Goal: Task Accomplishment & Management: Manage account settings

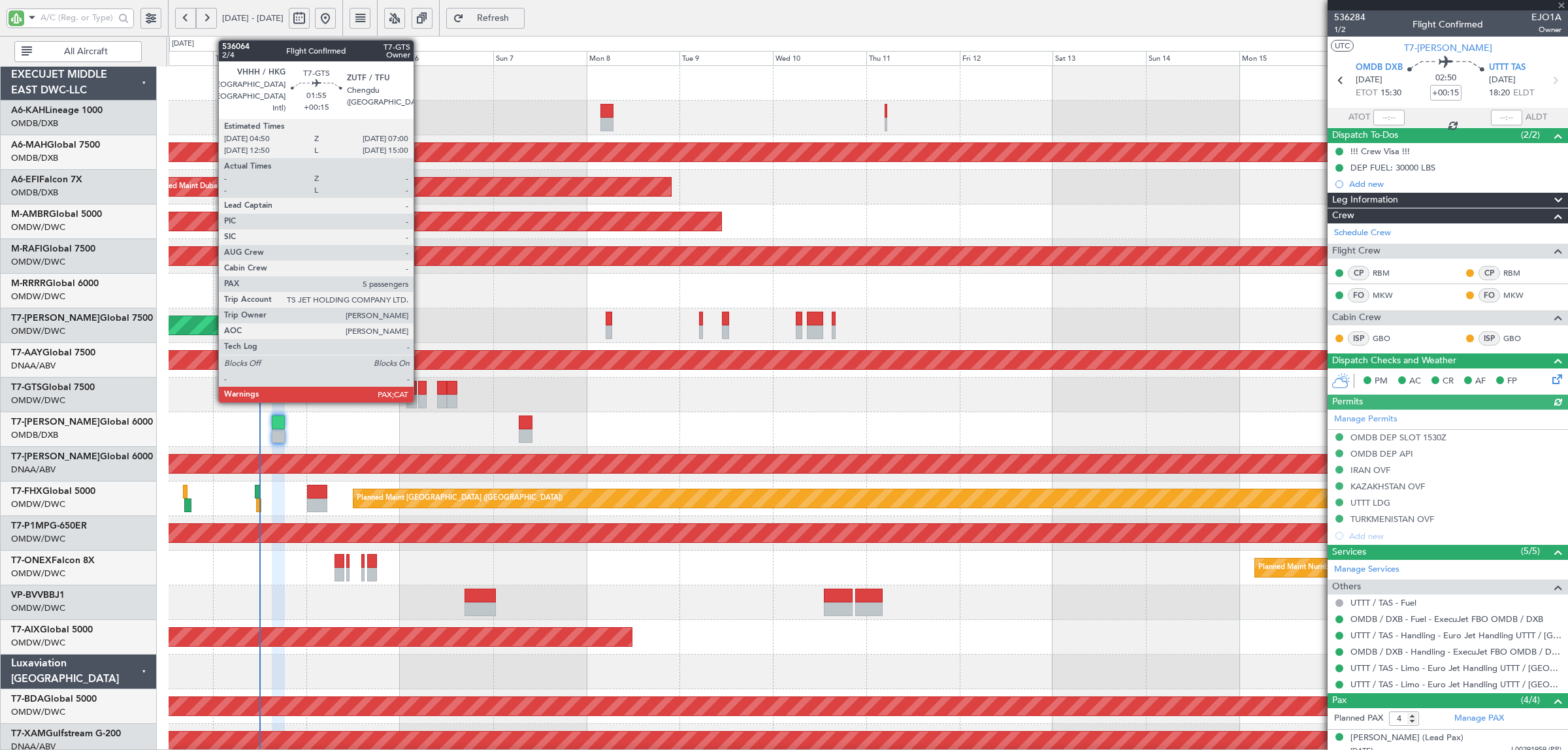
click at [420, 399] on div at bounding box center [422, 401] width 9 height 14
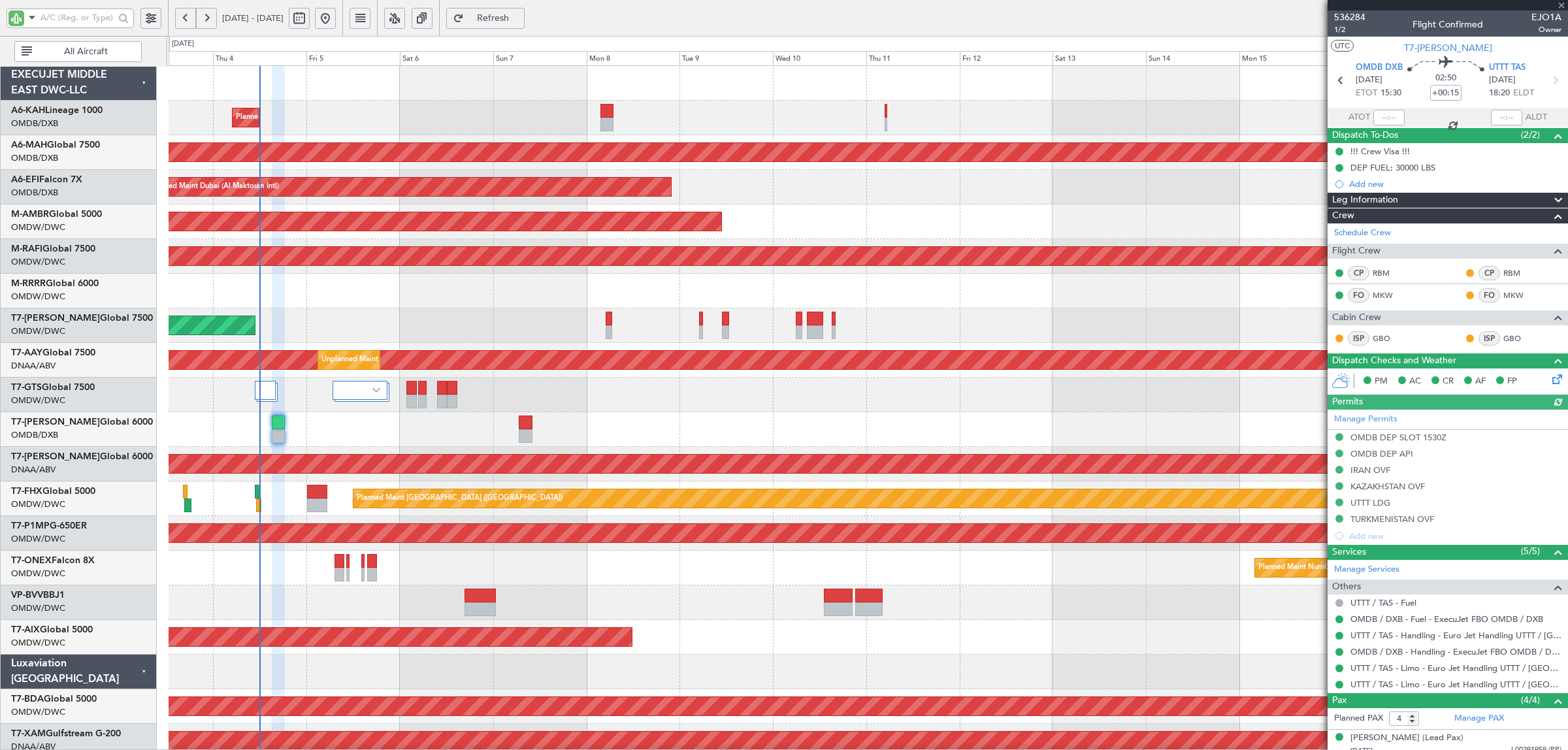
type input "5"
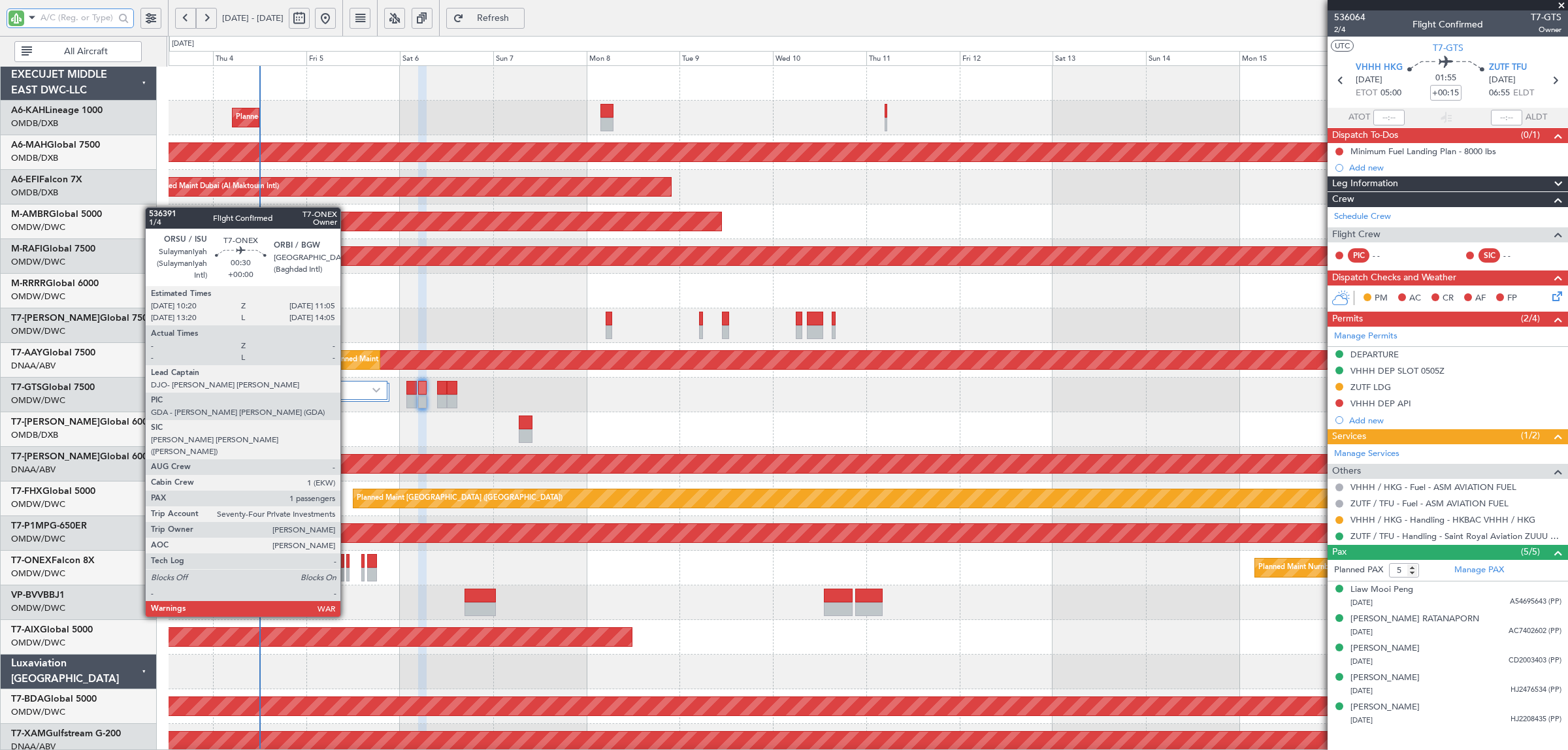
click at [347, 569] on div at bounding box center [348, 575] width 3 height 14
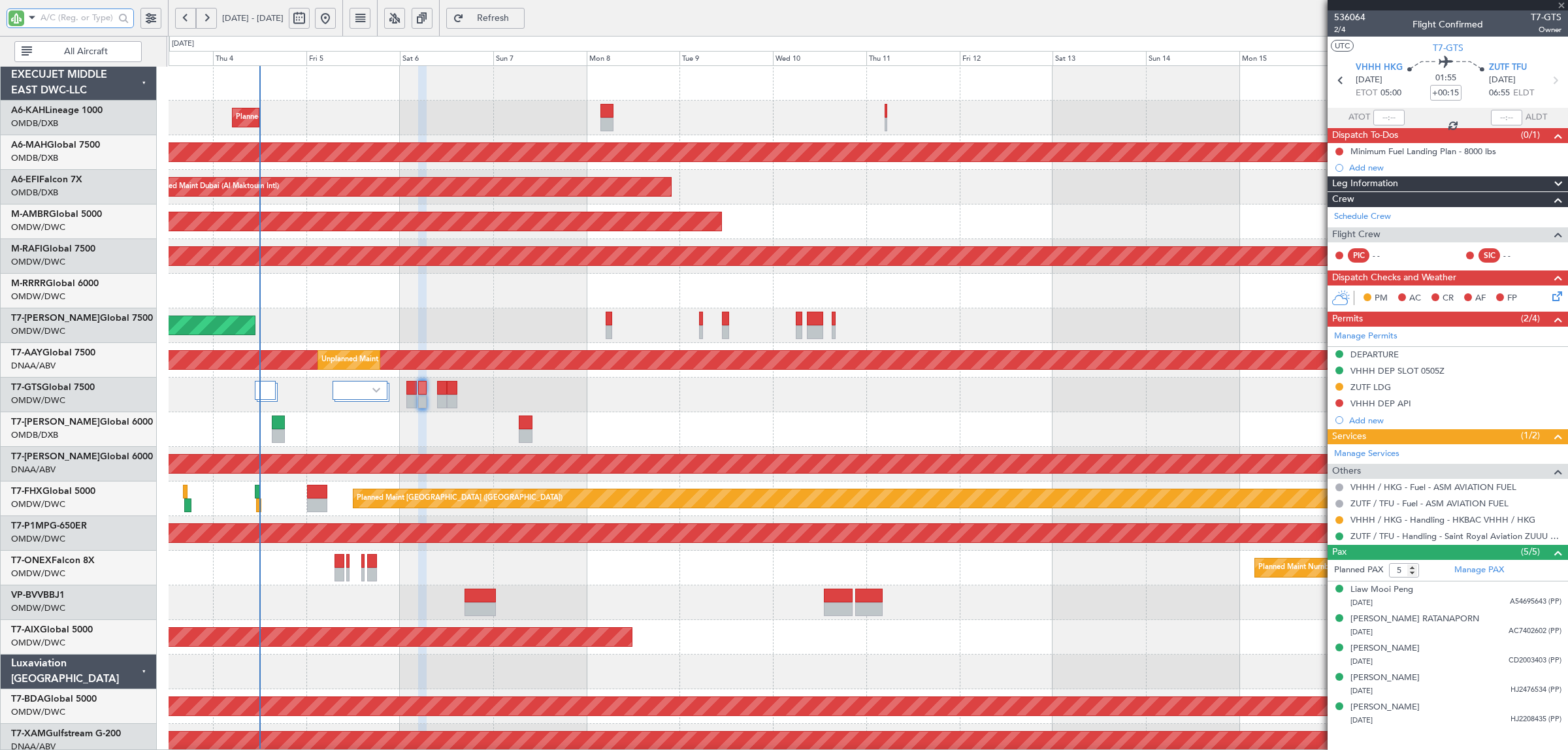
type input "1"
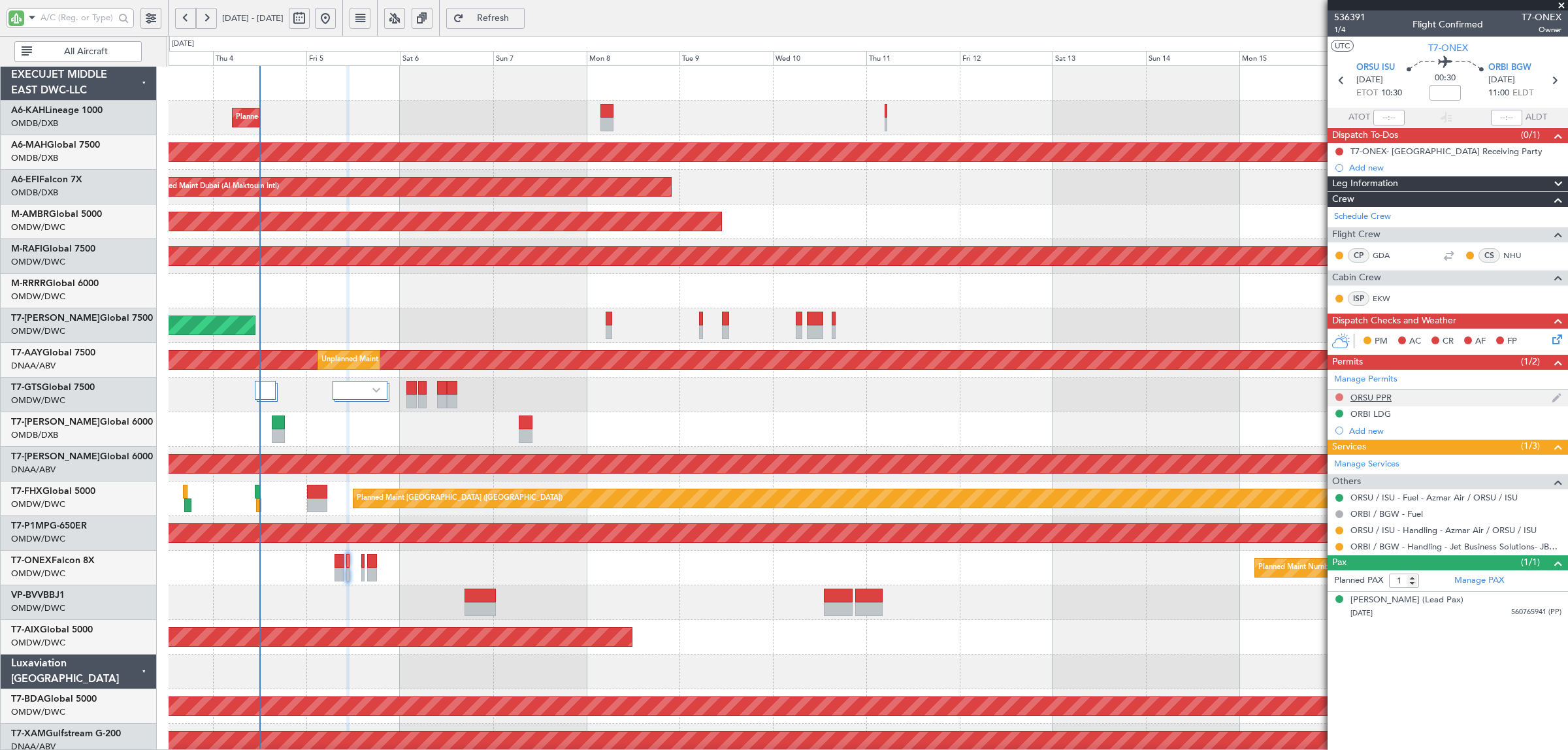
click at [1337, 397] on button at bounding box center [1339, 397] width 8 height 8
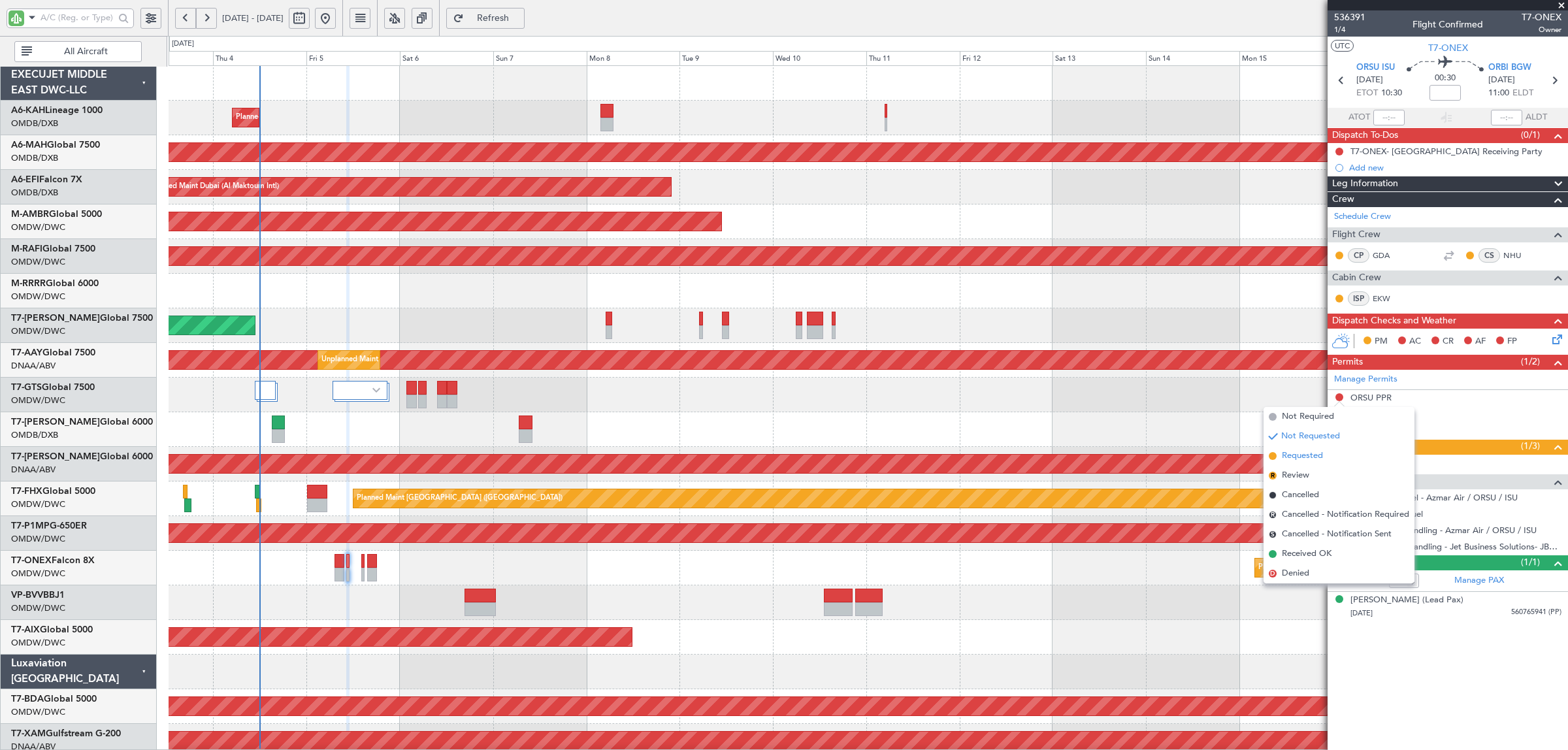
click at [1339, 456] on li "Requested" at bounding box center [1339, 456] width 151 height 20
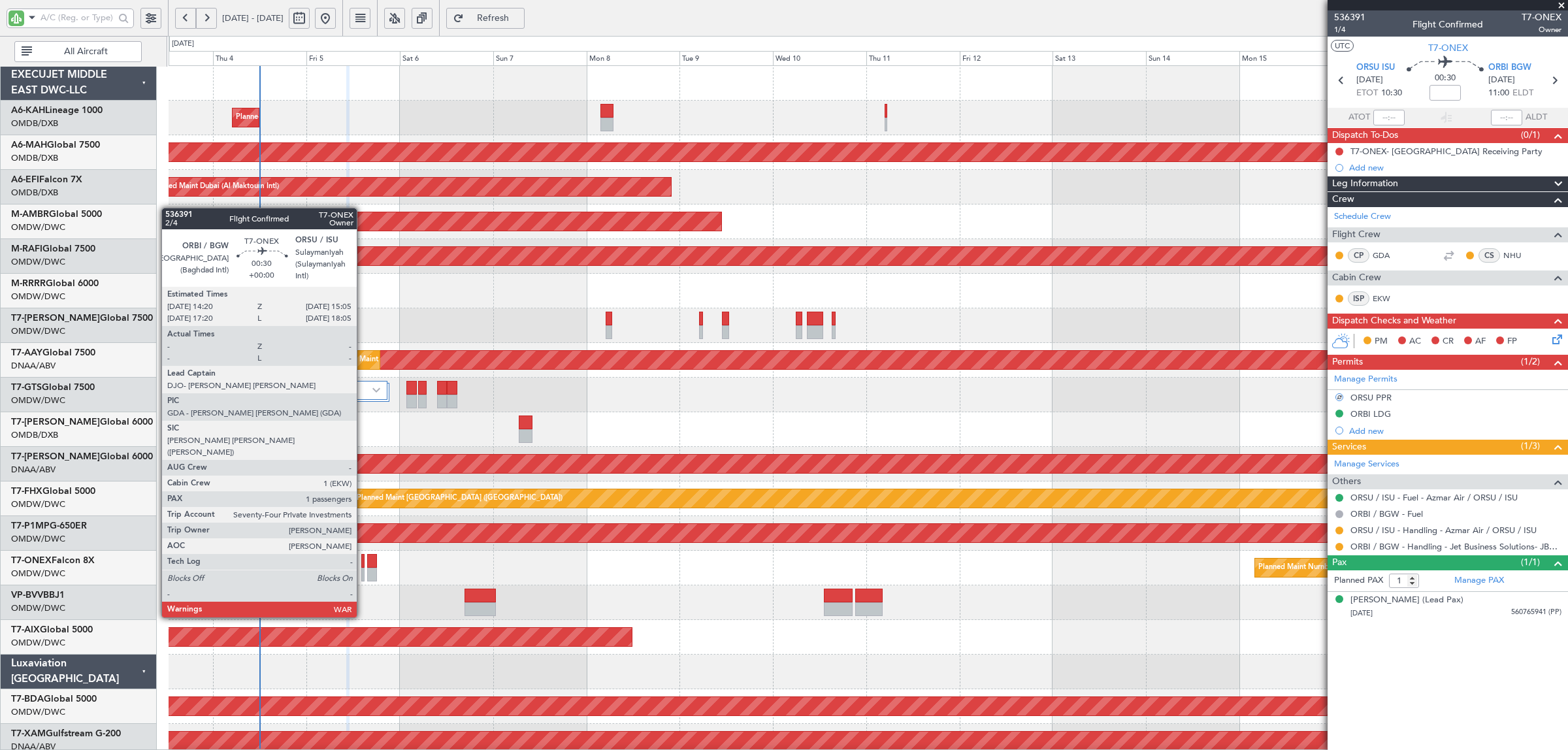
click at [363, 570] on div at bounding box center [362, 575] width 3 height 14
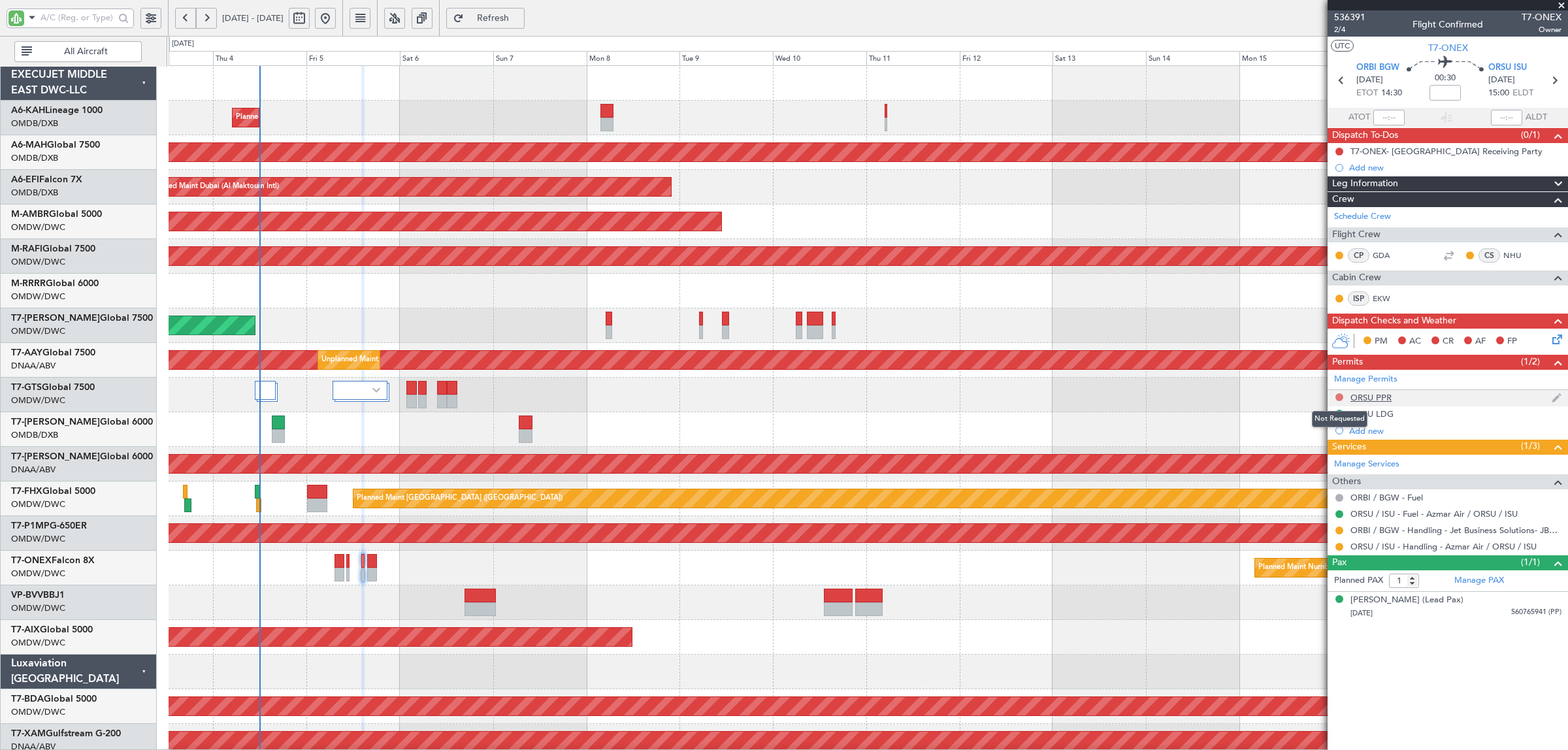
click at [1337, 399] on button at bounding box center [1339, 397] width 8 height 8
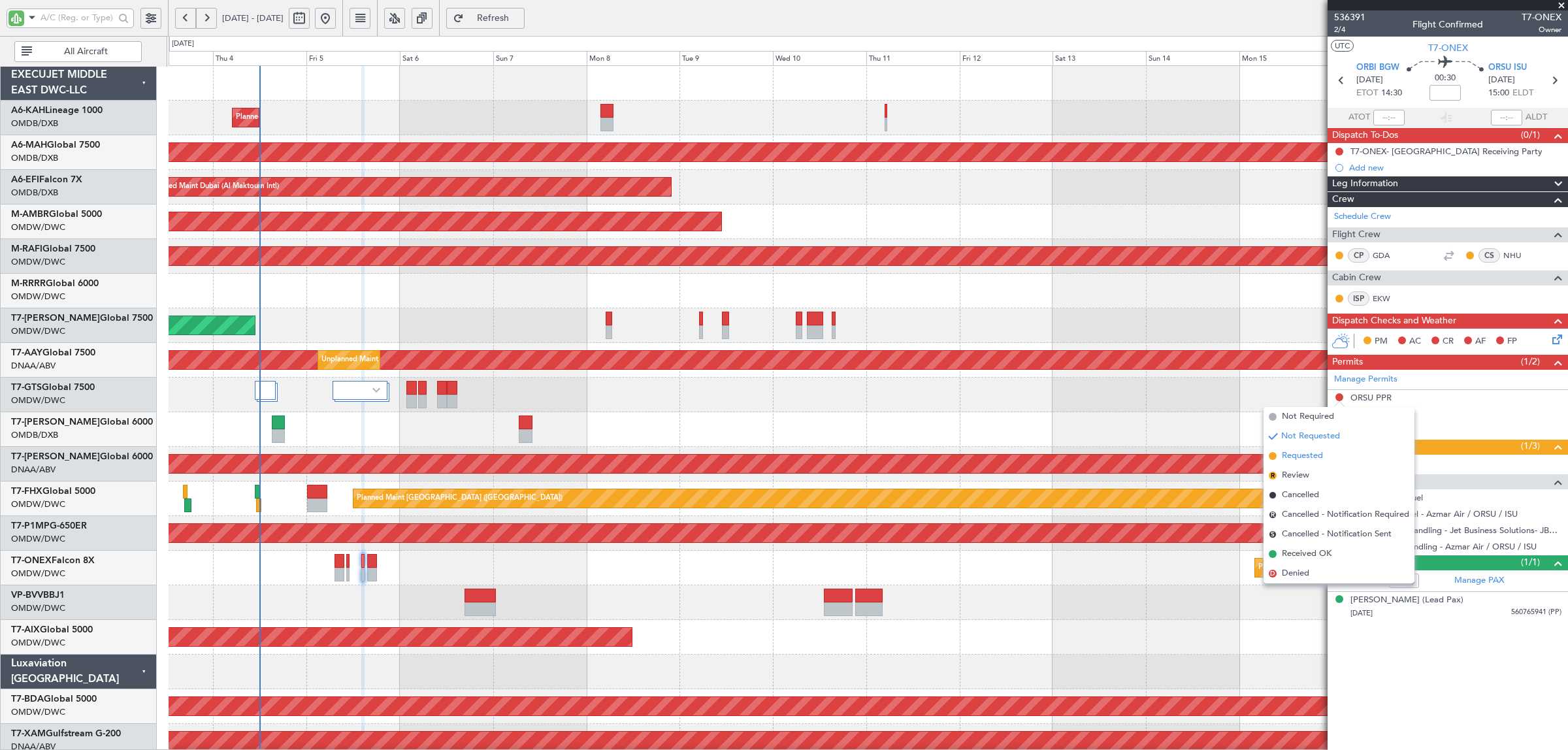
click at [1331, 456] on li "Requested" at bounding box center [1339, 456] width 151 height 20
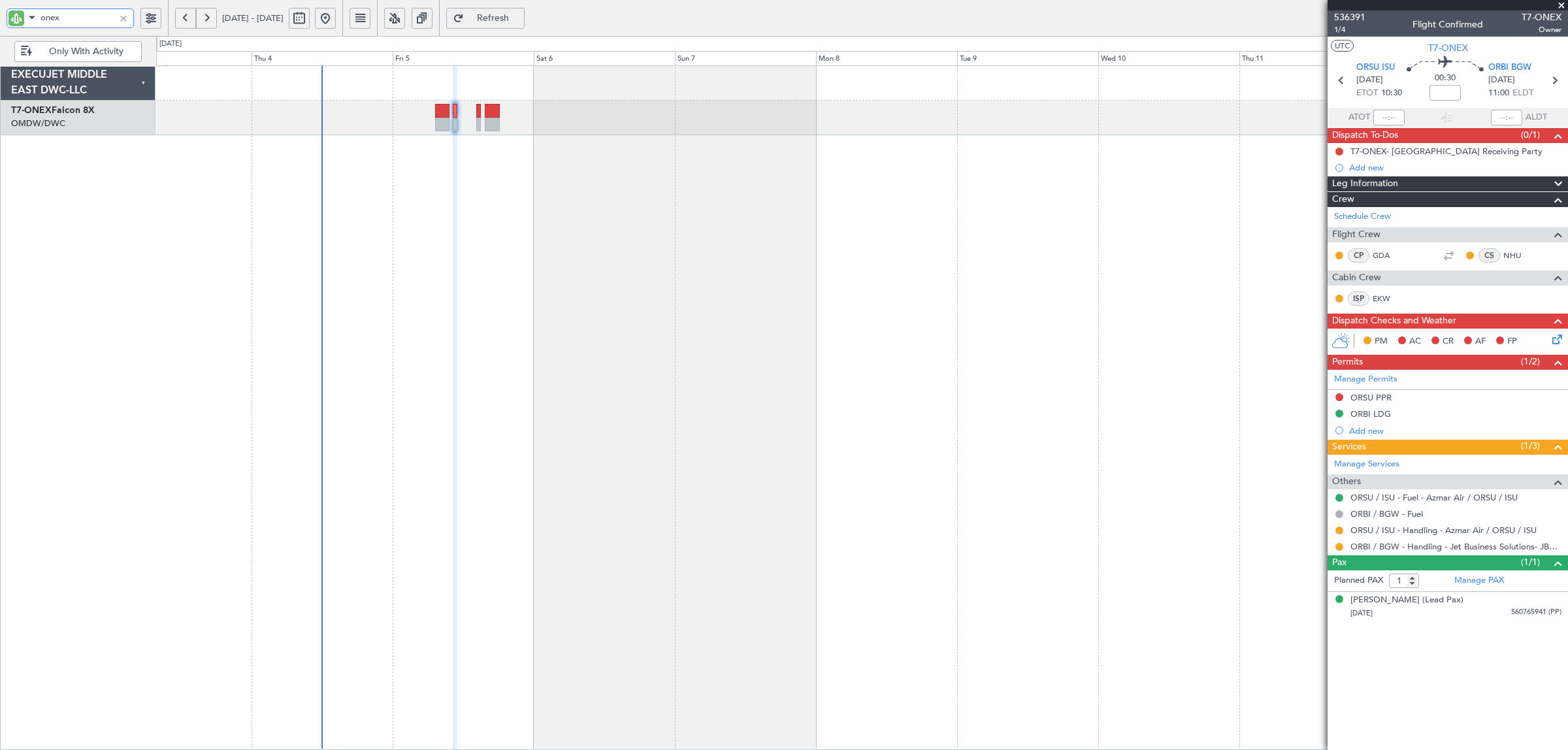
drag, startPoint x: 7, startPoint y: 22, endPoint x: -9, endPoint y: 22, distance: 16.0
click at [0, 22] on html "onex [DATE] - [DATE] Refresh Quick Links Only With Activity Planned Maint Nurnb…" at bounding box center [784, 375] width 1568 height 750
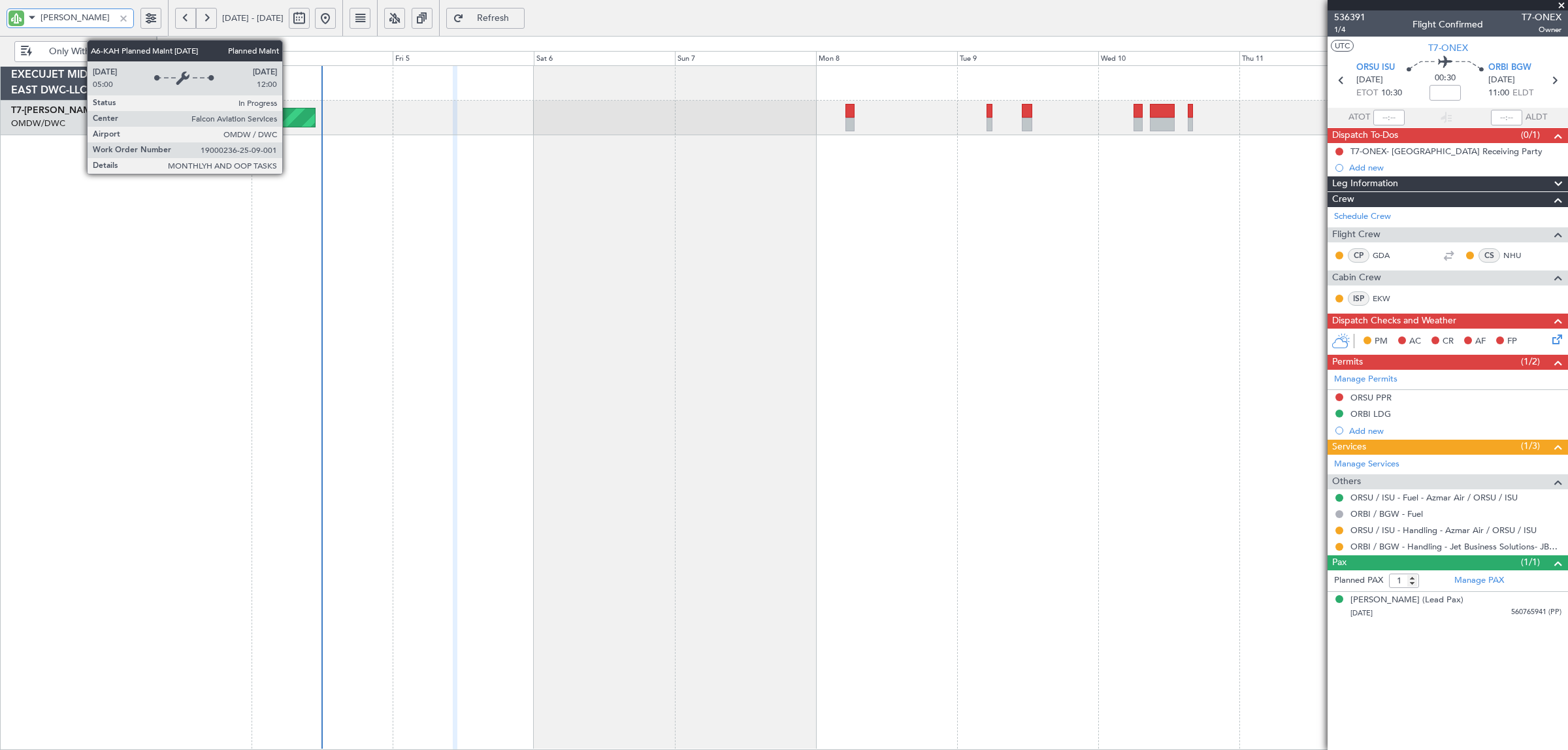
type input "[PERSON_NAME]"
click at [785, 183] on div "Planned Maint Dubai (Al Maktoum Intl)" at bounding box center [862, 408] width 1412 height 685
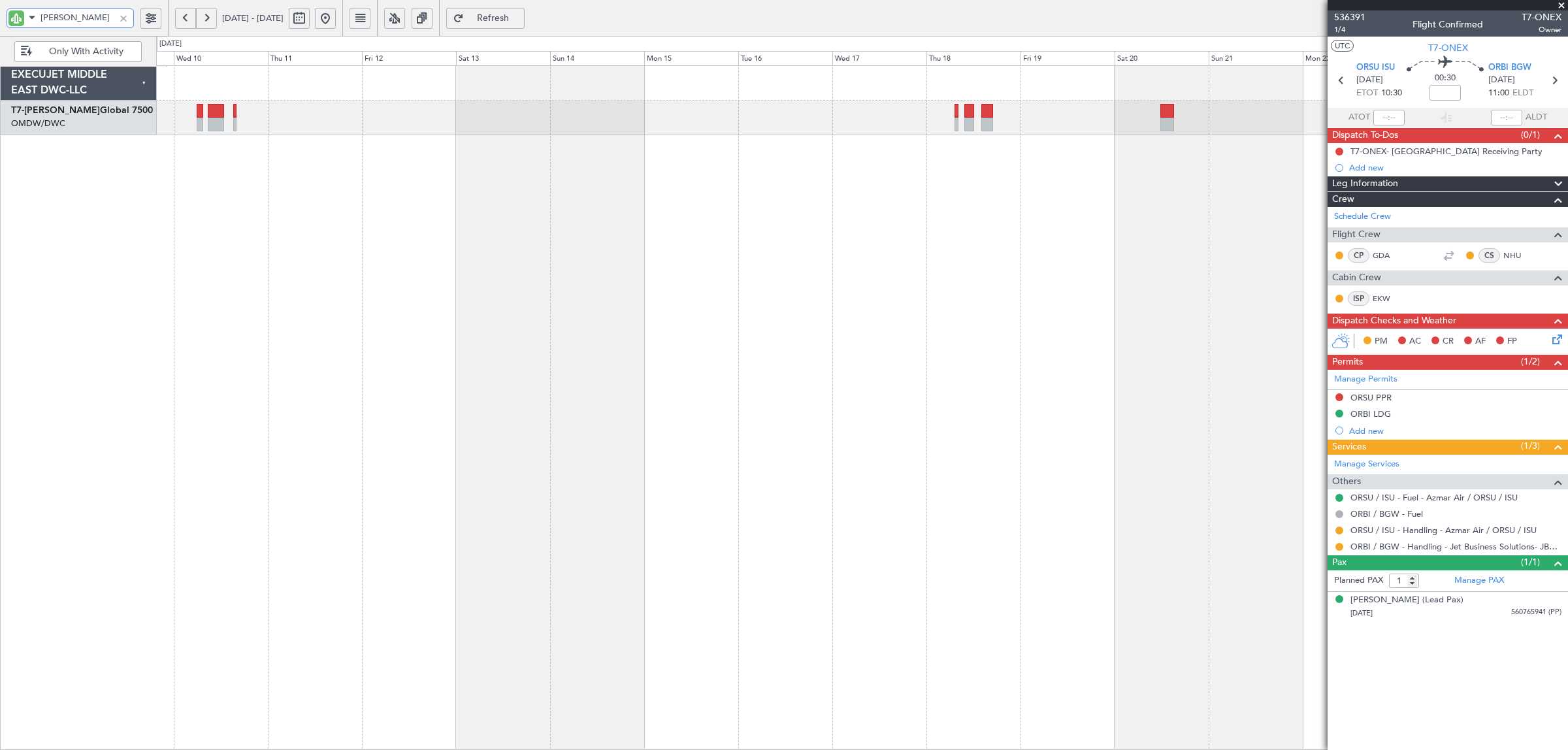
click at [36, 241] on div "EXECUJET MIDDLE EAST DWC-LLC T7-AYA Global 7500 OMDW/DWC Dubai (Al Maktoum Intl…" at bounding box center [784, 393] width 1568 height 714
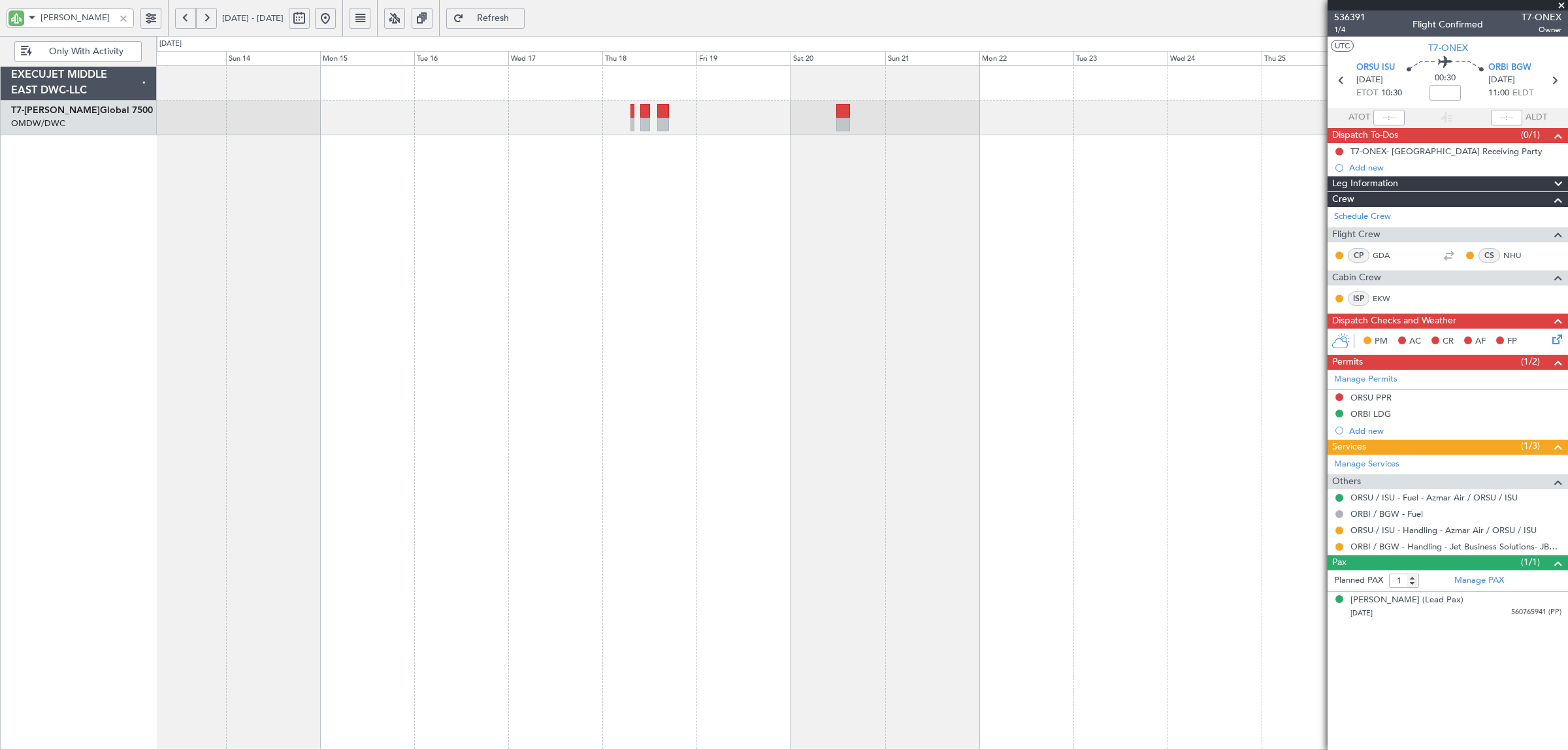
click at [508, 24] on button "Refresh" at bounding box center [485, 19] width 79 height 21
click at [1048, 573] on div at bounding box center [862, 408] width 1412 height 685
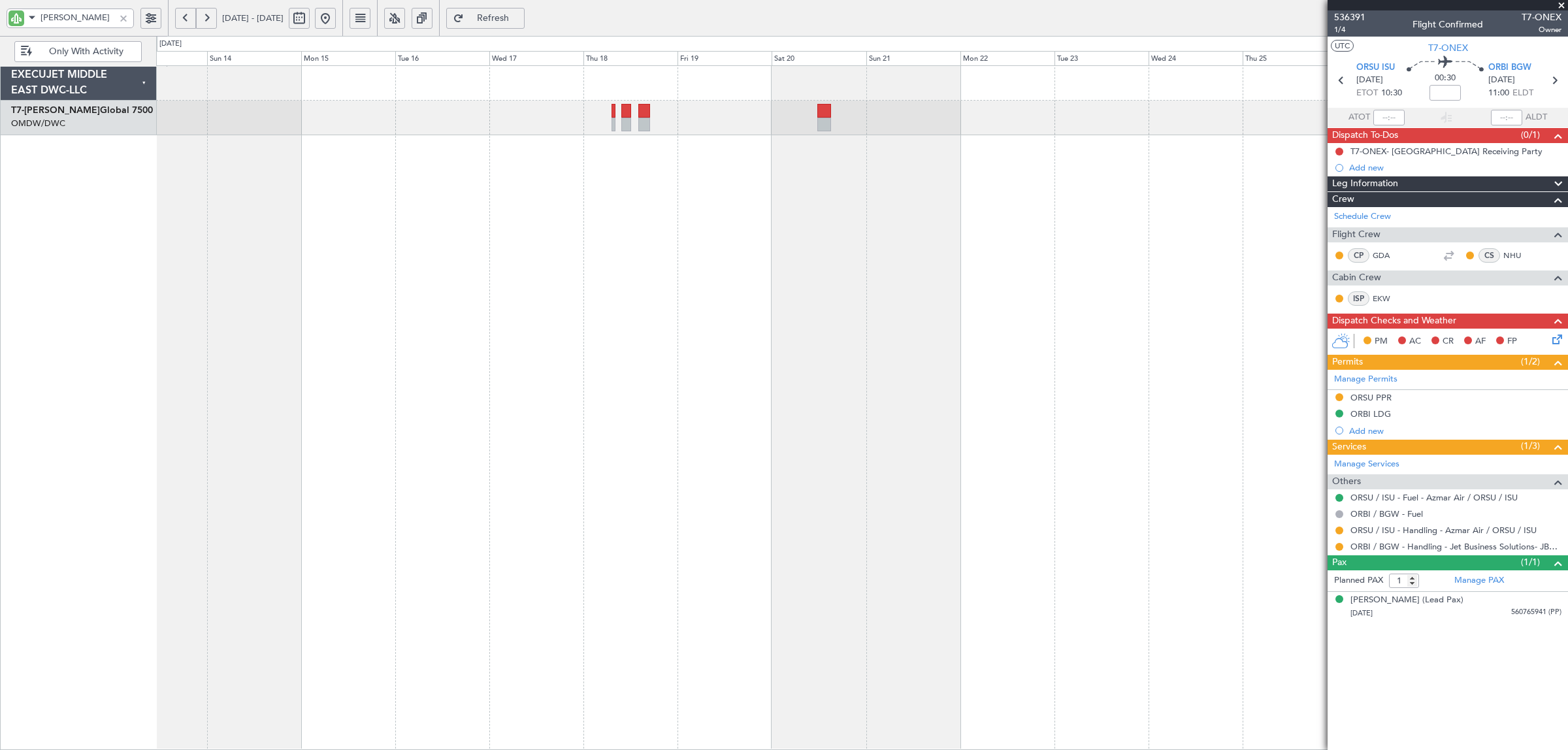
click at [776, 181] on div at bounding box center [862, 408] width 1412 height 685
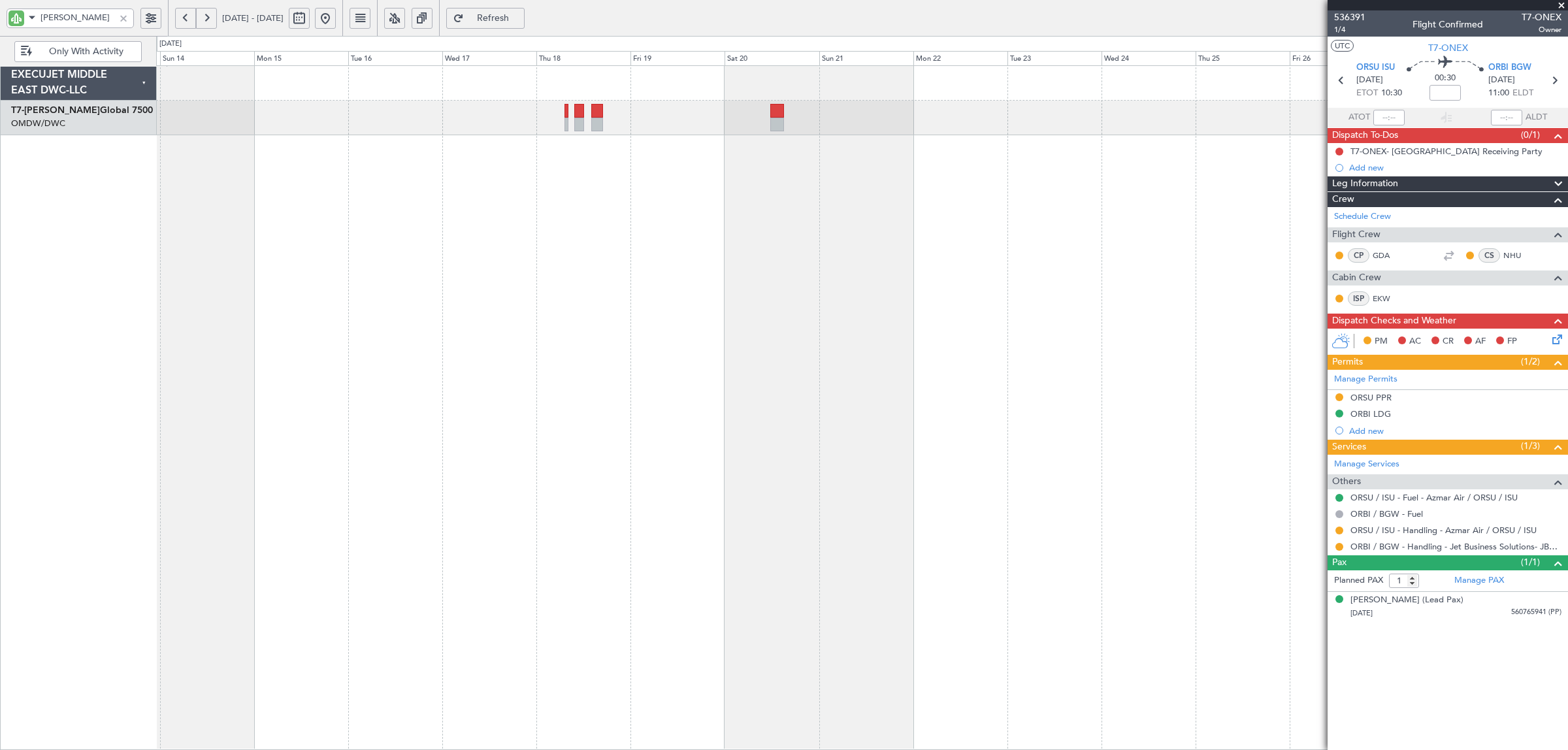
click at [520, 21] on span "Refresh" at bounding box center [493, 19] width 54 height 9
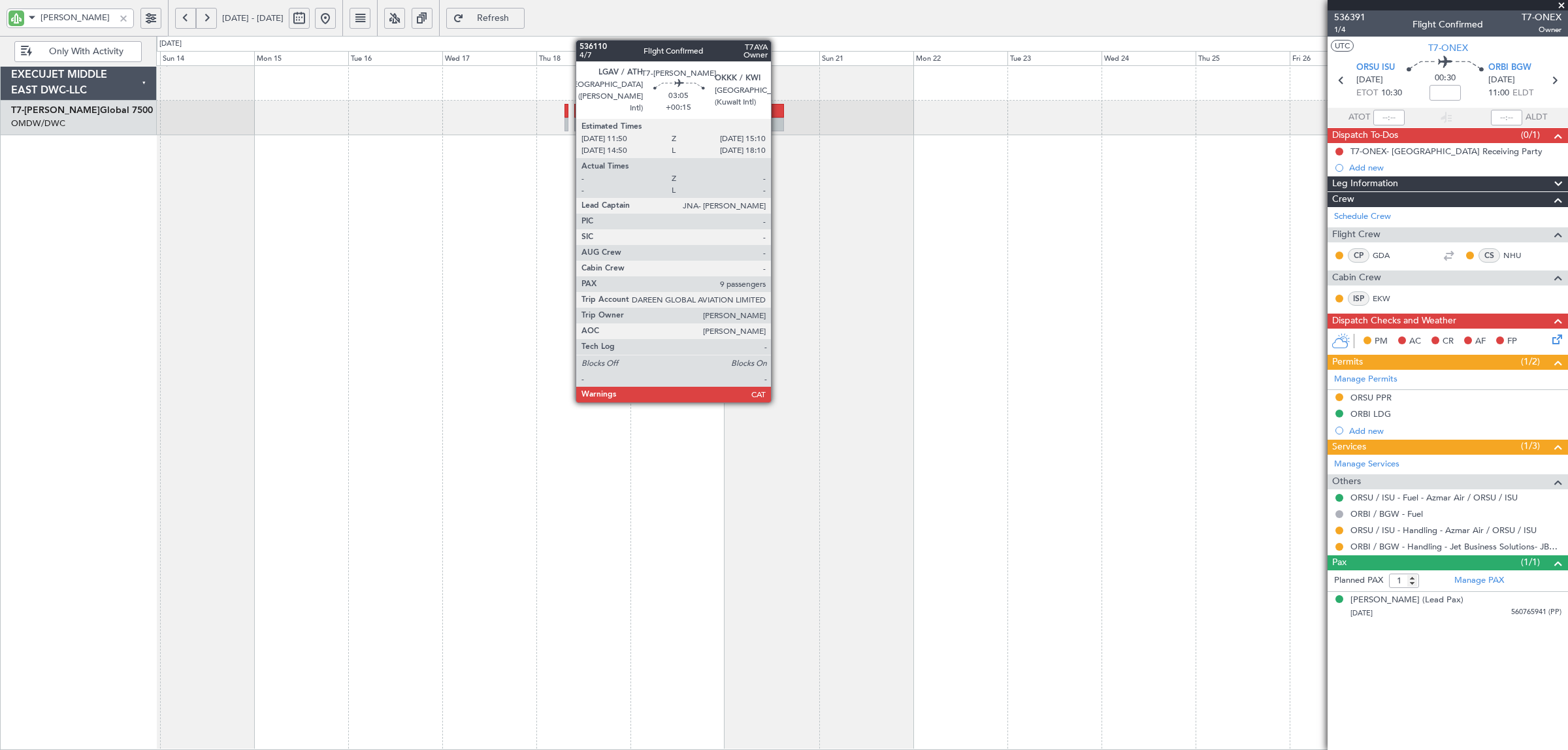
click at [777, 115] on div at bounding box center [777, 110] width 14 height 14
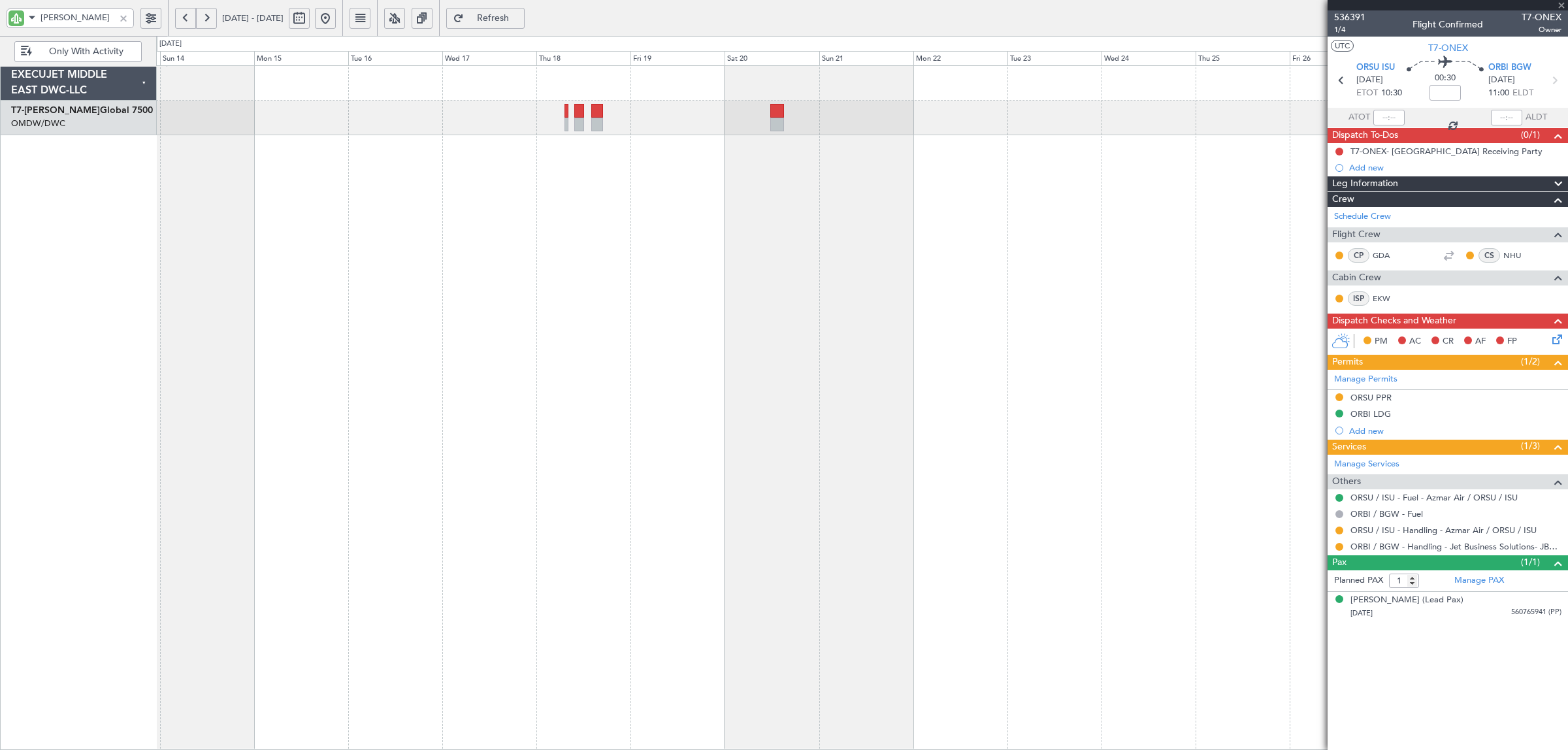
type input "+00:15"
type input "9"
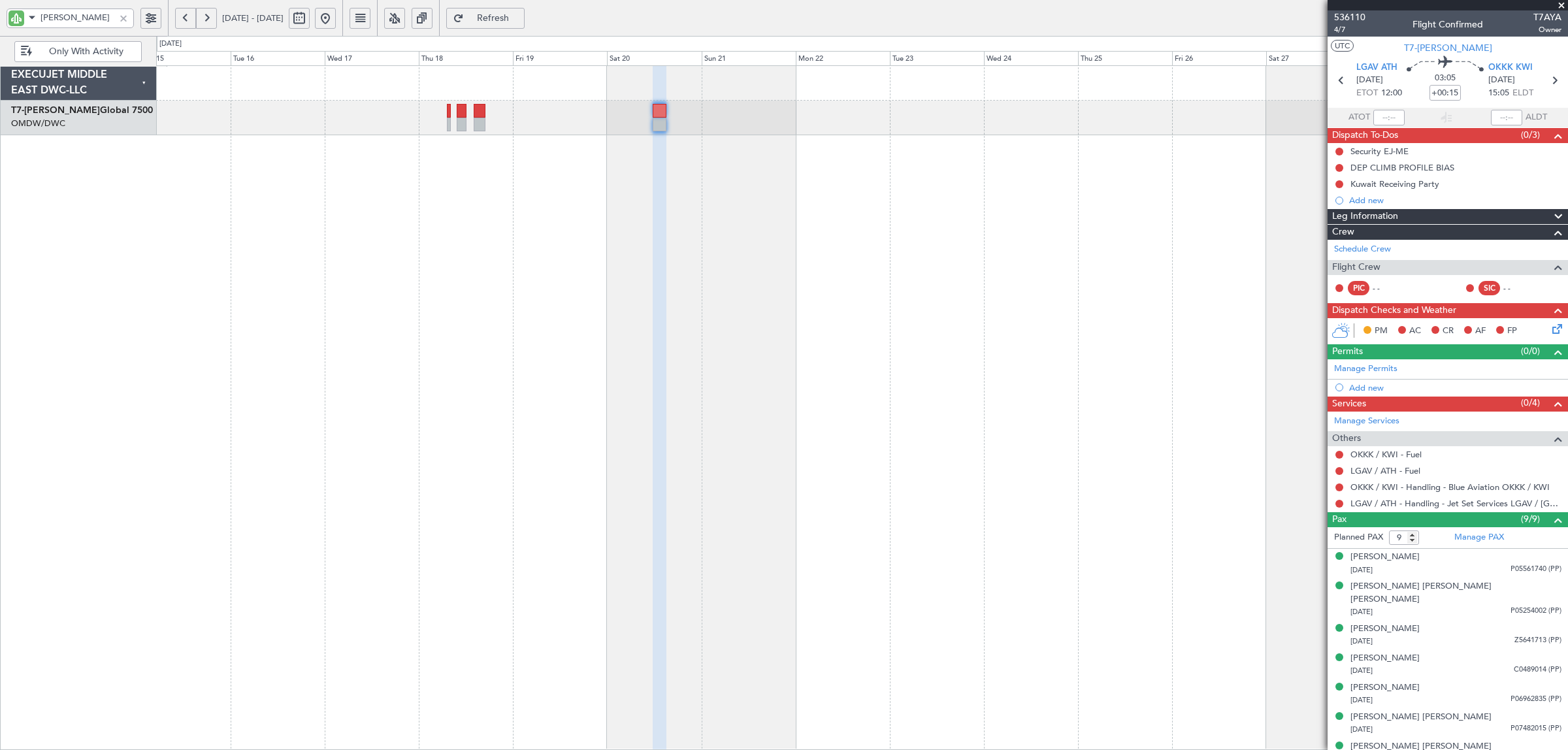
click at [754, 191] on div at bounding box center [862, 408] width 1412 height 685
click at [525, 11] on button "Refresh" at bounding box center [485, 19] width 79 height 21
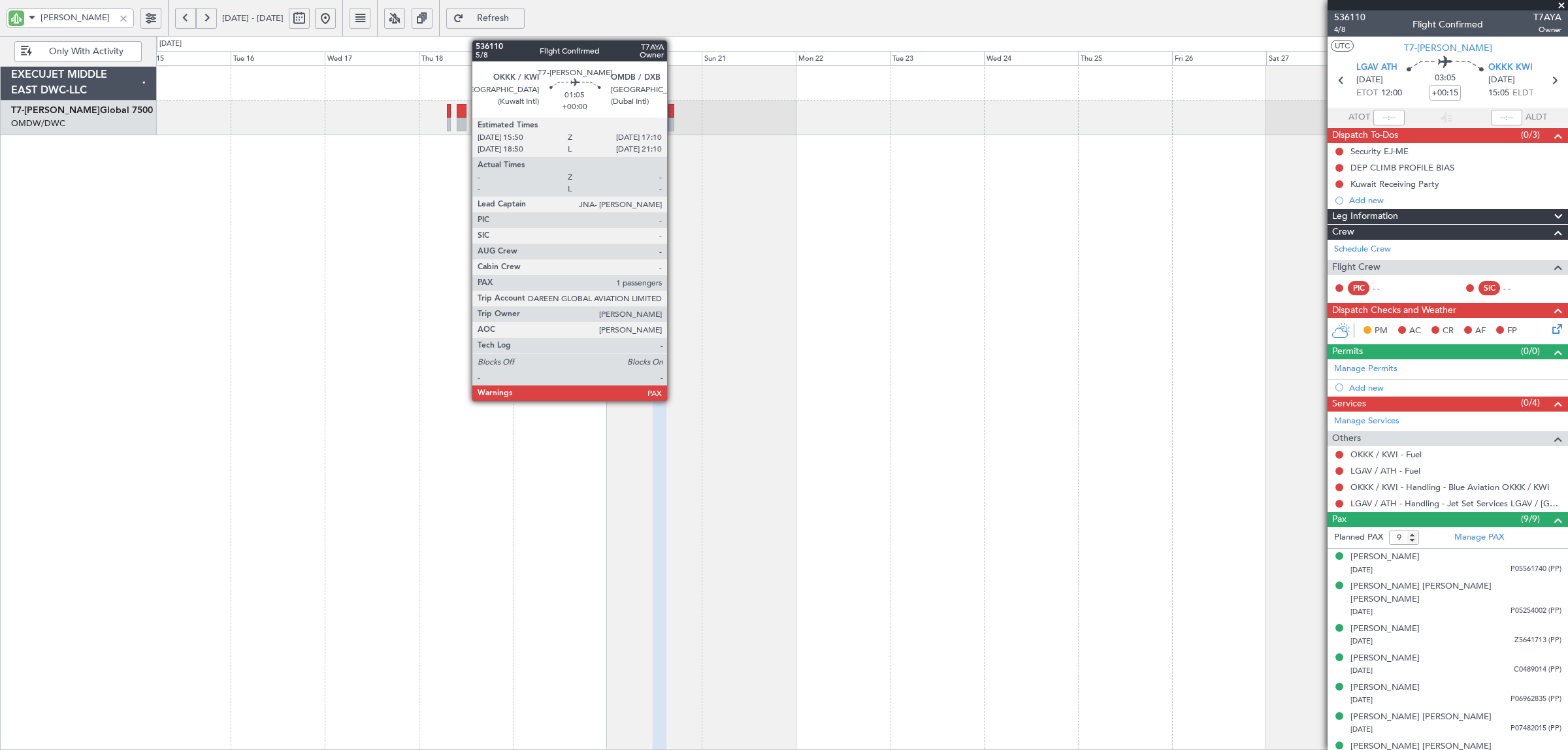
click at [674, 121] on div at bounding box center [671, 124] width 6 height 14
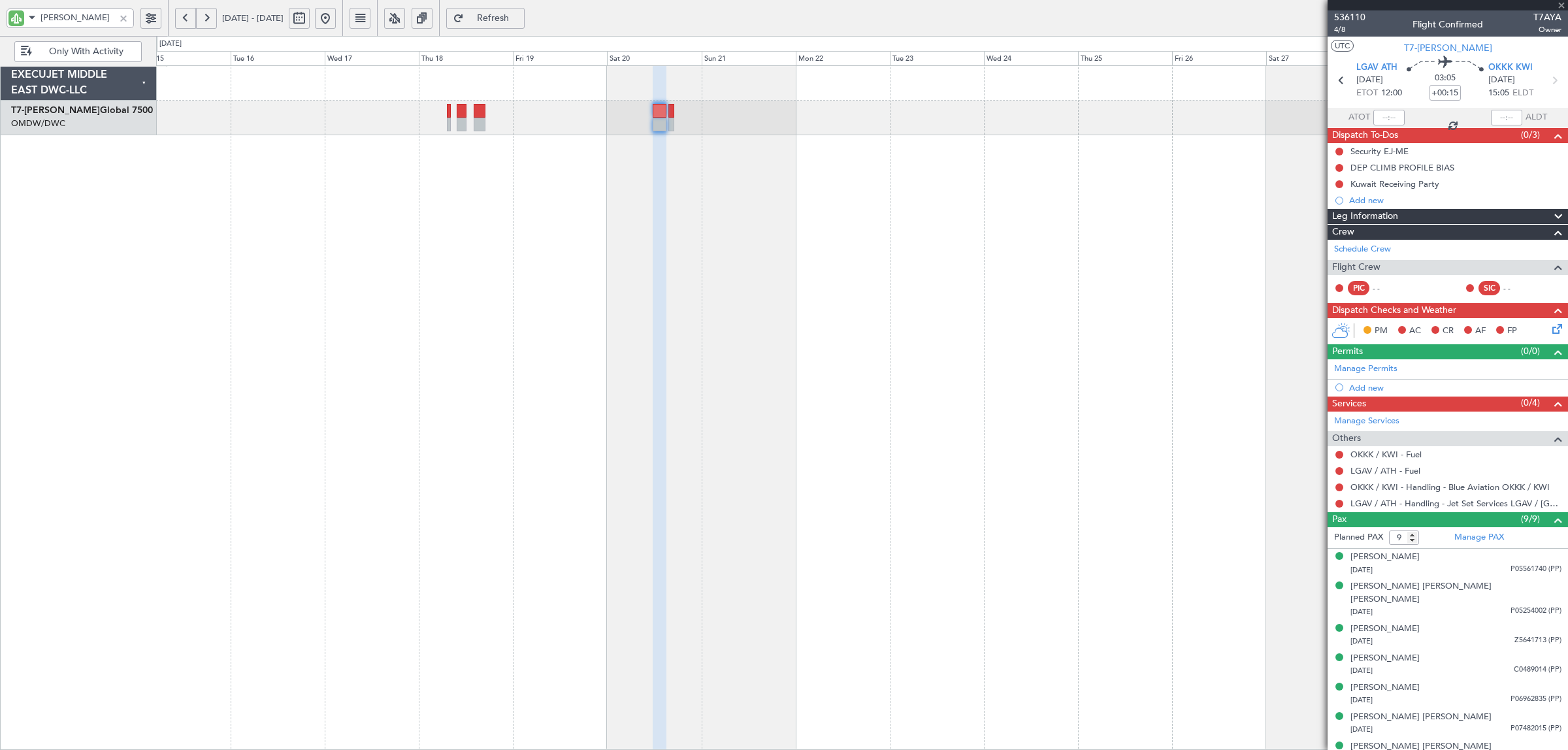
type input "1"
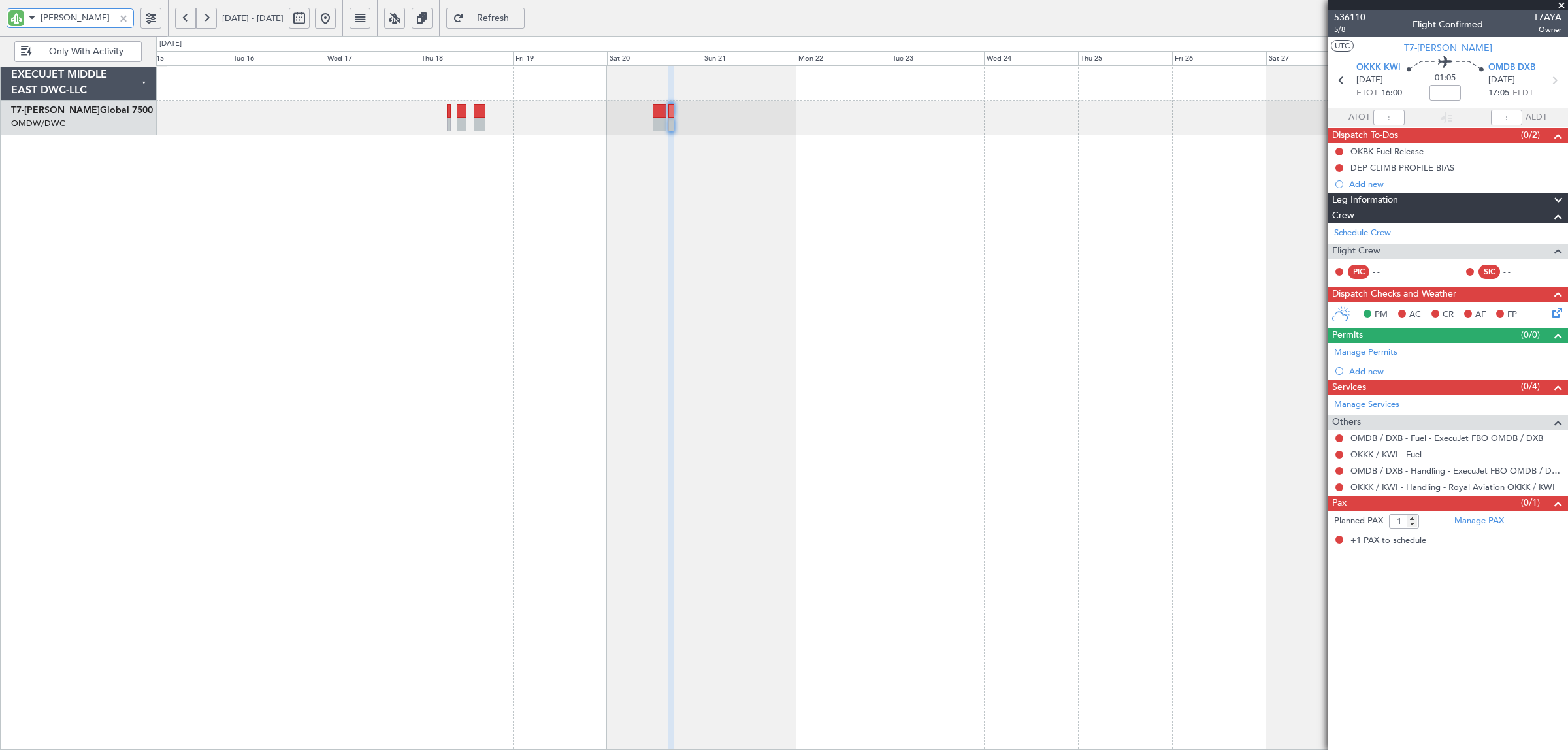
drag, startPoint x: 60, startPoint y: 20, endPoint x: -67, endPoint y: 20, distance: 127.0
click at [0, 20] on html "AYA [DATE] - [DATE] Refresh Quick Links Only With Activity EXECUJET MIDDLE EAST…" at bounding box center [784, 375] width 1568 height 750
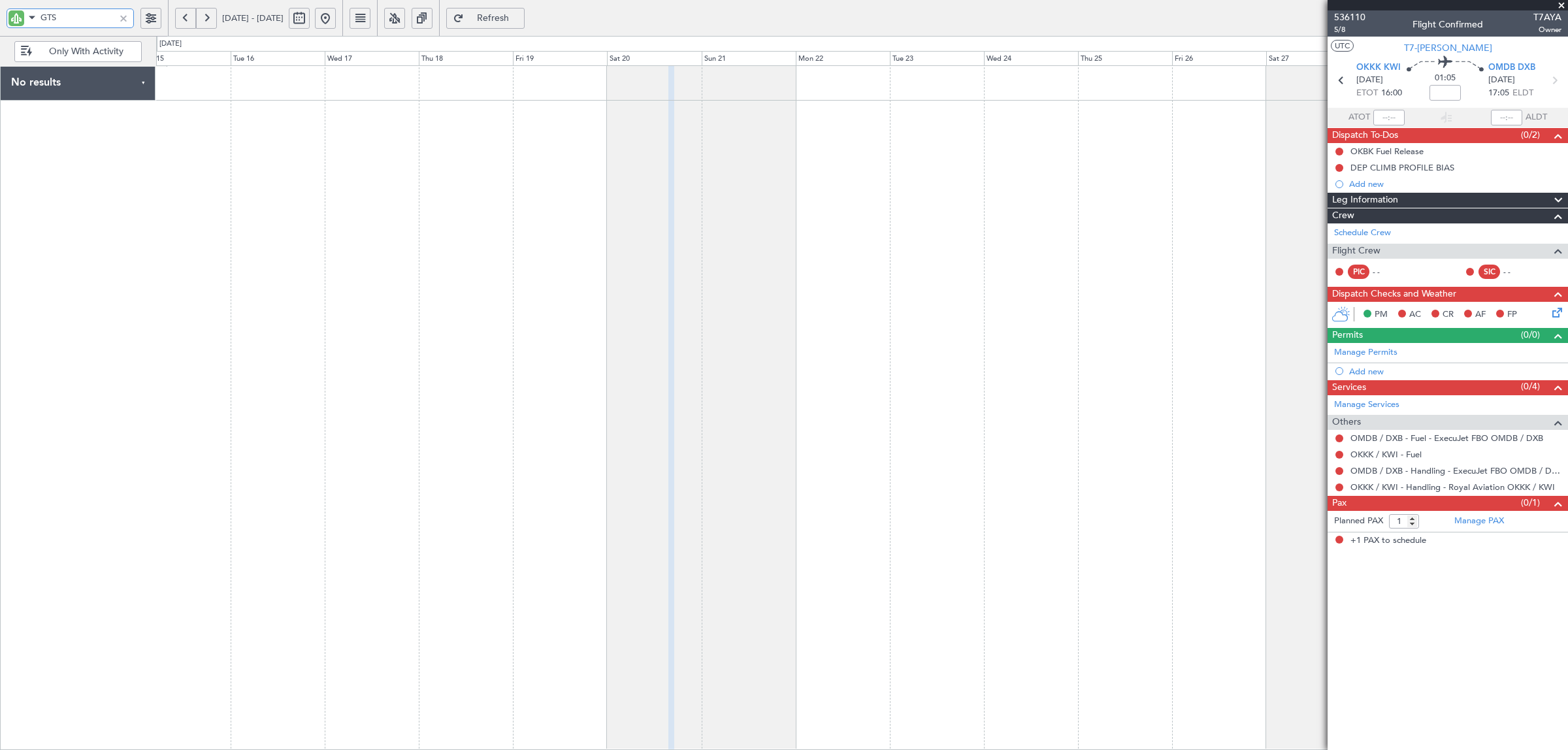
click at [863, 272] on div at bounding box center [862, 408] width 1412 height 685
click at [918, 269] on div at bounding box center [862, 408] width 1412 height 685
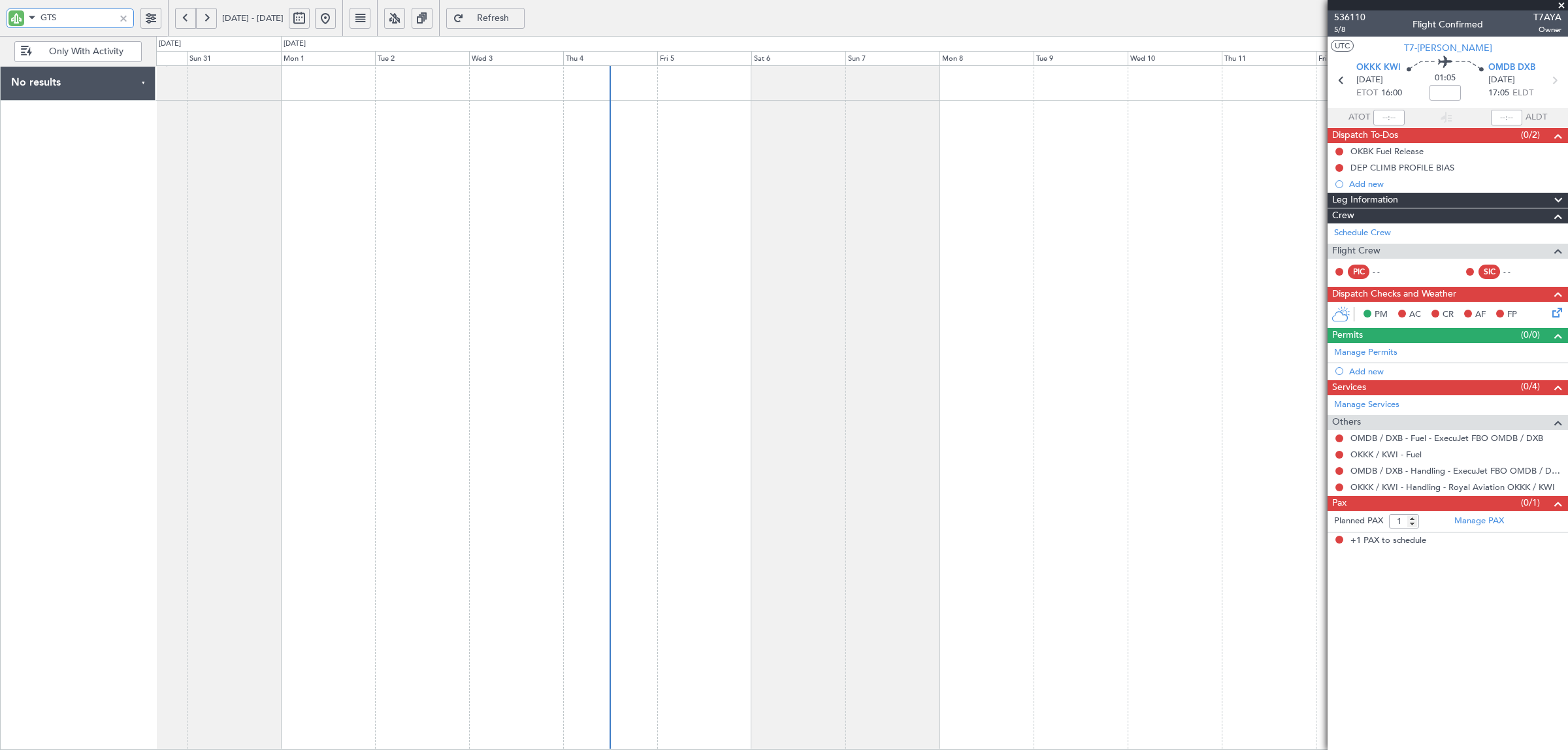
click at [903, 243] on div at bounding box center [862, 408] width 1412 height 685
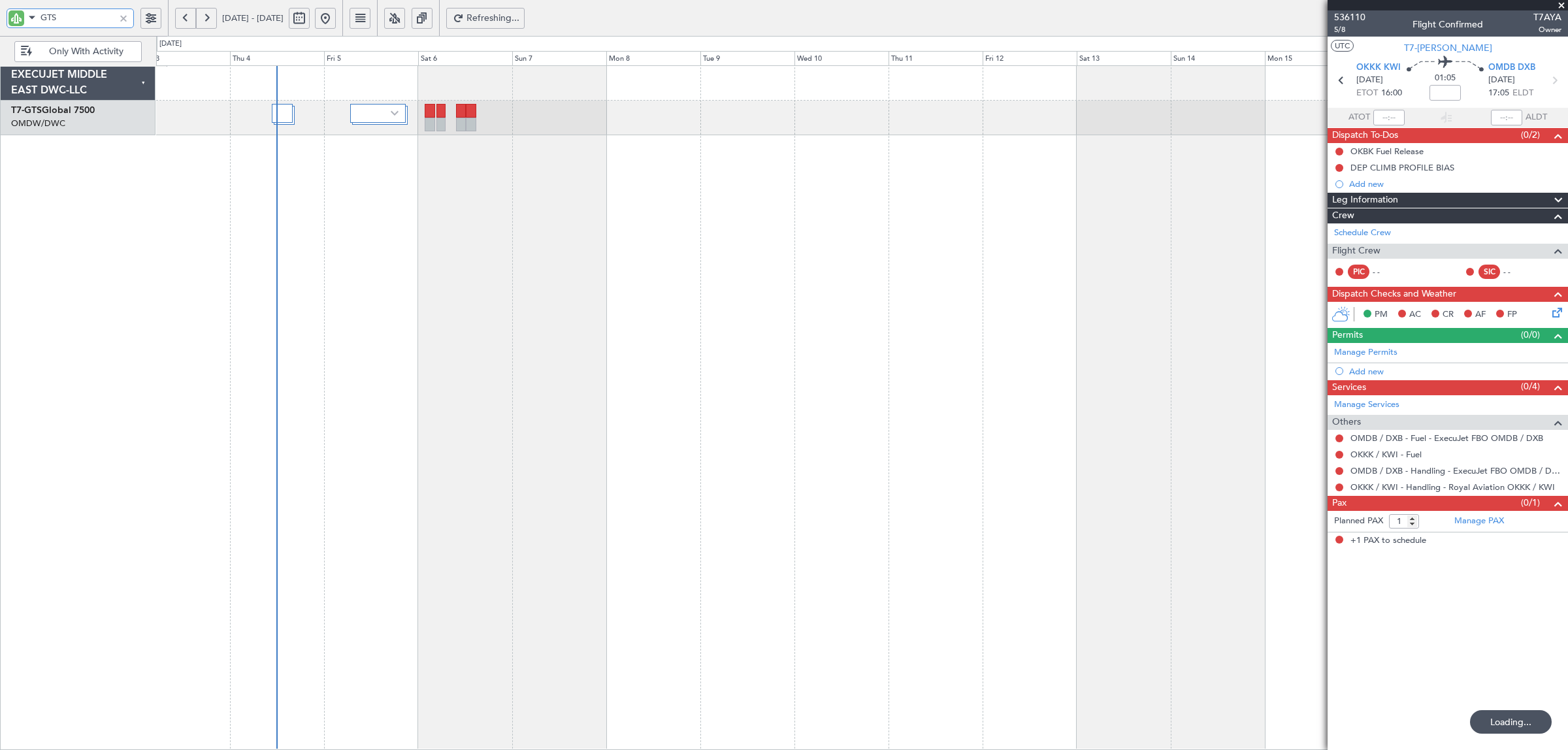
click at [379, 246] on div at bounding box center [862, 408] width 1412 height 685
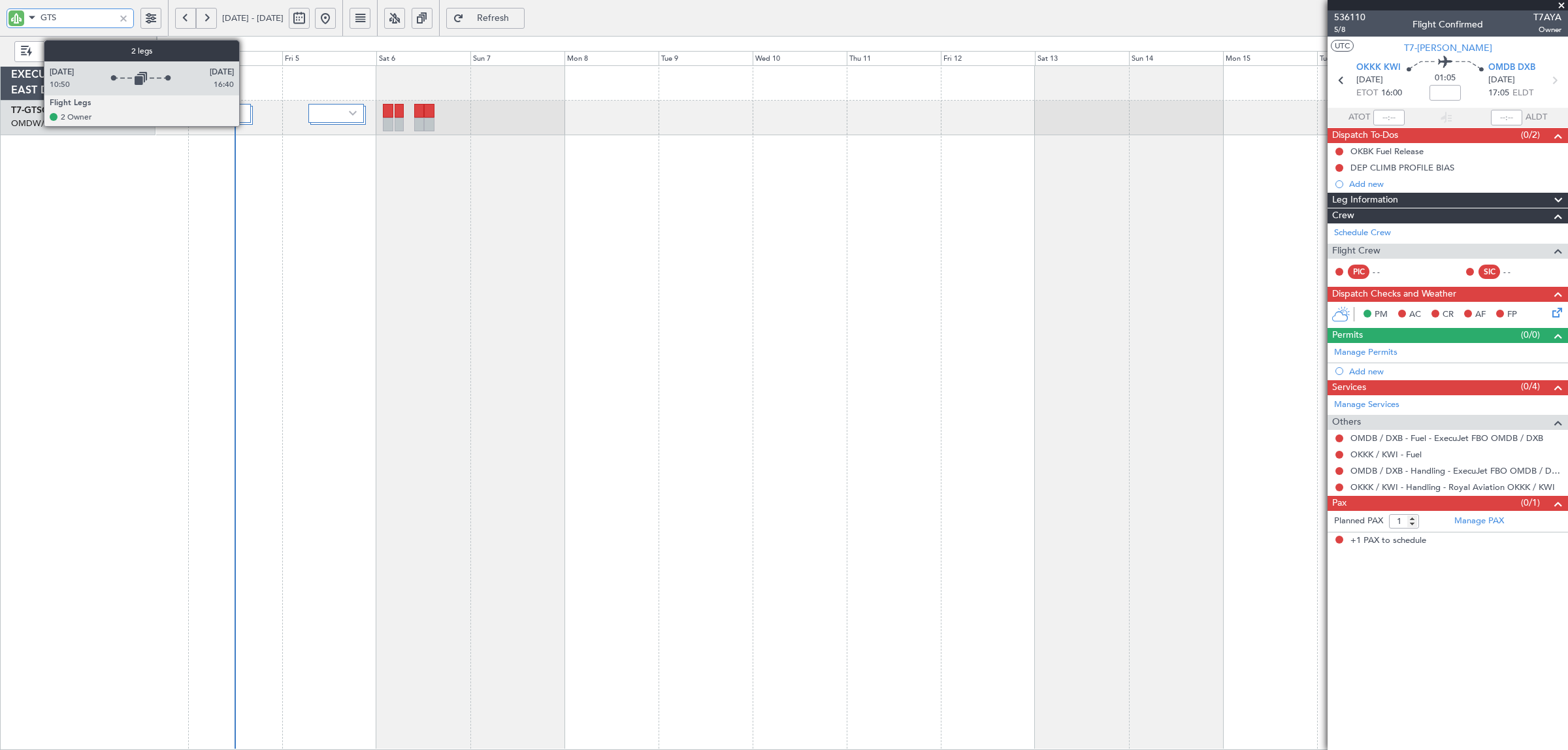
click at [246, 118] on div at bounding box center [241, 113] width 22 height 19
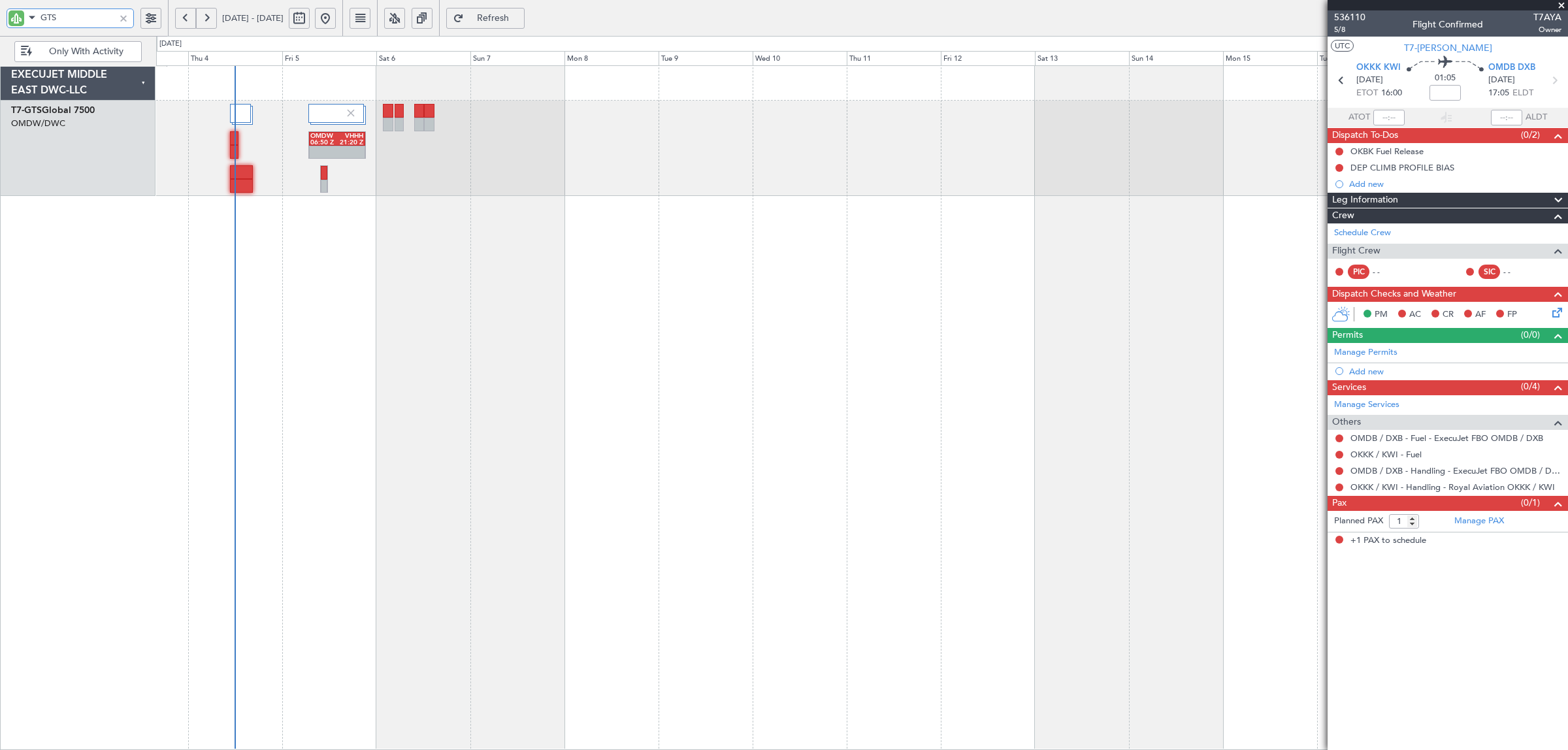
type input "GTS"
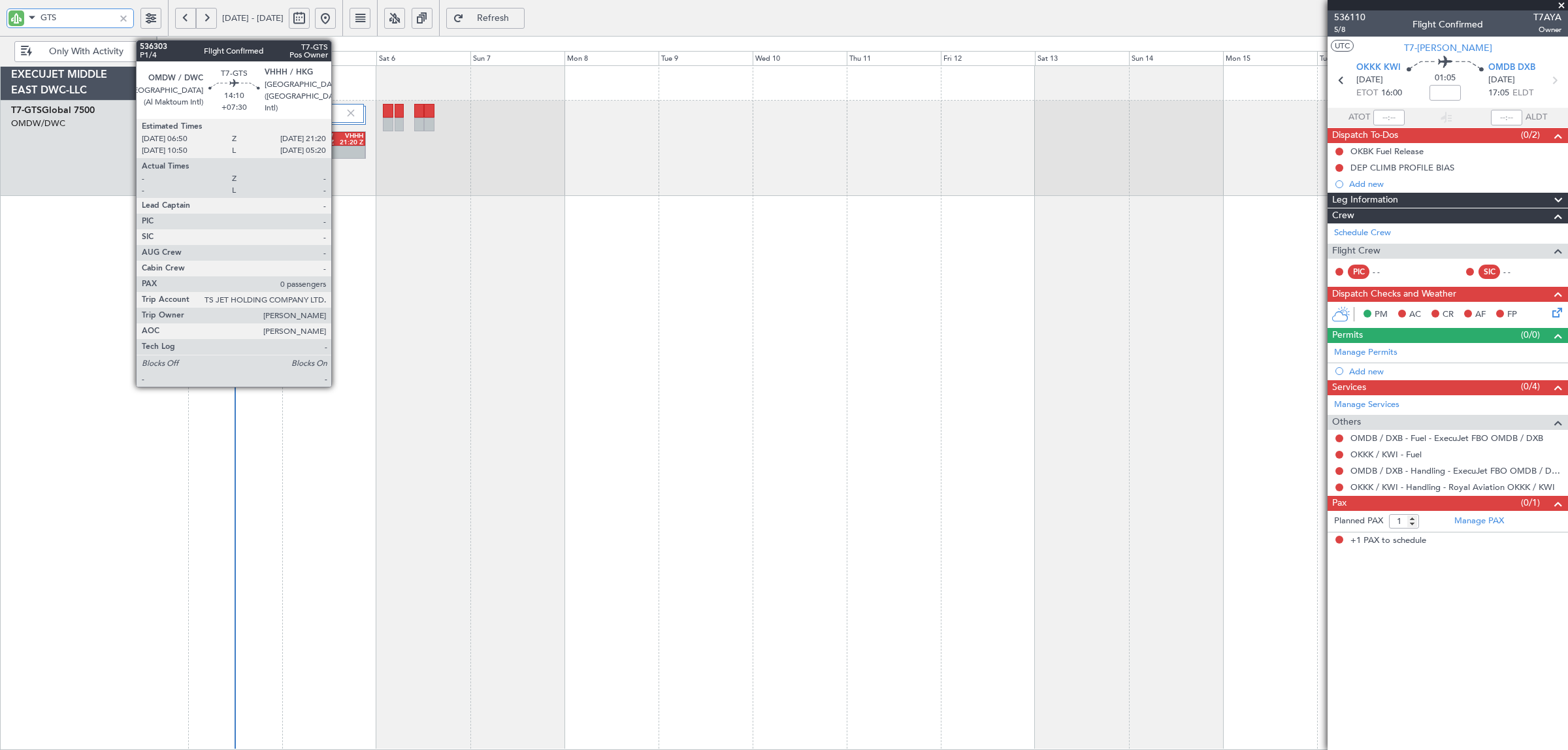
click at [338, 144] on div "21:20 Z" at bounding box center [350, 142] width 27 height 7
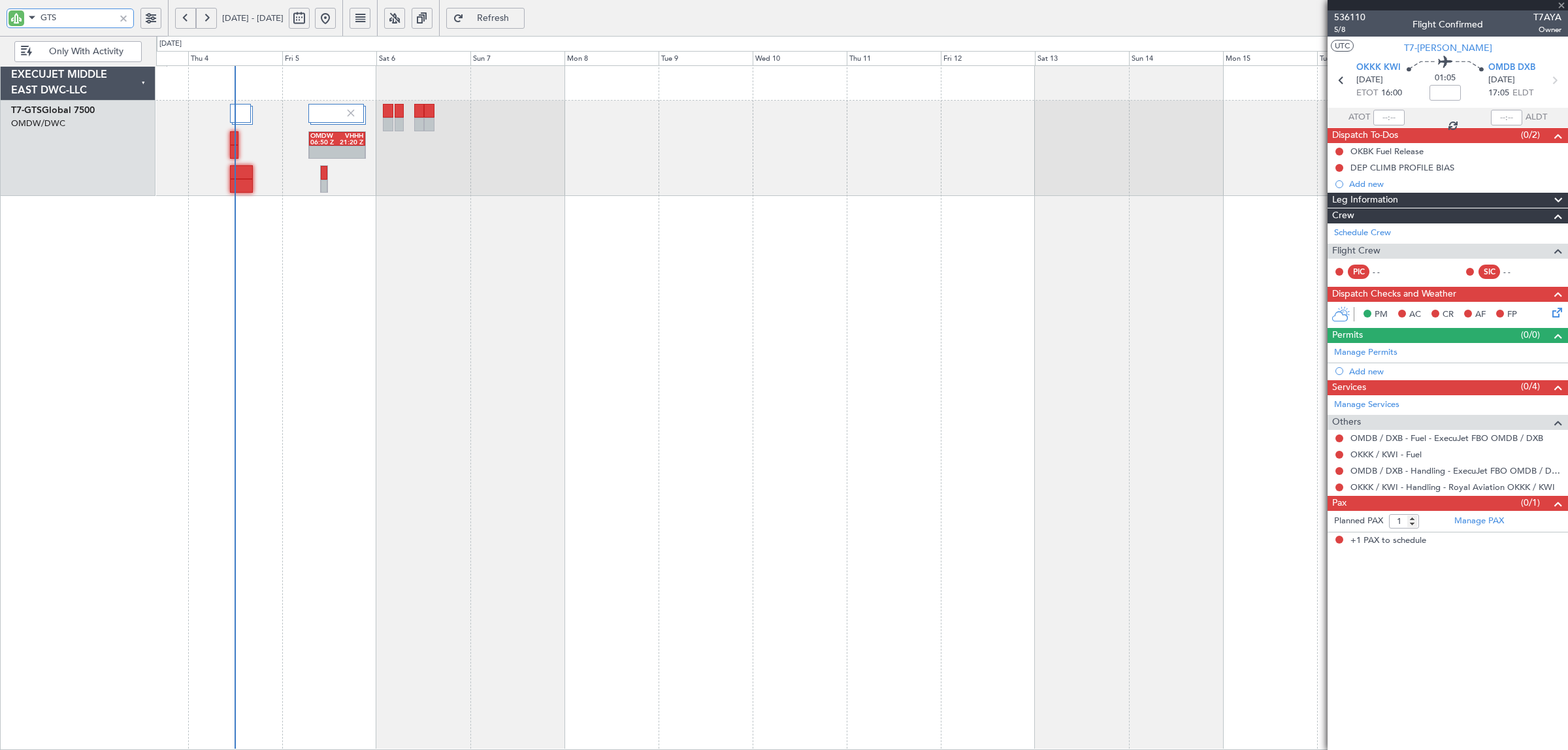
type input "+07:30"
type input "0"
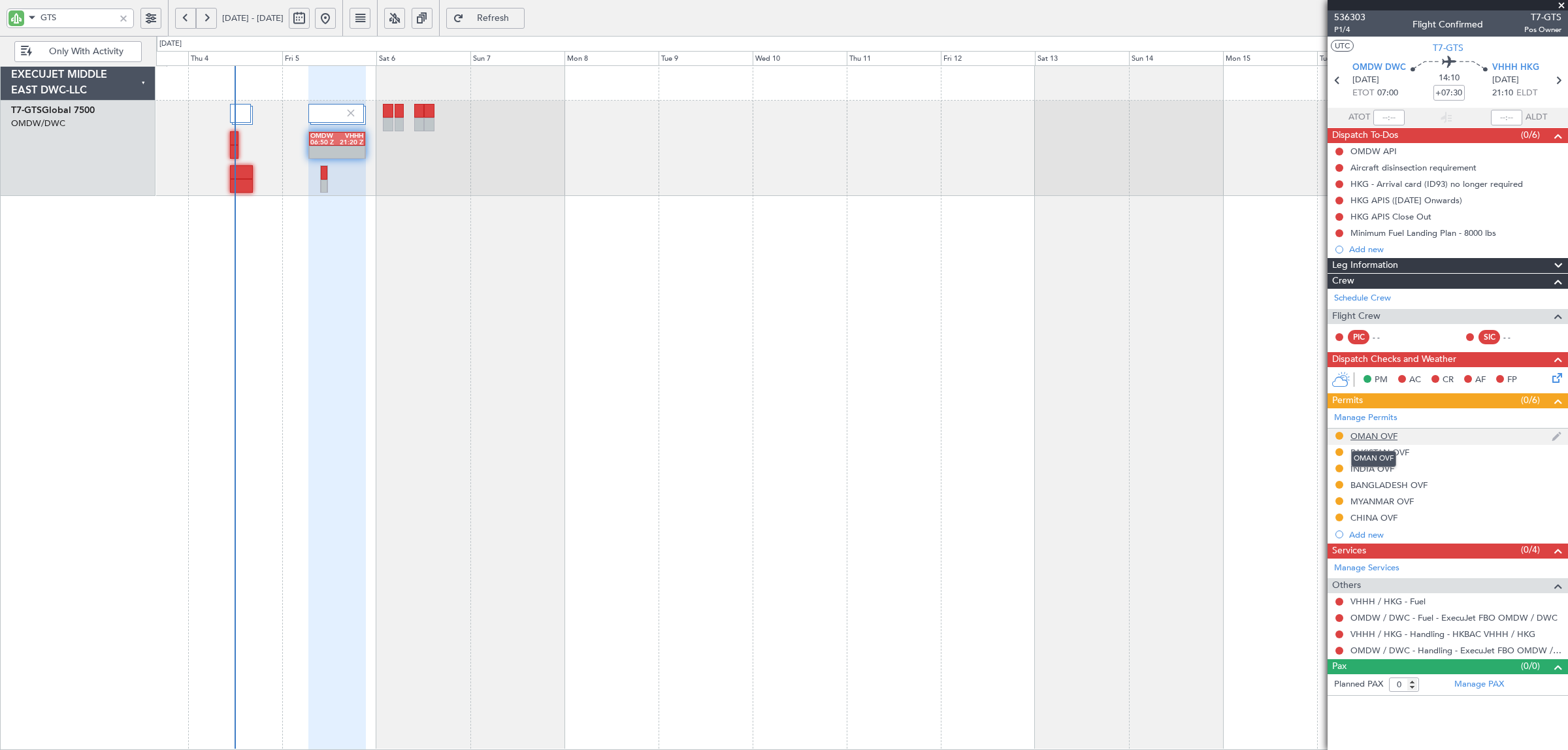
click at [1363, 435] on div "OMAN OVF" at bounding box center [1374, 436] width 47 height 11
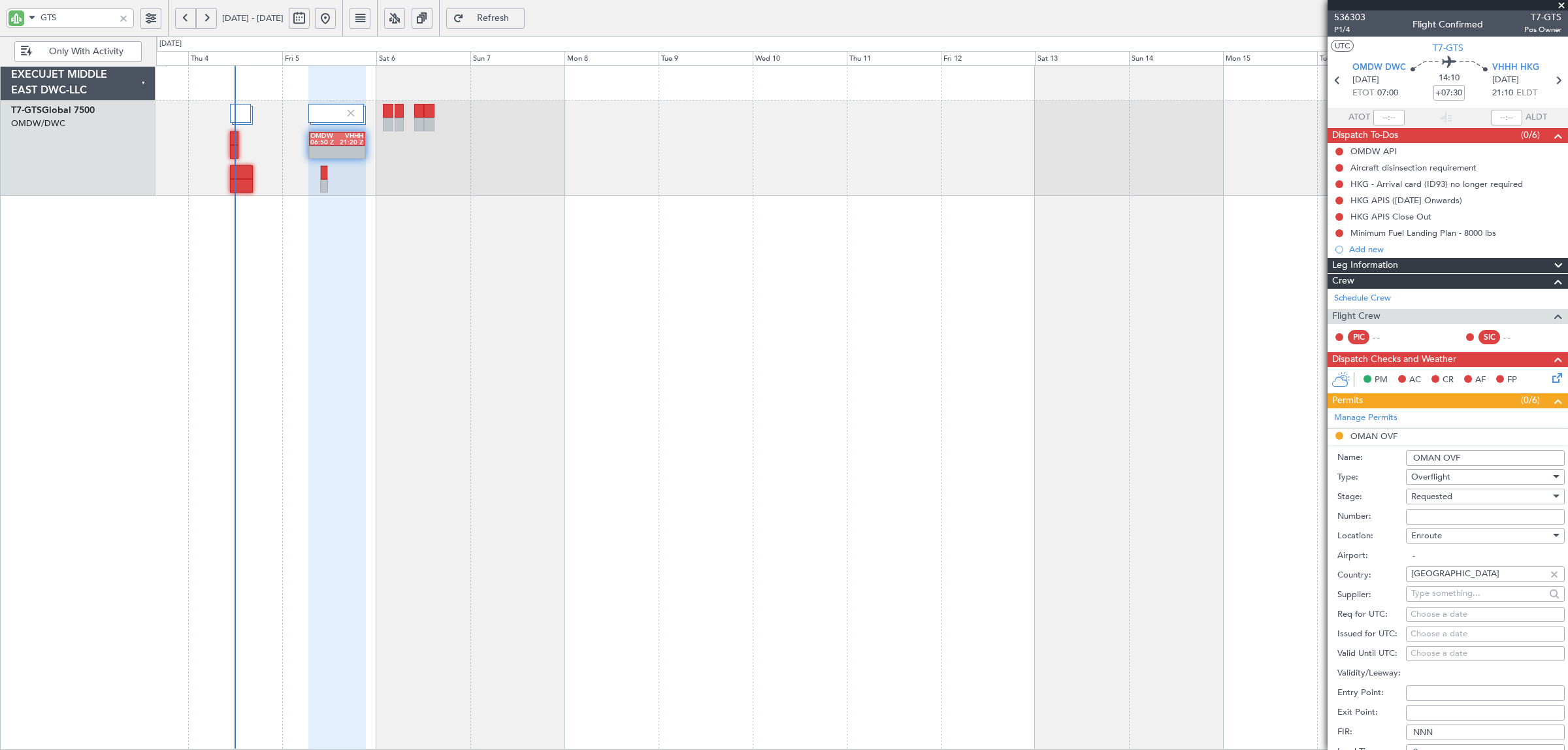
scroll to position [245, 0]
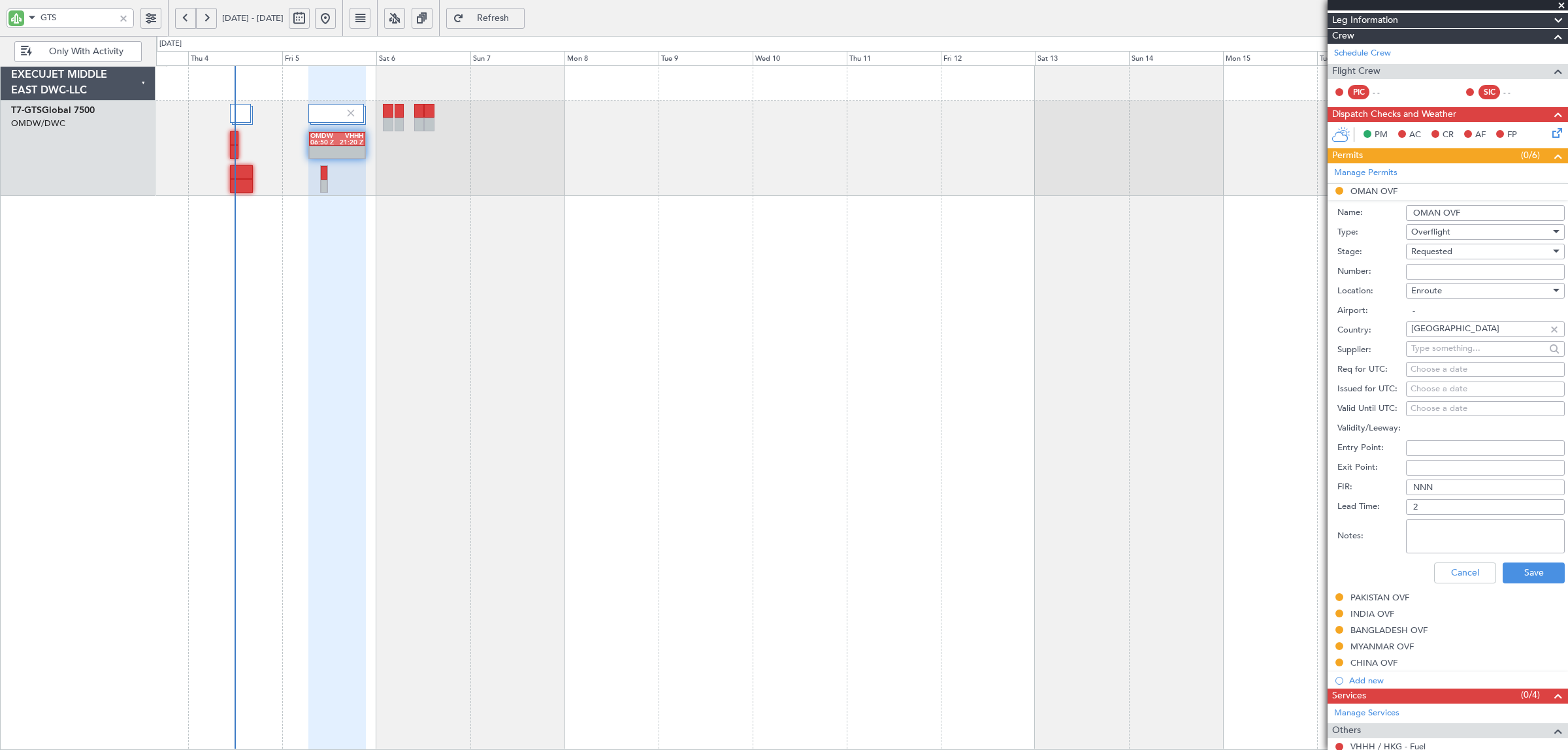
click at [1451, 250] on span "Requested" at bounding box center [1432, 252] width 41 height 12
click at [1448, 350] on span "Received OK" at bounding box center [1479, 353] width 135 height 20
click at [1434, 269] on input "Number:" at bounding box center [1485, 272] width 159 height 16
paste input "DAT/OF/EXBO/0021/2025"
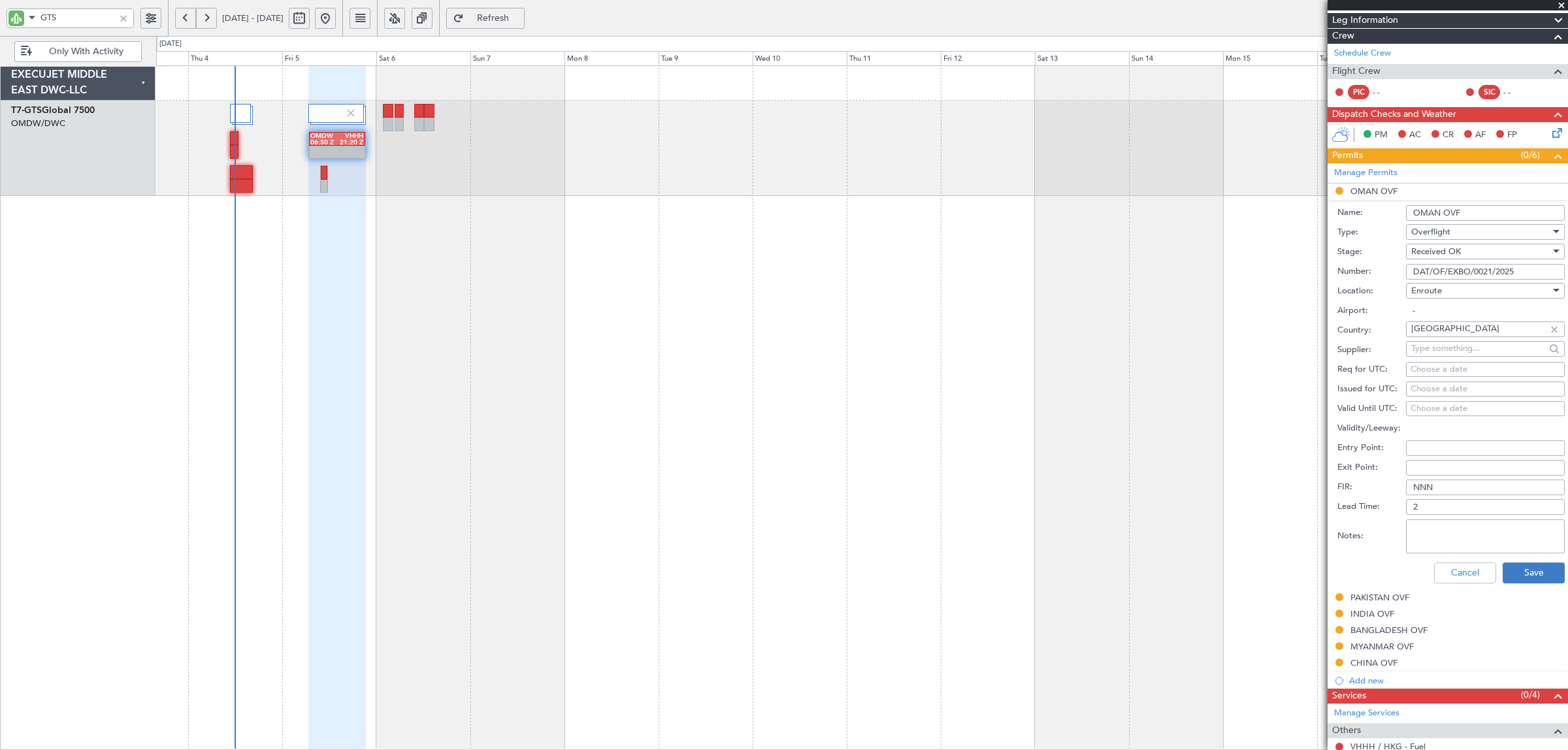
type input "DAT/OF/EXBO/0021/2025"
drag, startPoint x: 1504, startPoint y: 575, endPoint x: 1473, endPoint y: 536, distance: 49.8
click at [1473, 536] on form "Name: OMAN OVF Type: Overflight Stage: Received OK Number: DAT/OF/EXBO/0021/202…" at bounding box center [1448, 395] width 241 height 390
click at [1473, 536] on textarea "Notes:" at bounding box center [1485, 536] width 159 height 34
type textarea "V"
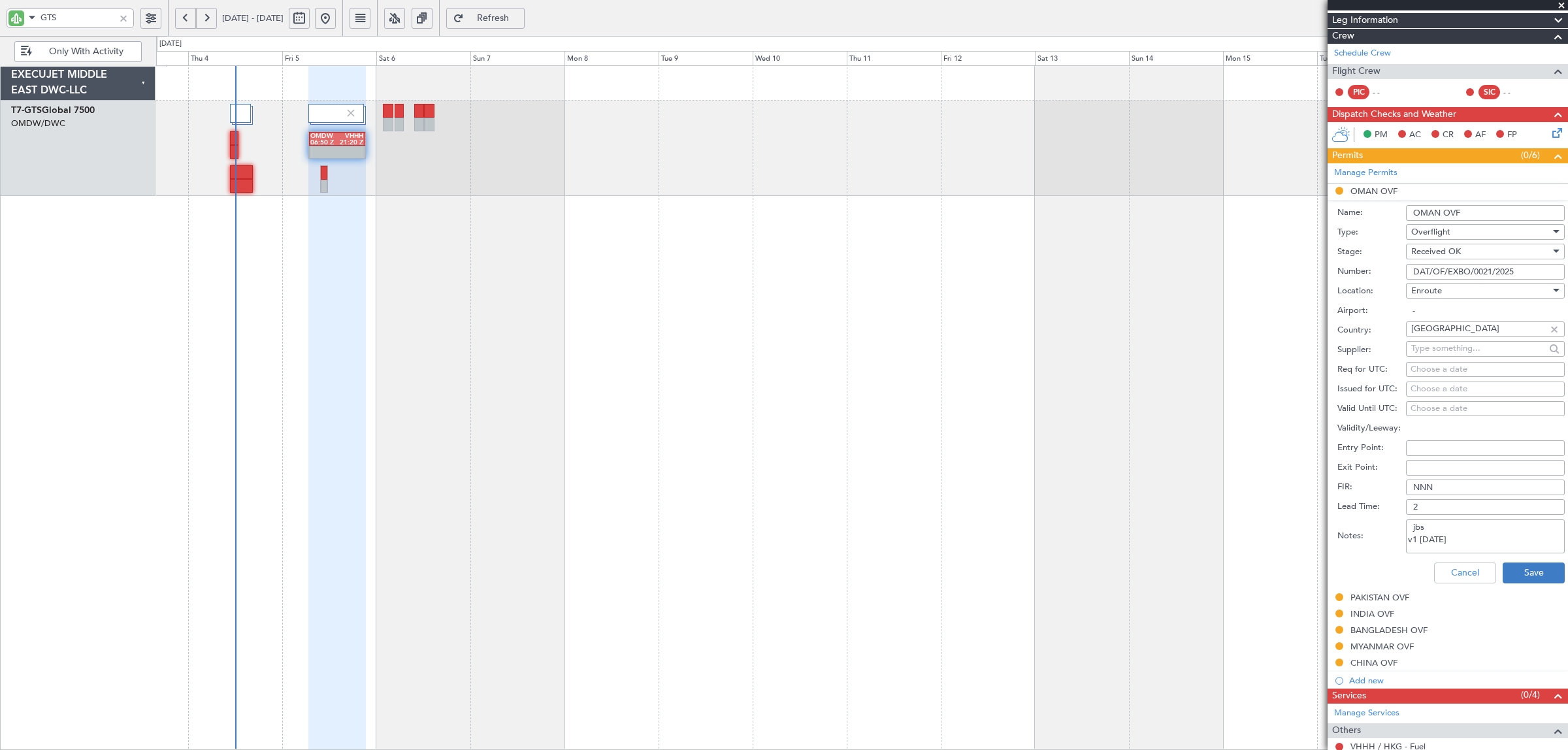
type textarea "jbs v1 05 SEP"
click at [1519, 579] on button "Save" at bounding box center [1534, 573] width 62 height 21
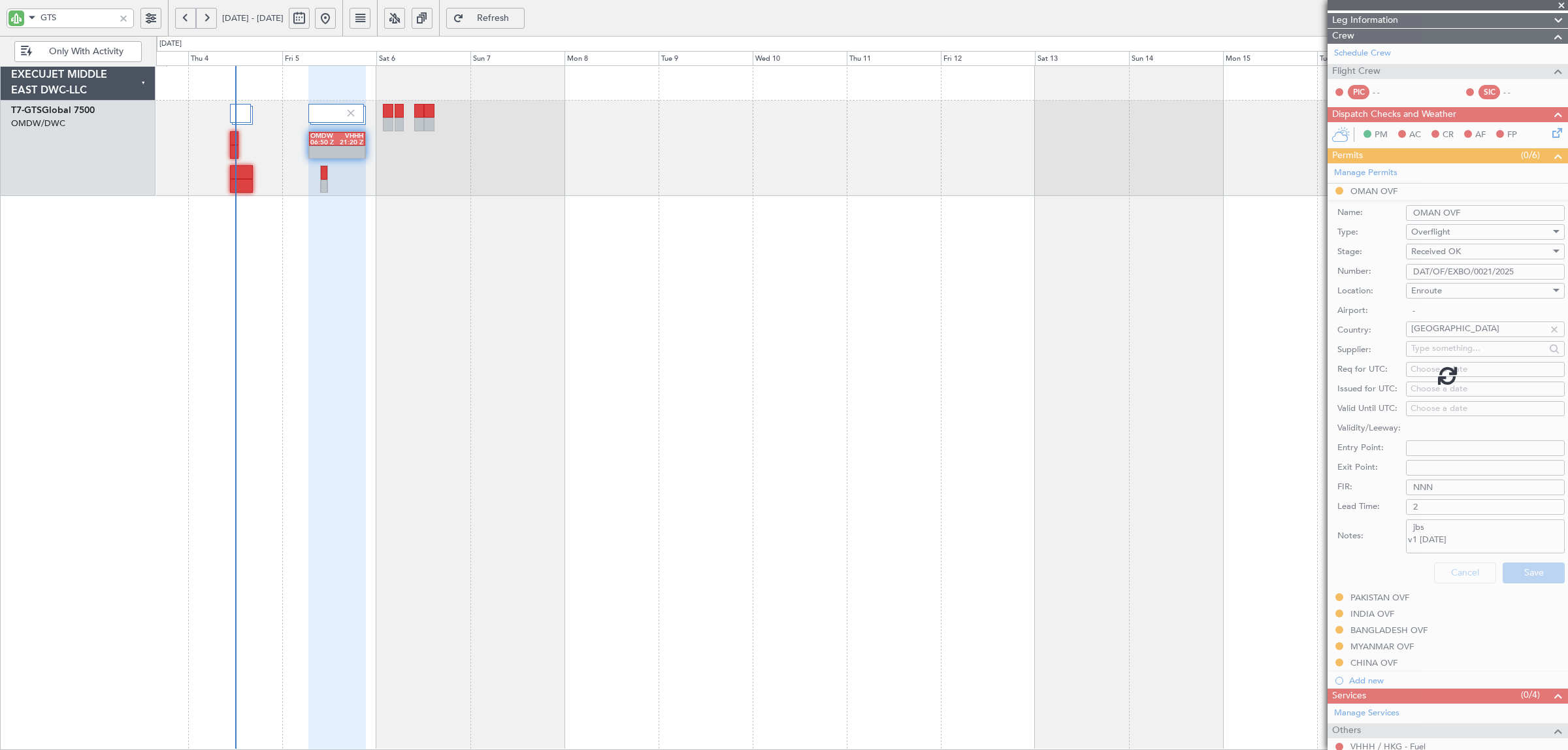
scroll to position [0, 0]
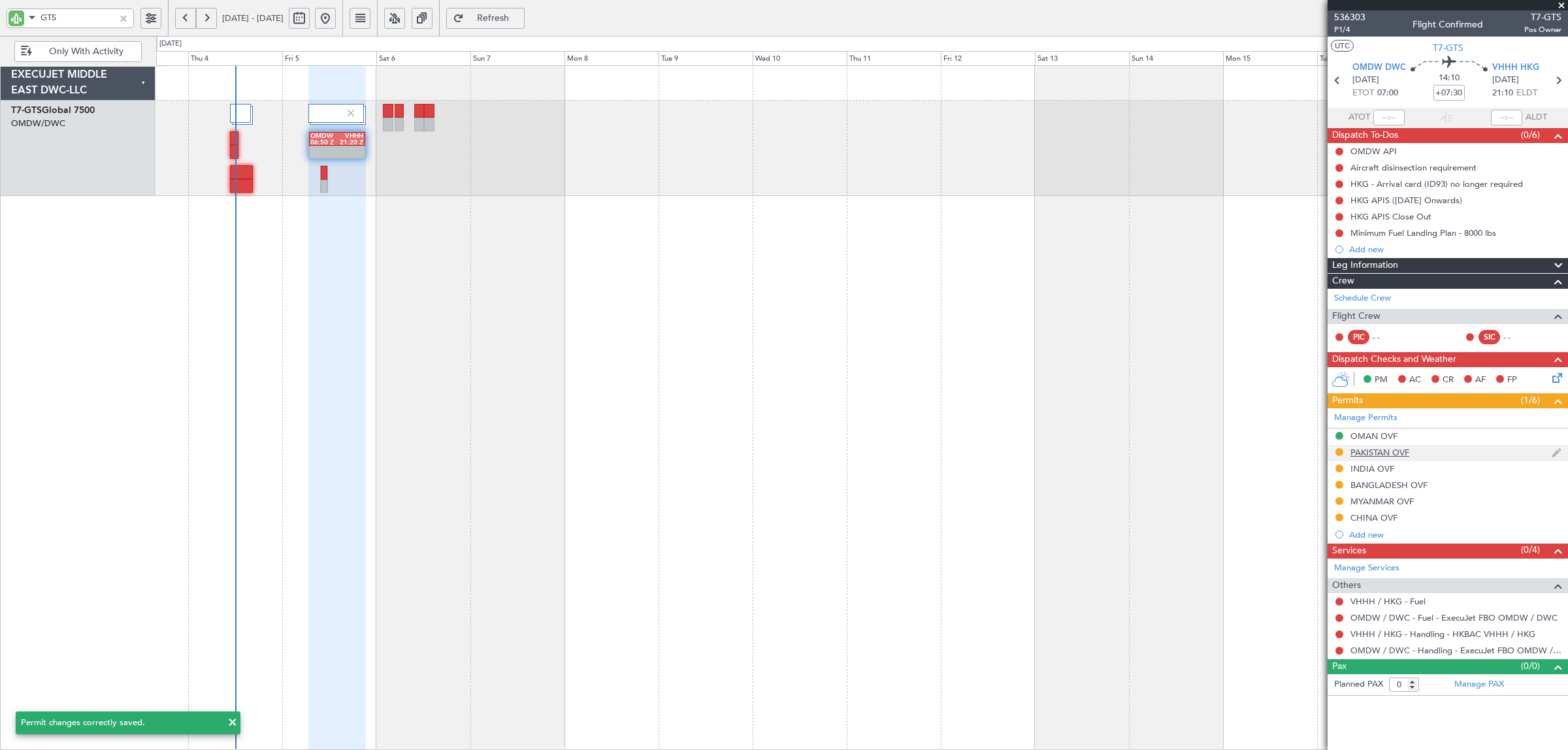
click at [1393, 453] on div "PAKISTAN OVF" at bounding box center [1380, 452] width 59 height 11
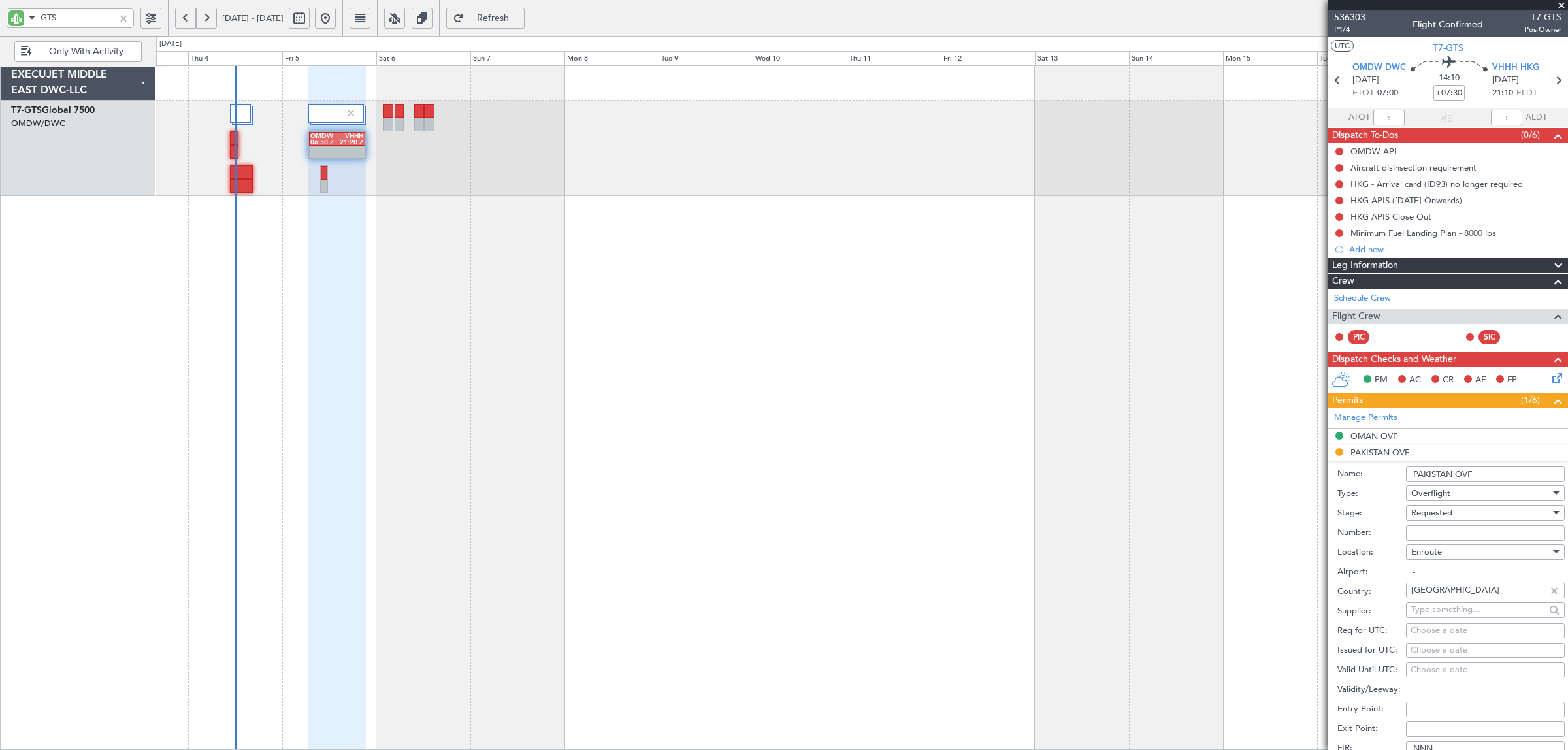
click at [1441, 536] on input "Number:" at bounding box center [1485, 534] width 159 height 16
paste input "NS-2509-0107"
type input "NS-2509-0107"
click at [1442, 514] on span "Requested" at bounding box center [1432, 513] width 41 height 12
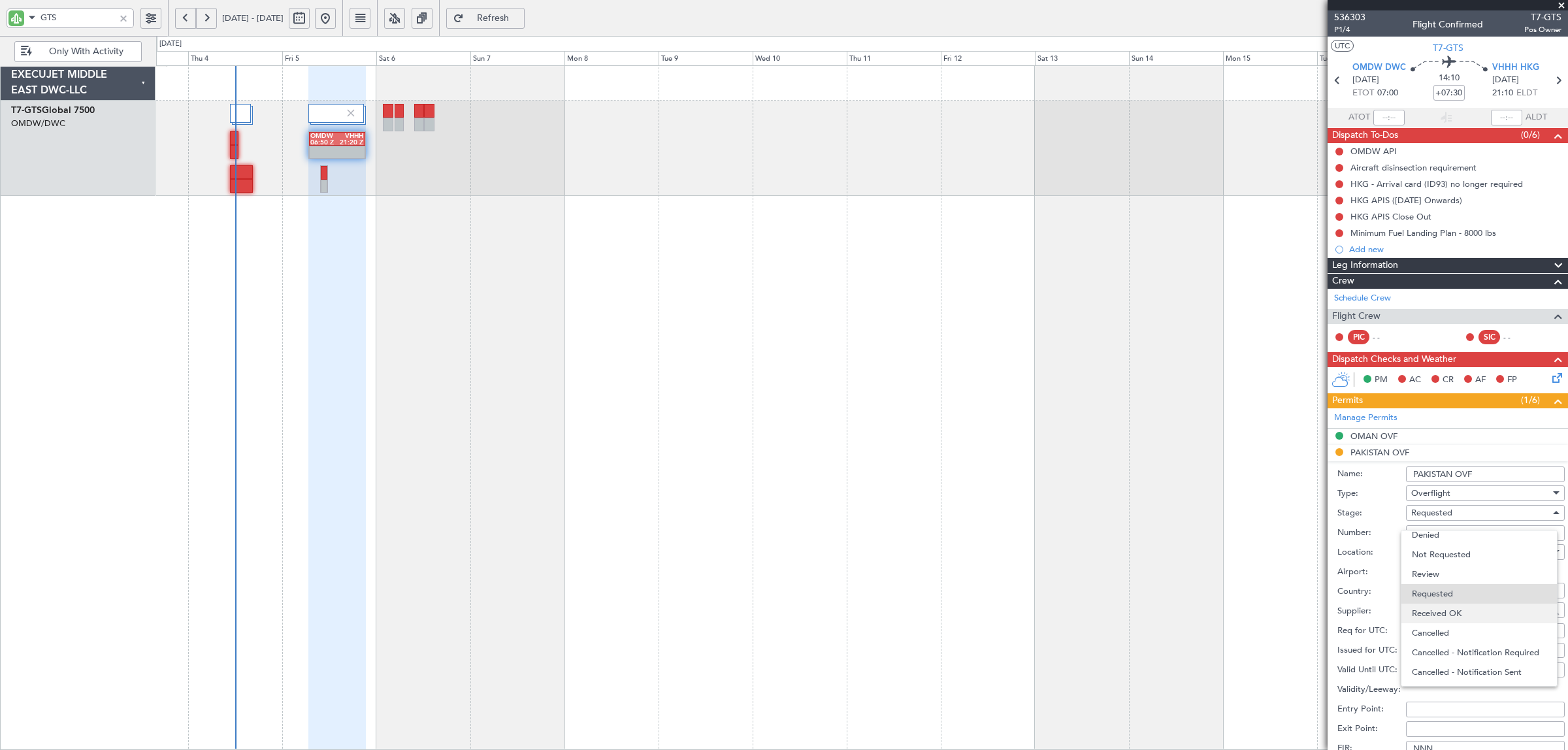
click at [1444, 609] on span "Received OK" at bounding box center [1479, 614] width 135 height 20
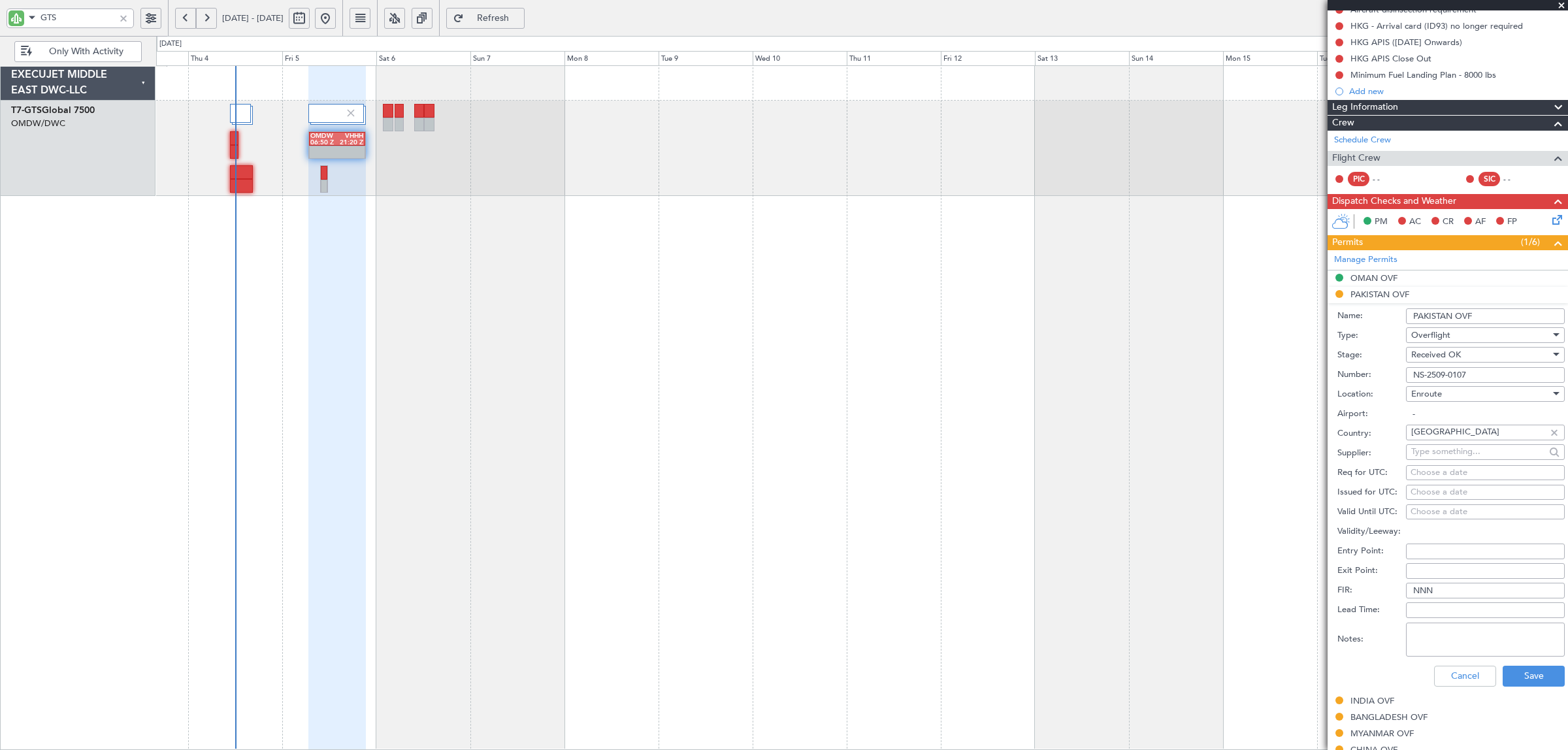
scroll to position [245, 0]
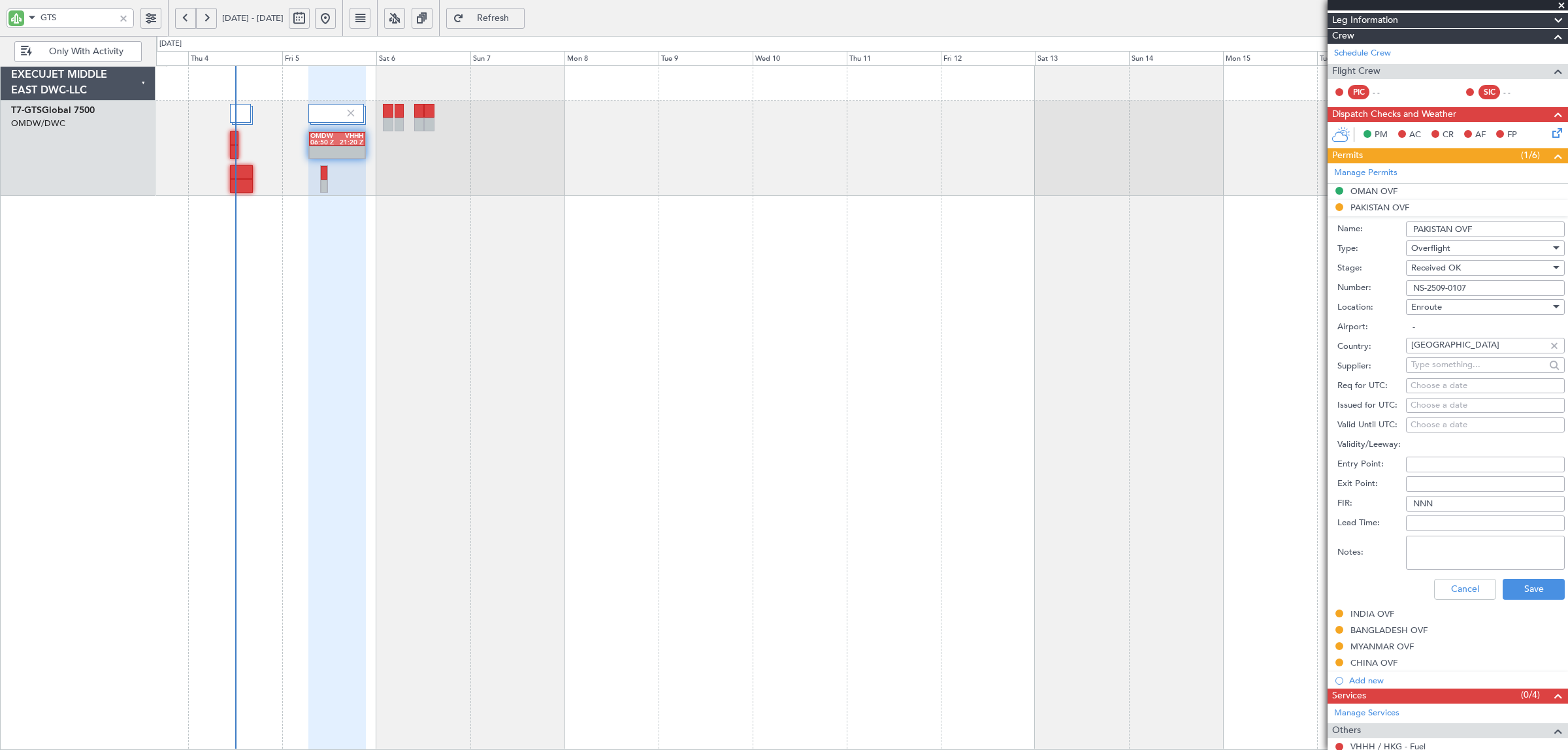
click at [1454, 558] on textarea "Notes:" at bounding box center [1485, 552] width 159 height 34
type textarea "JBS V1 05 SEP"
click at [1550, 595] on button "Save" at bounding box center [1534, 590] width 62 height 21
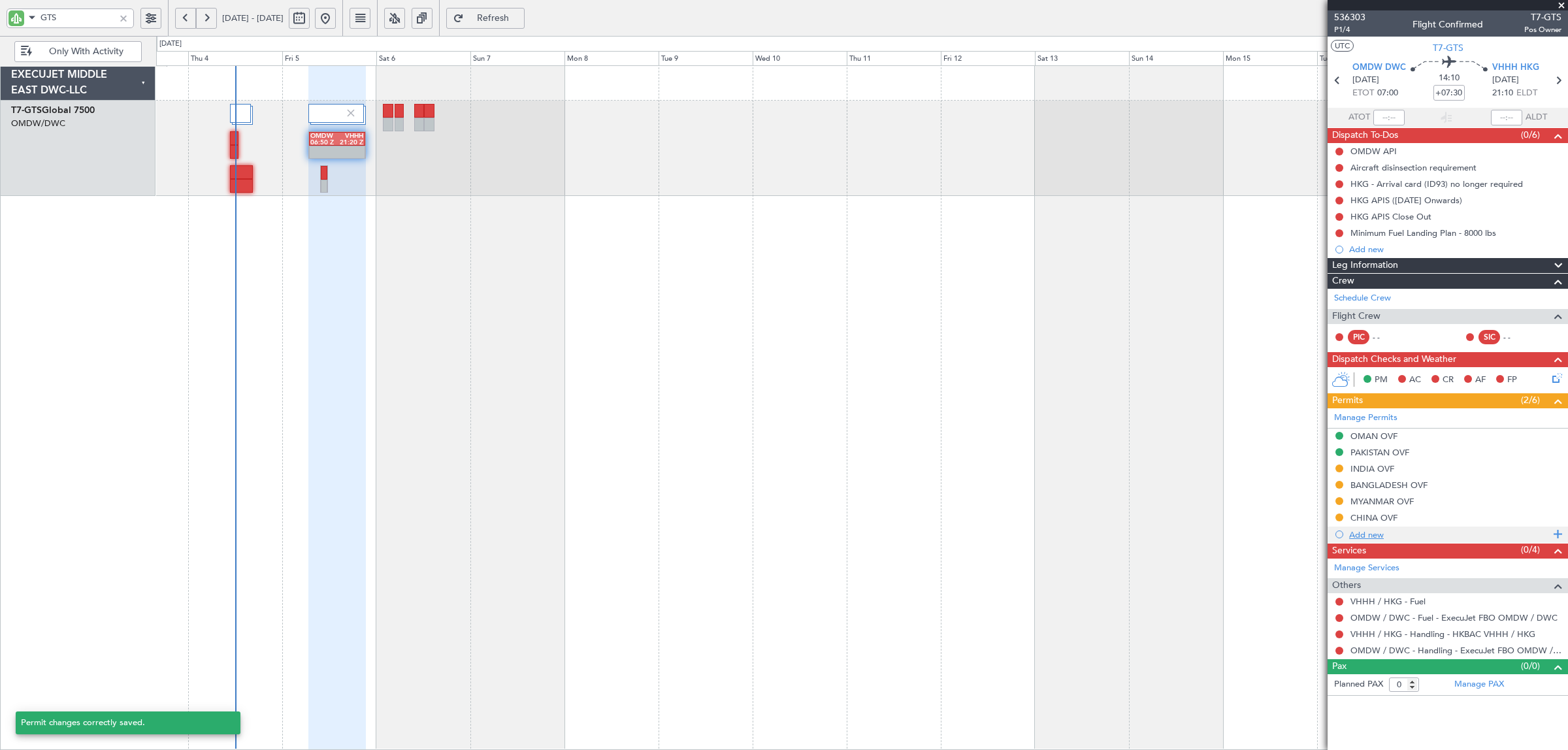
scroll to position [0, 0]
click at [1369, 452] on div "PAKISTAN OVF" at bounding box center [1380, 452] width 59 height 11
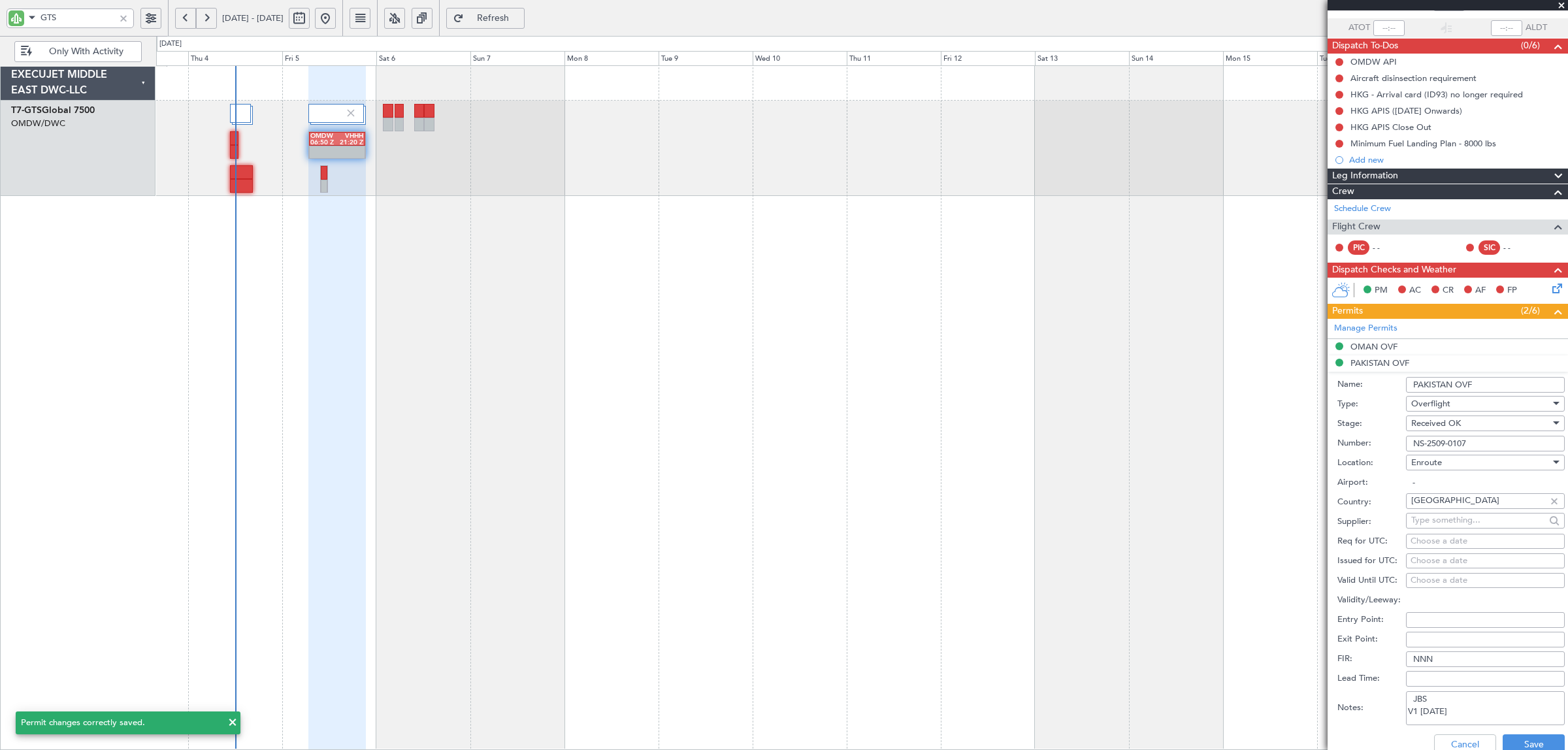
scroll to position [327, 0]
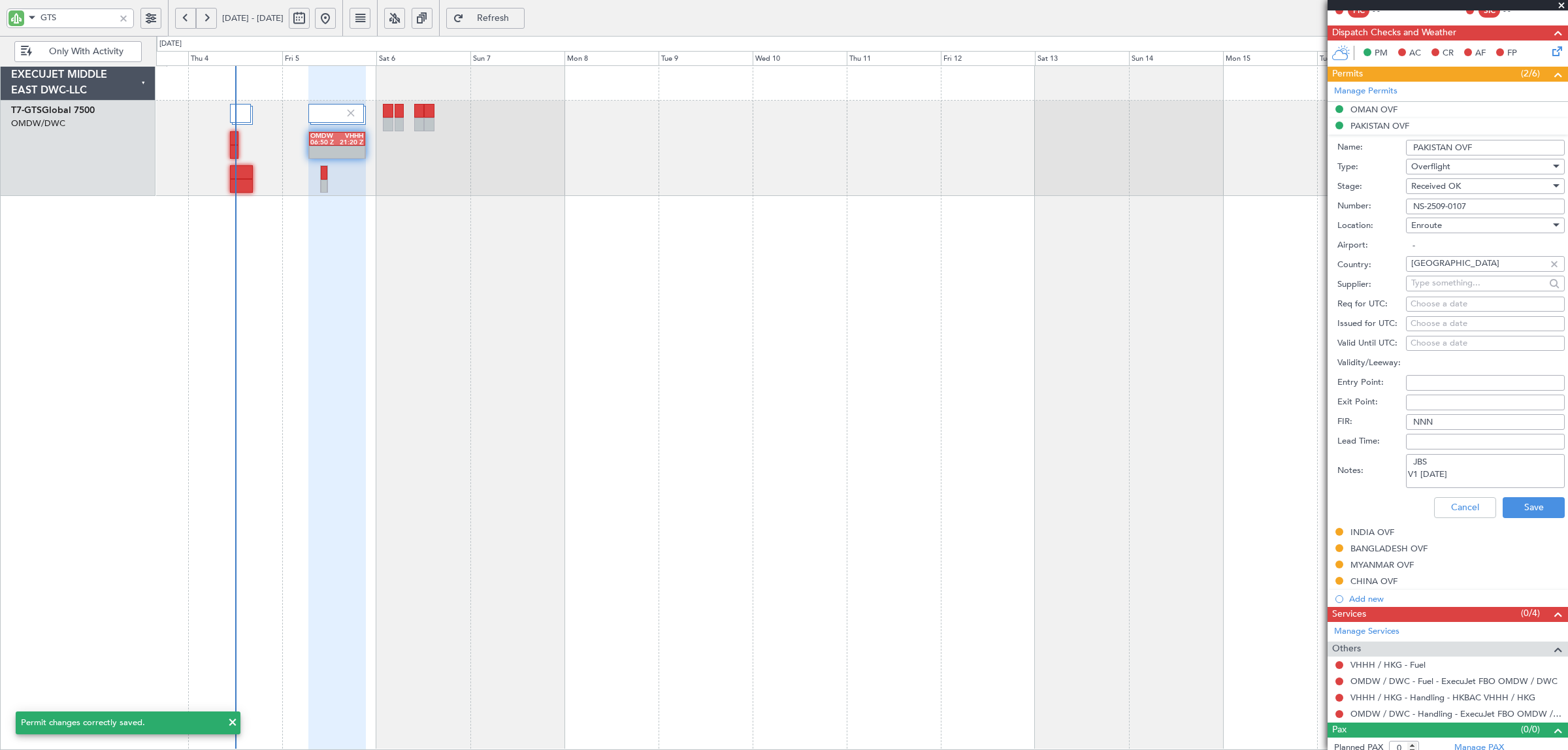
drag, startPoint x: 1454, startPoint y: 477, endPoint x: 1360, endPoint y: 462, distance: 95.2
click at [1360, 462] on div "Notes: JBS V1 05 SEP" at bounding box center [1451, 471] width 227 height 39
click at [1465, 509] on button "Cancel" at bounding box center [1465, 508] width 62 height 21
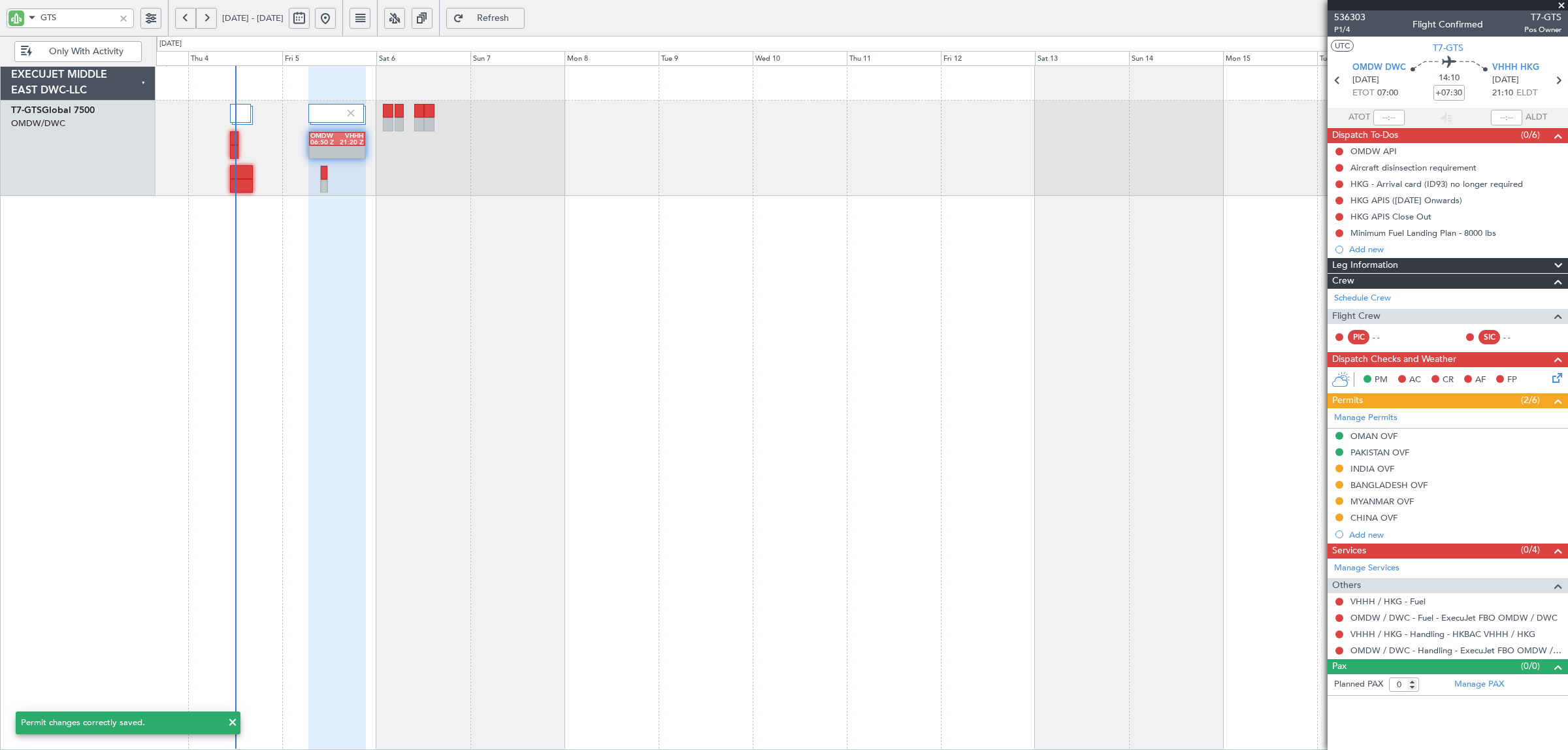
scroll to position [0, 0]
click at [1385, 487] on div "BANGLADESH OVF" at bounding box center [1389, 485] width 77 height 11
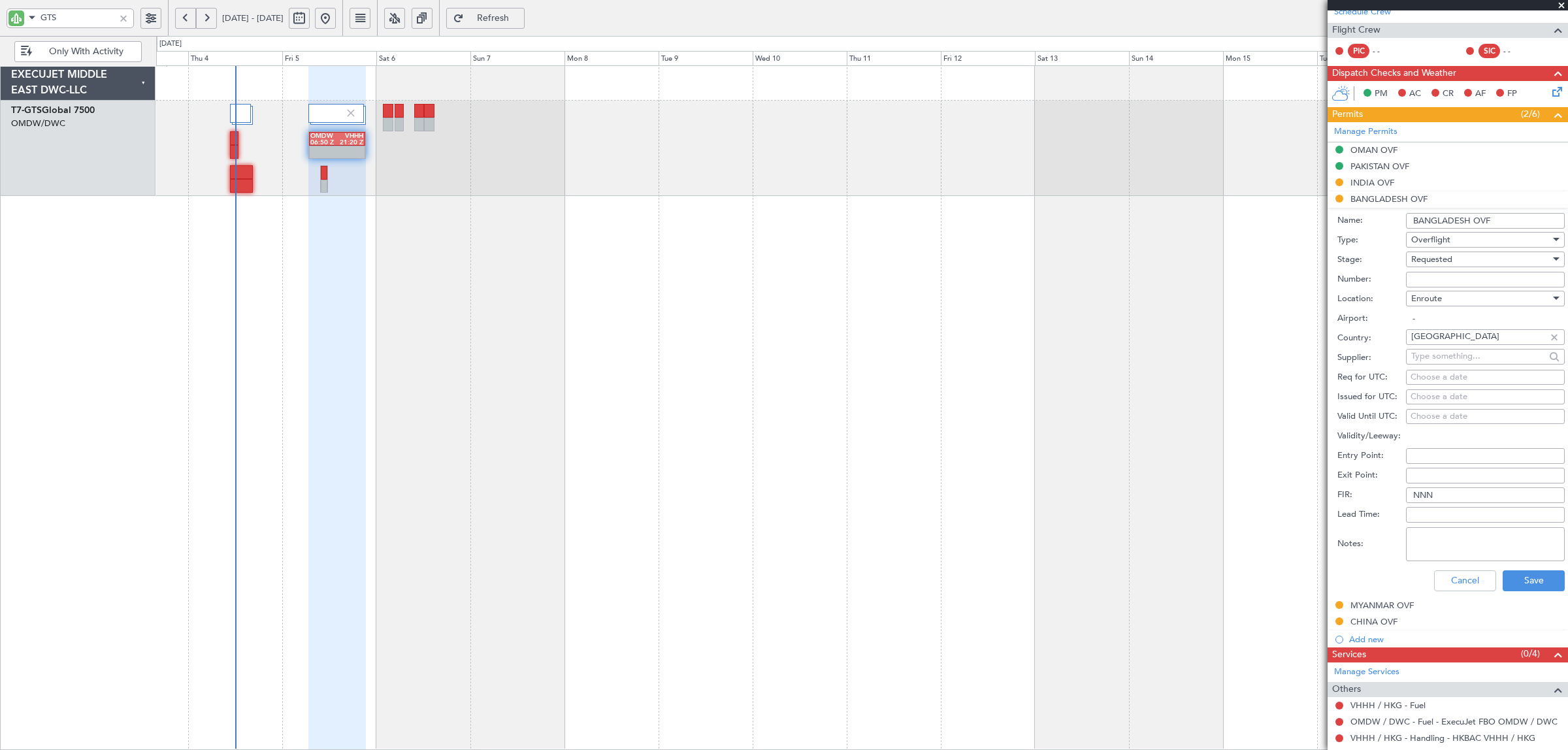
scroll to position [327, 0]
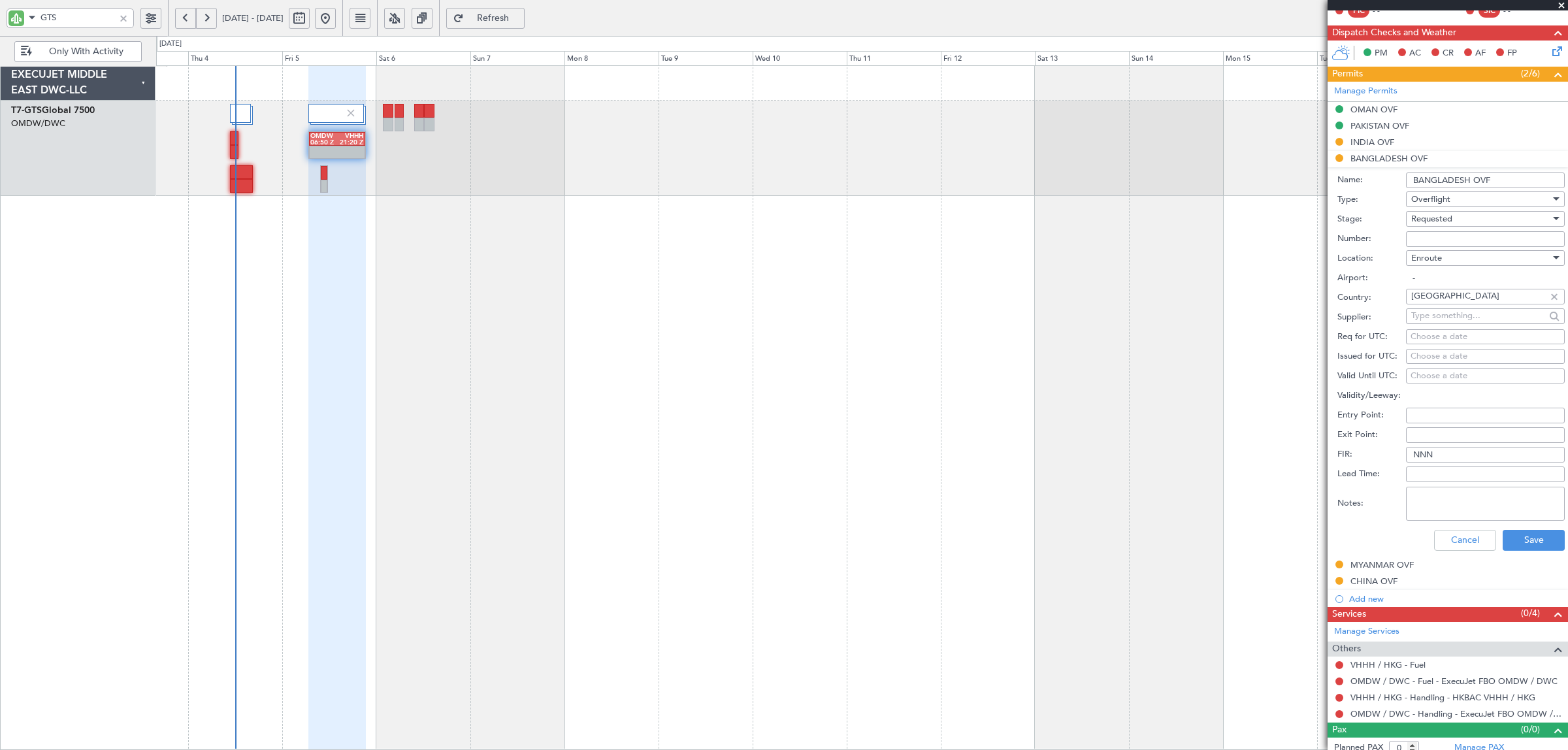
click at [1452, 505] on textarea "Notes:" at bounding box center [1485, 503] width 159 height 34
paste textarea "JBS V1 05 SEP"
type textarea "JBS V1 05 SEP"
click at [1509, 546] on button "Save" at bounding box center [1534, 540] width 62 height 21
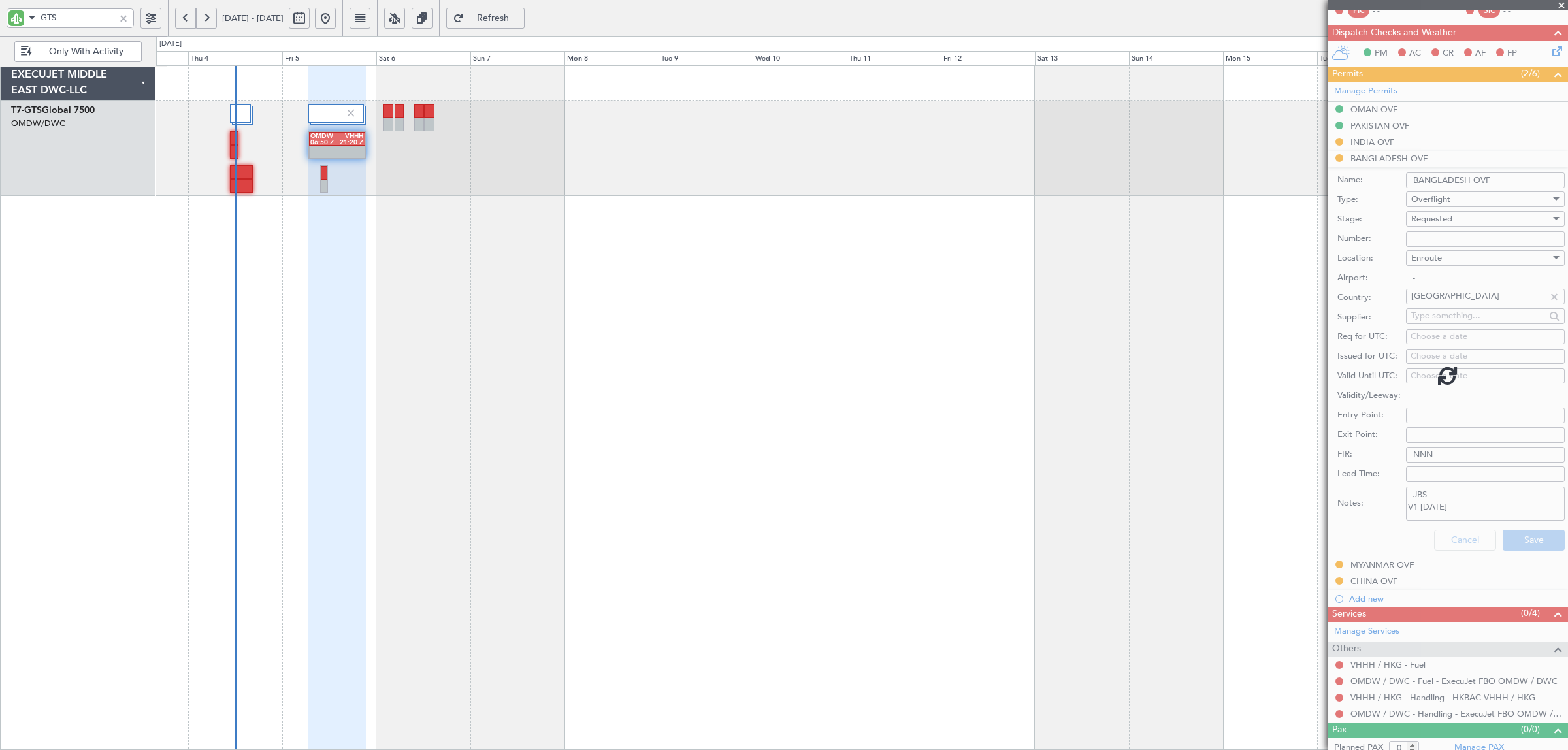
scroll to position [0, 0]
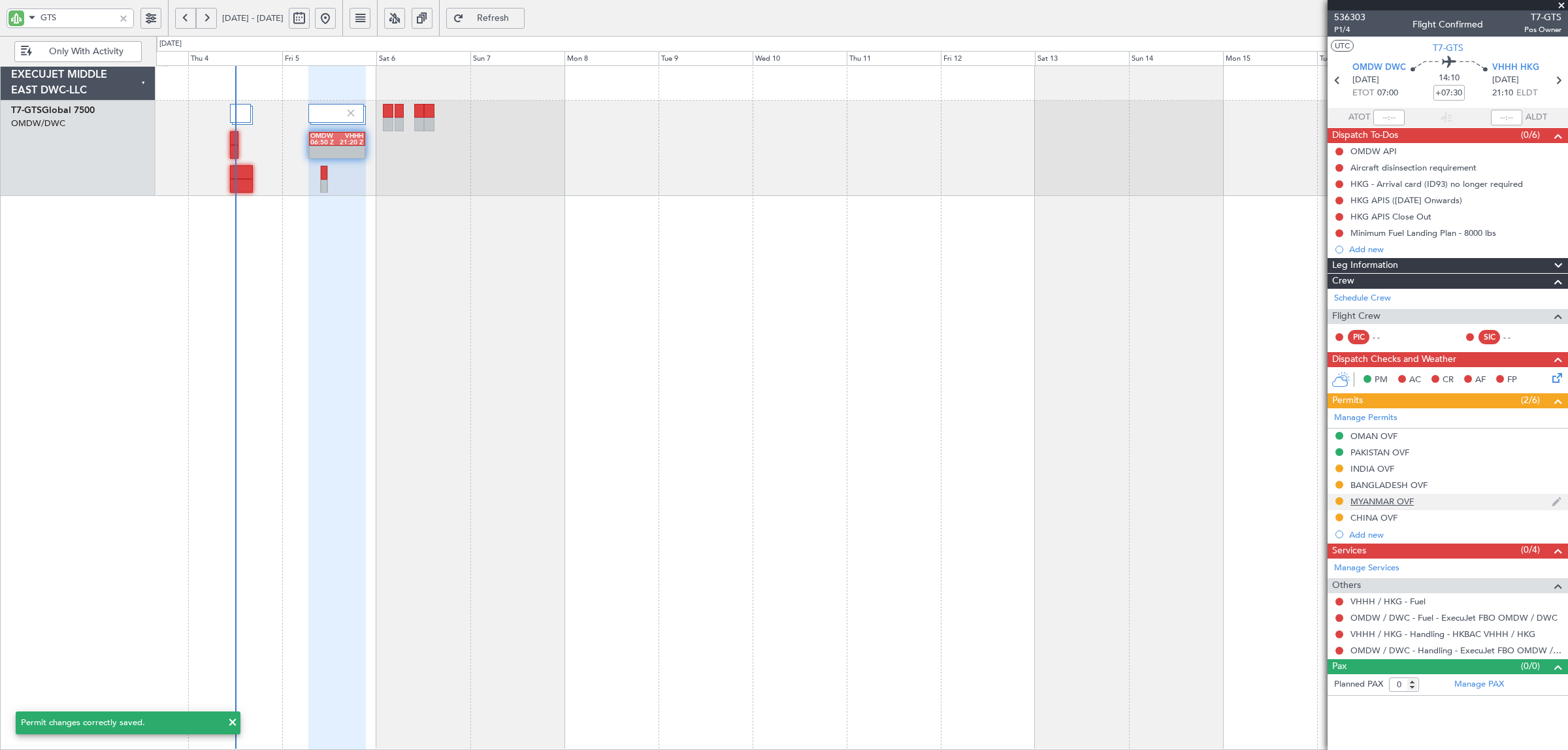
click at [1380, 505] on div "MYANMAR OVF" at bounding box center [1382, 501] width 63 height 11
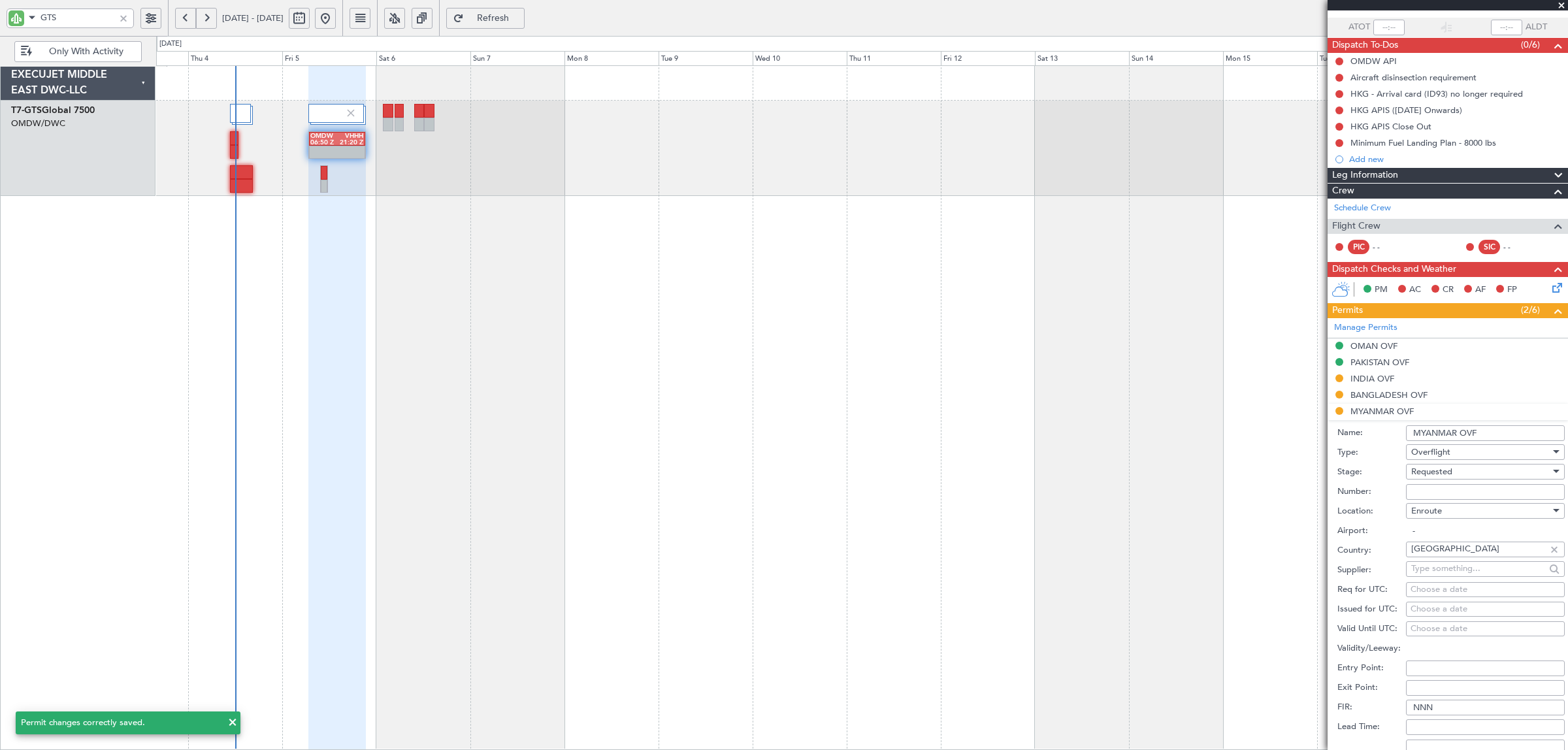
scroll to position [245, 0]
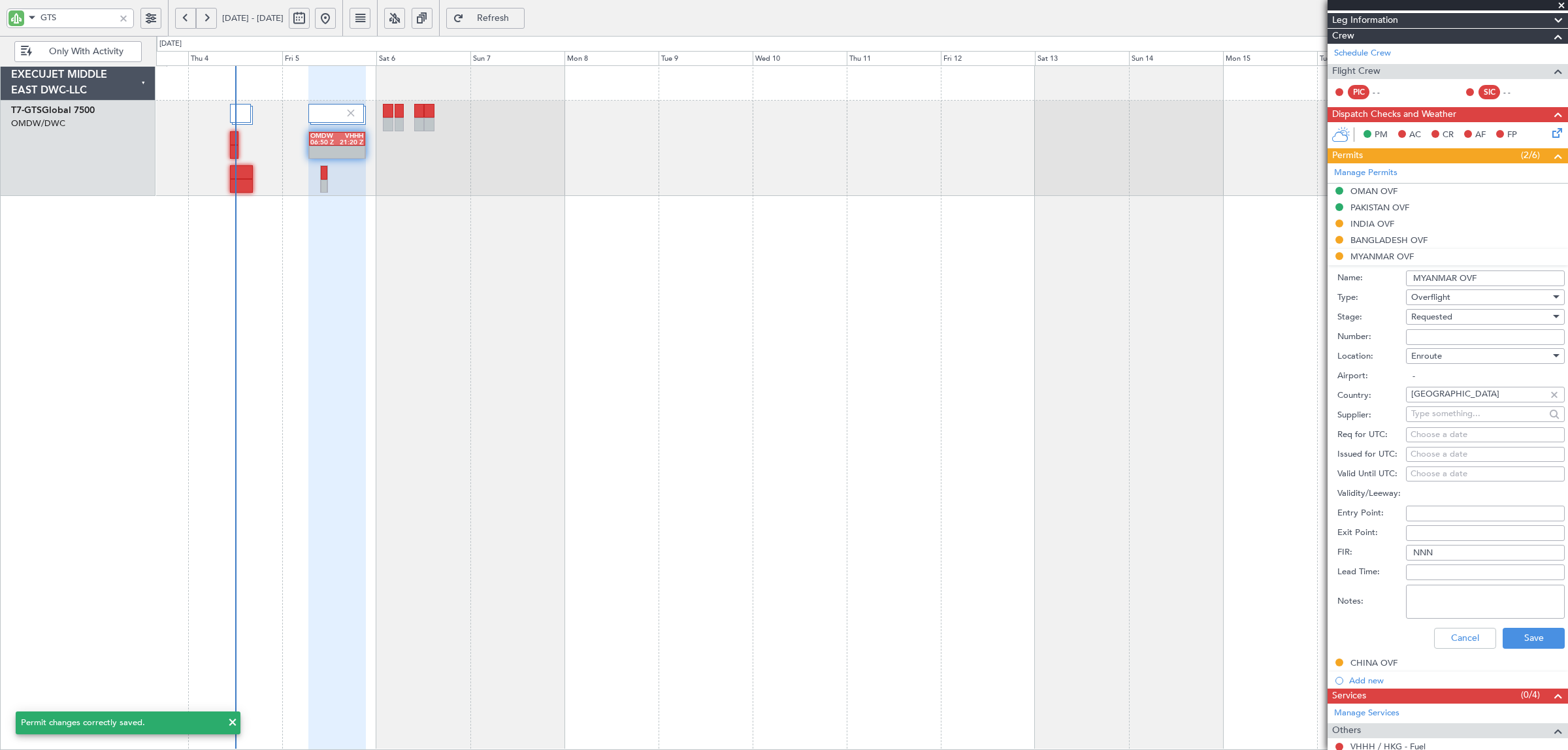
click at [1446, 609] on textarea "Notes:" at bounding box center [1485, 601] width 159 height 34
paste textarea "JBS V1 05 SEP"
type textarea "JBS V1 05 SEP"
click at [1517, 633] on button "Save" at bounding box center [1534, 639] width 62 height 21
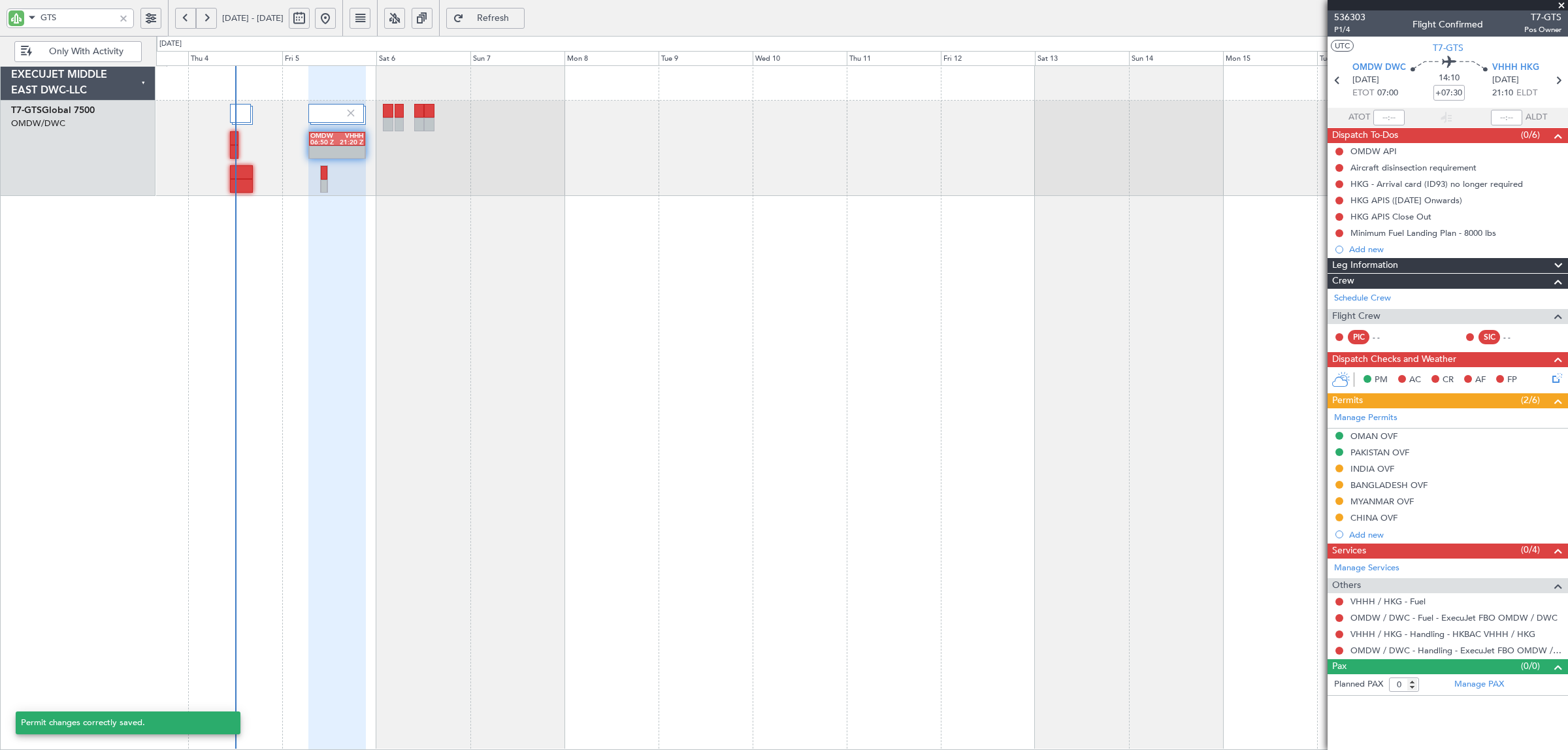
scroll to position [0, 0]
click at [1374, 521] on div "CHINA OVF" at bounding box center [1374, 518] width 47 height 11
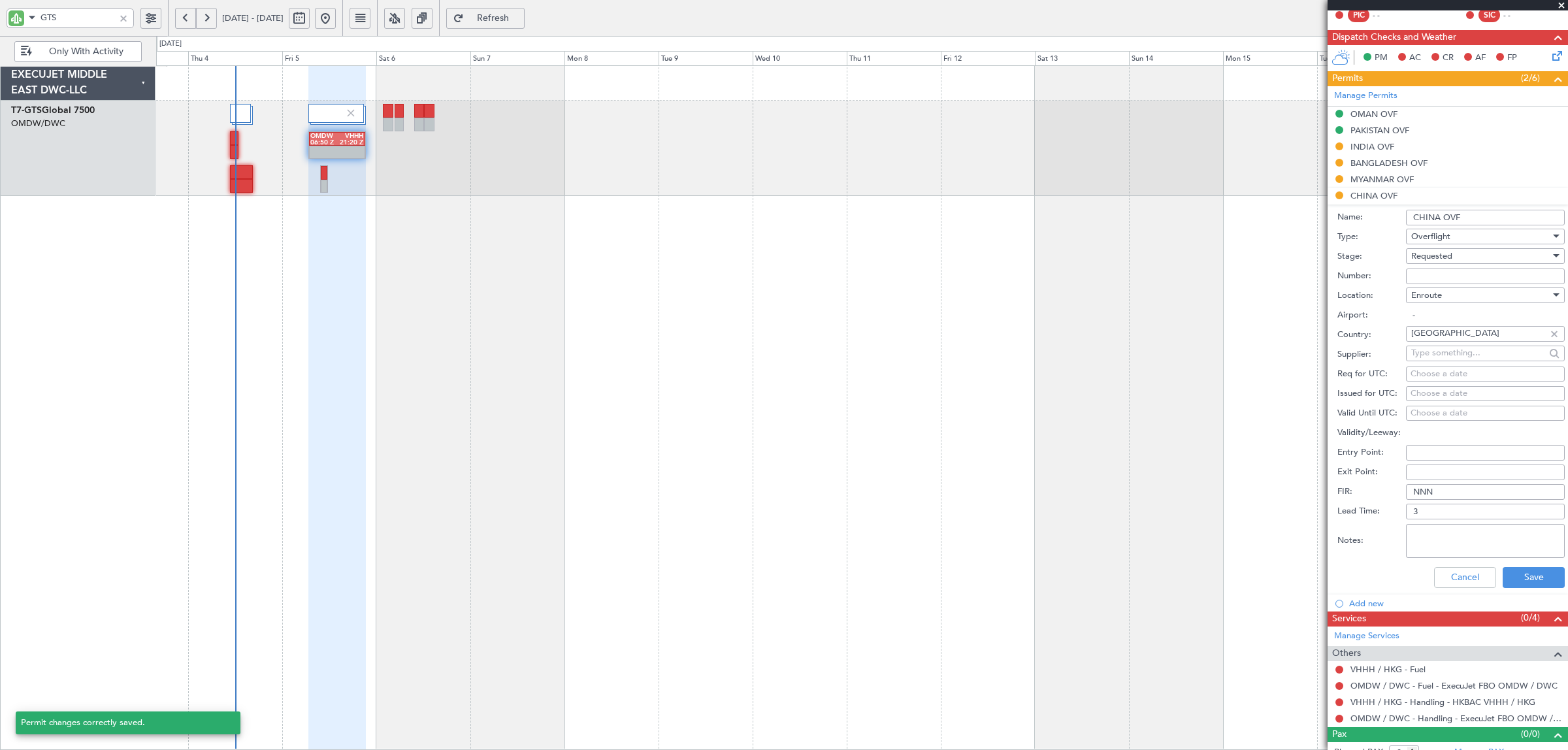
scroll to position [327, 0]
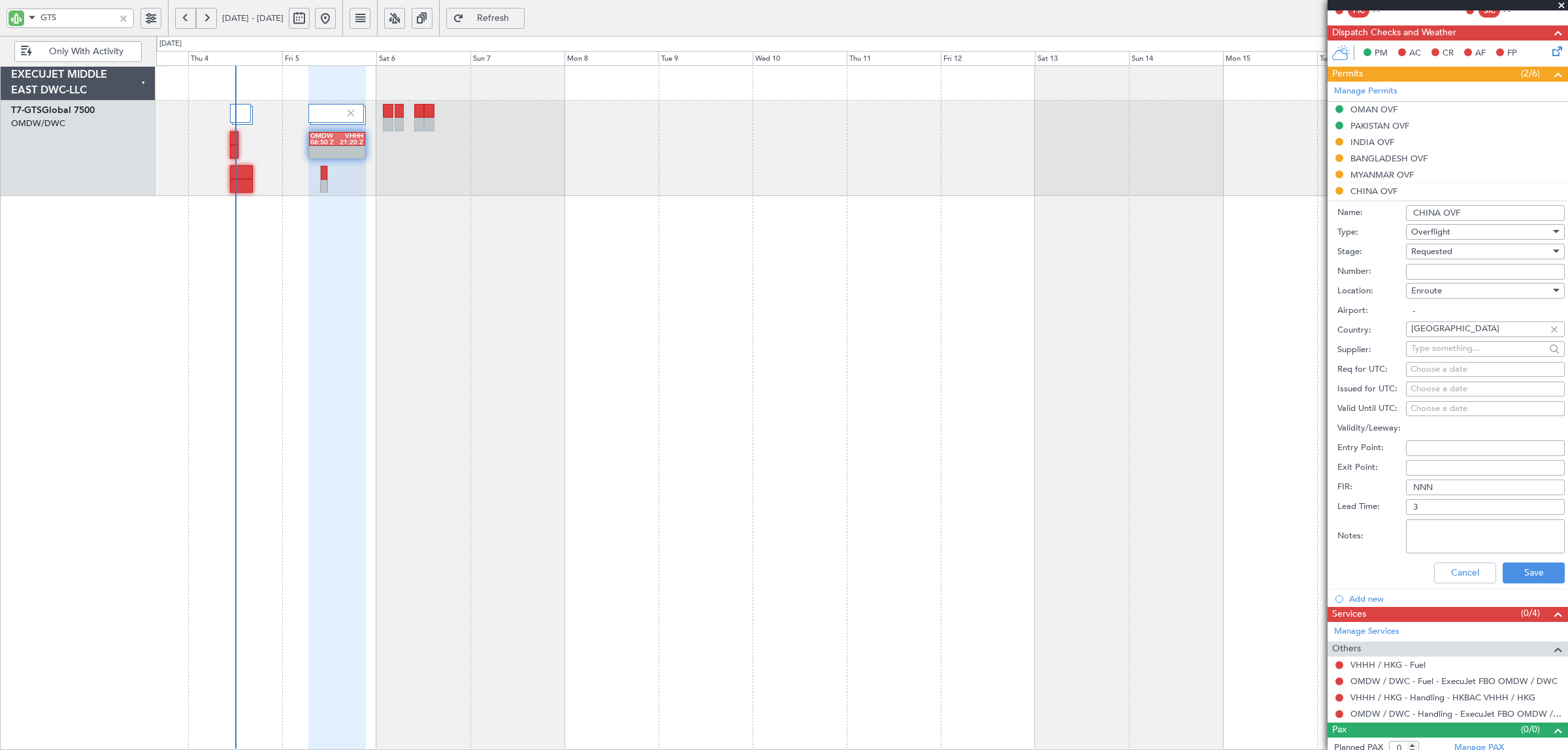
click at [1439, 529] on textarea "Notes:" at bounding box center [1485, 536] width 159 height 34
paste textarea "JBS V1 05 SEP"
type textarea "JBS V1 05 SEP"
click at [1510, 570] on button "Save" at bounding box center [1534, 573] width 62 height 21
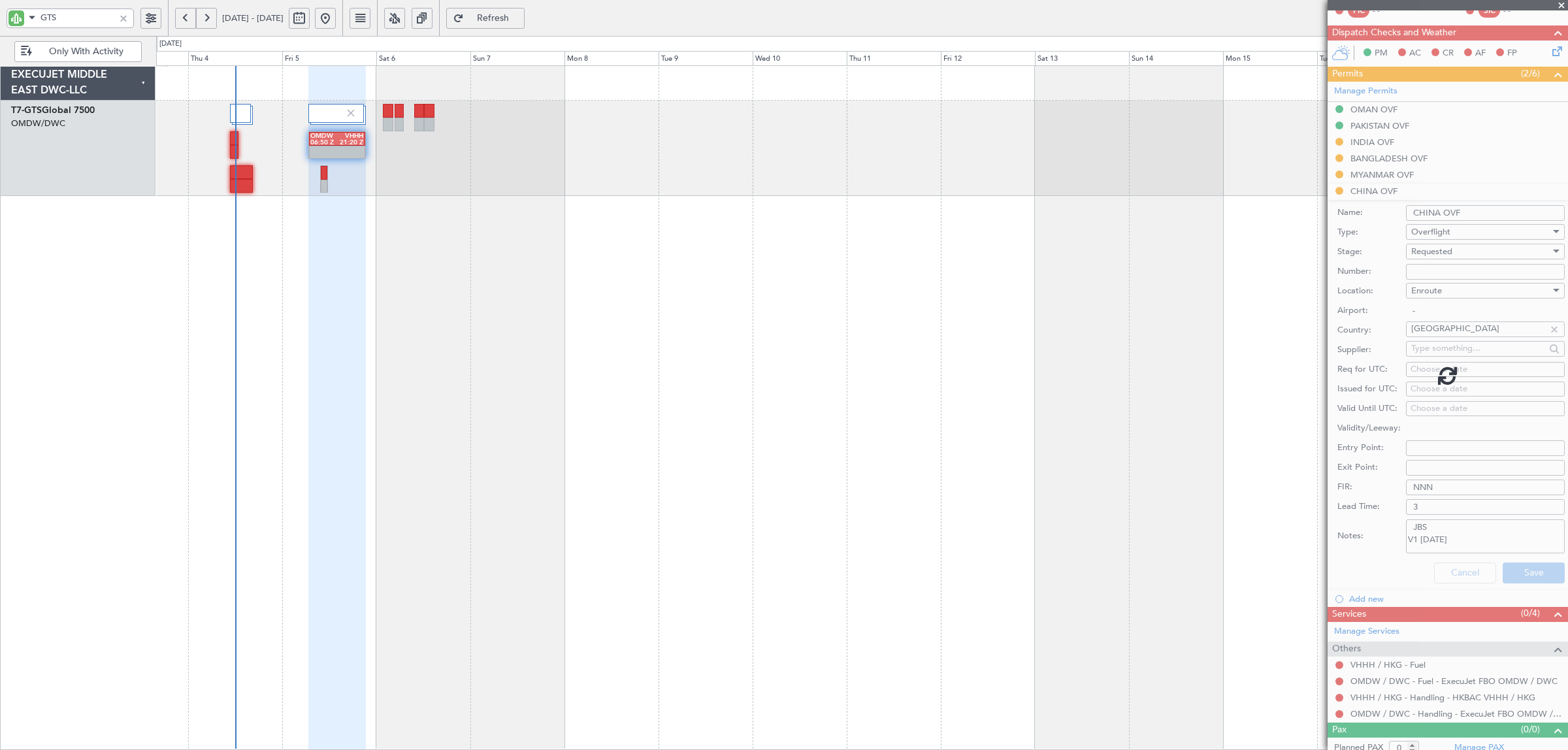
scroll to position [0, 0]
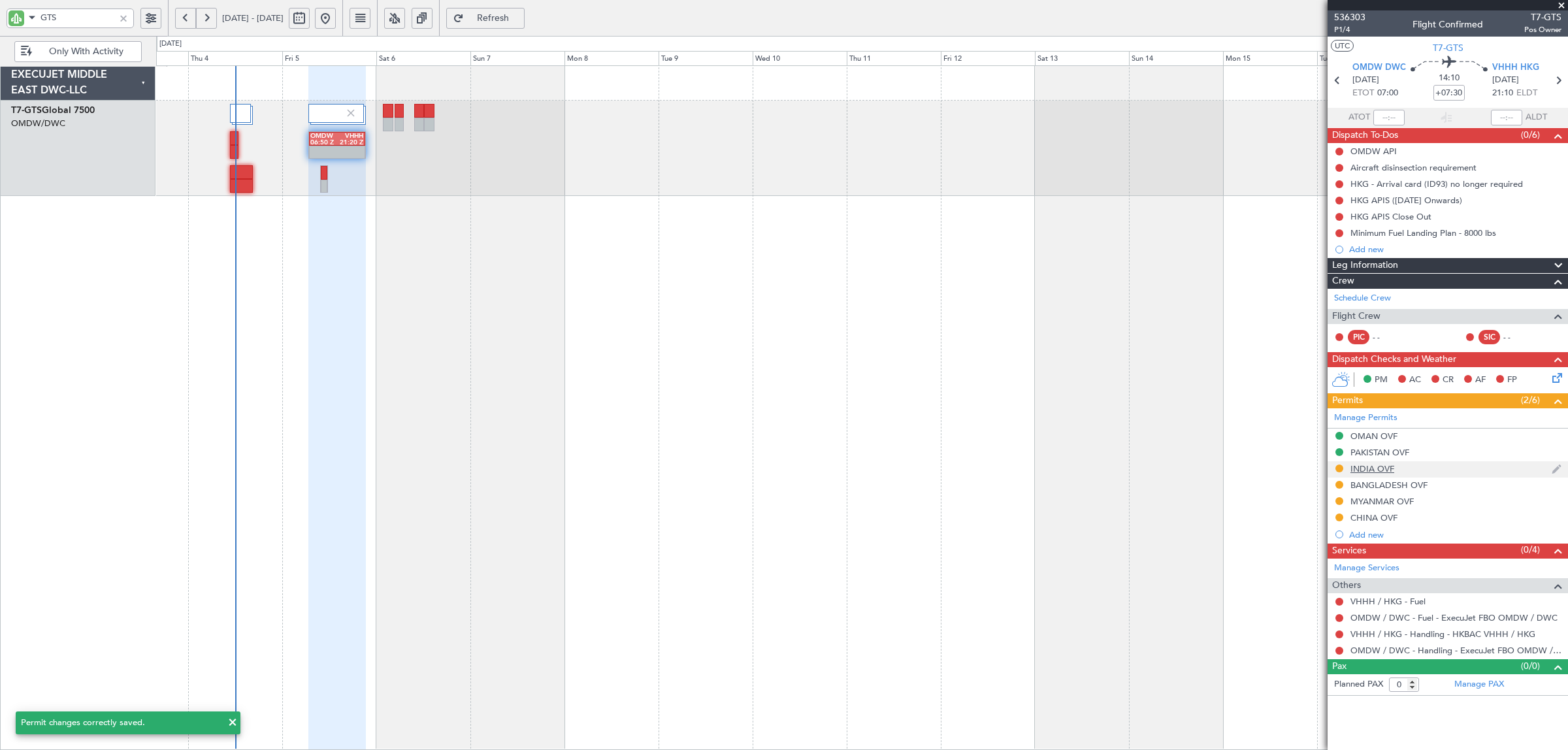
click at [1376, 471] on div "INDIA OVF" at bounding box center [1372, 469] width 44 height 11
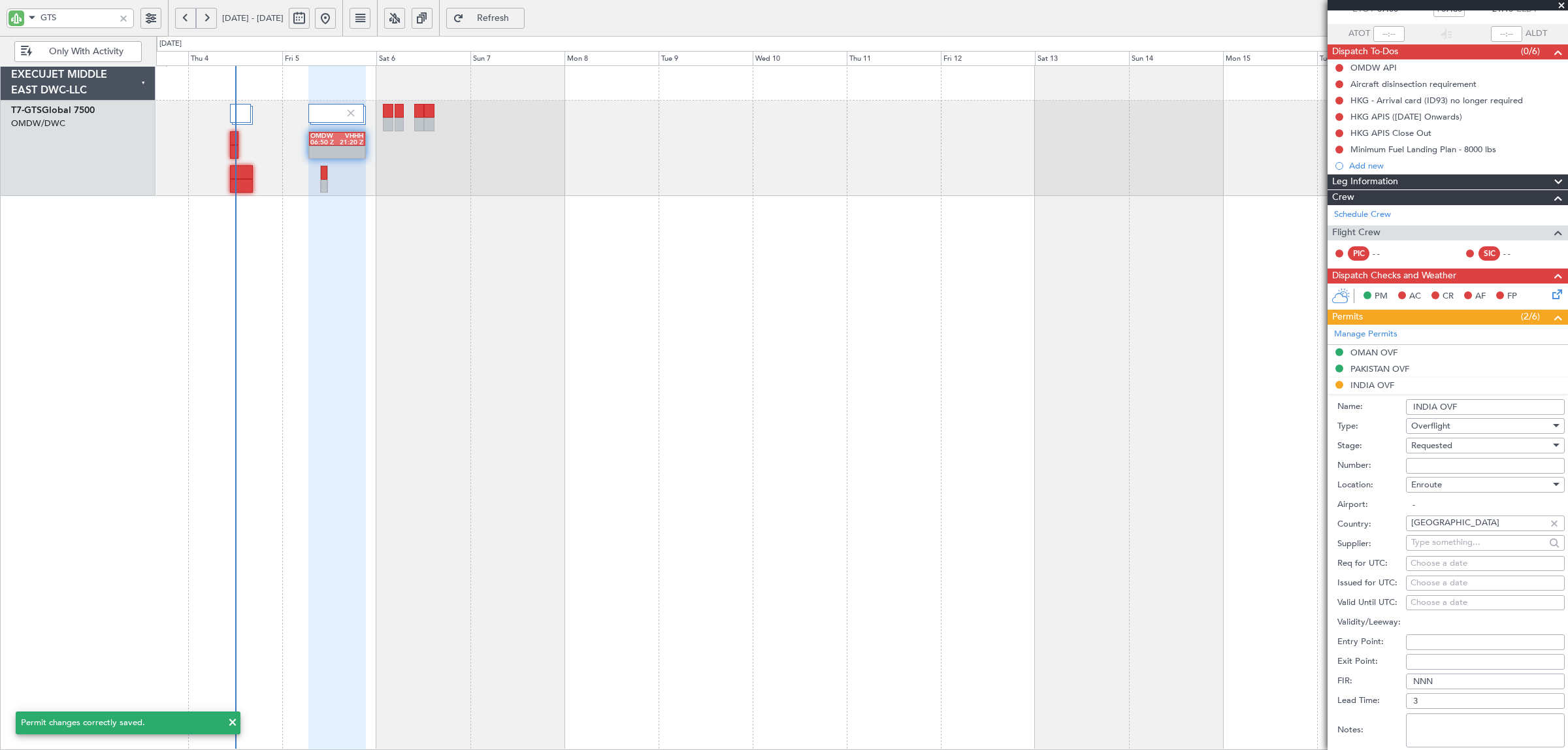
scroll to position [163, 0]
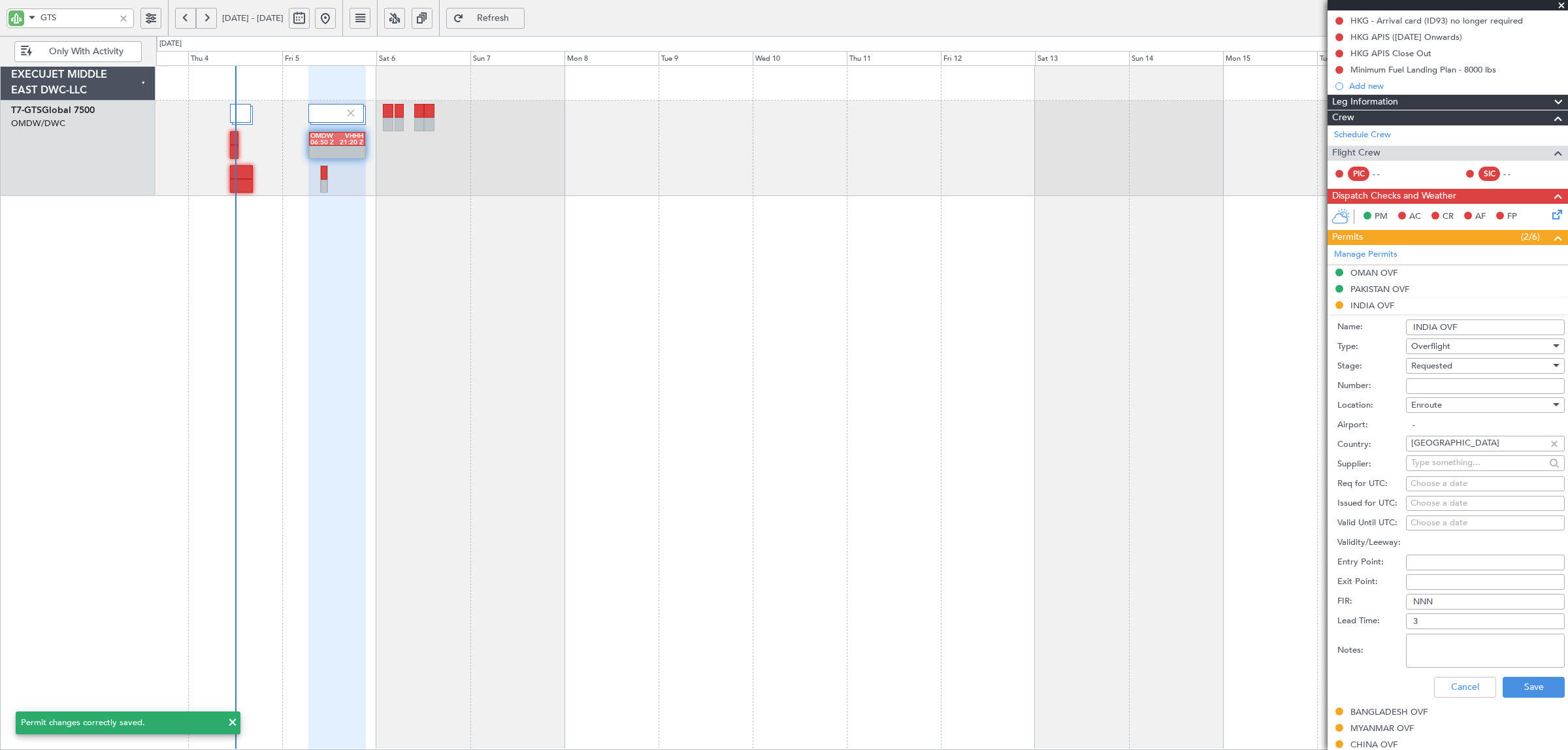
click at [1442, 647] on textarea "Notes:" at bounding box center [1485, 651] width 159 height 34
paste textarea "JBS V1 05 SEP"
drag, startPoint x: 1392, startPoint y: 642, endPoint x: 1374, endPoint y: 642, distance: 18.0
click at [1376, 642] on div "Notes: JBS V1 05 SEP" at bounding box center [1451, 651] width 227 height 39
type textarea "IFOS V1 05 SEP"
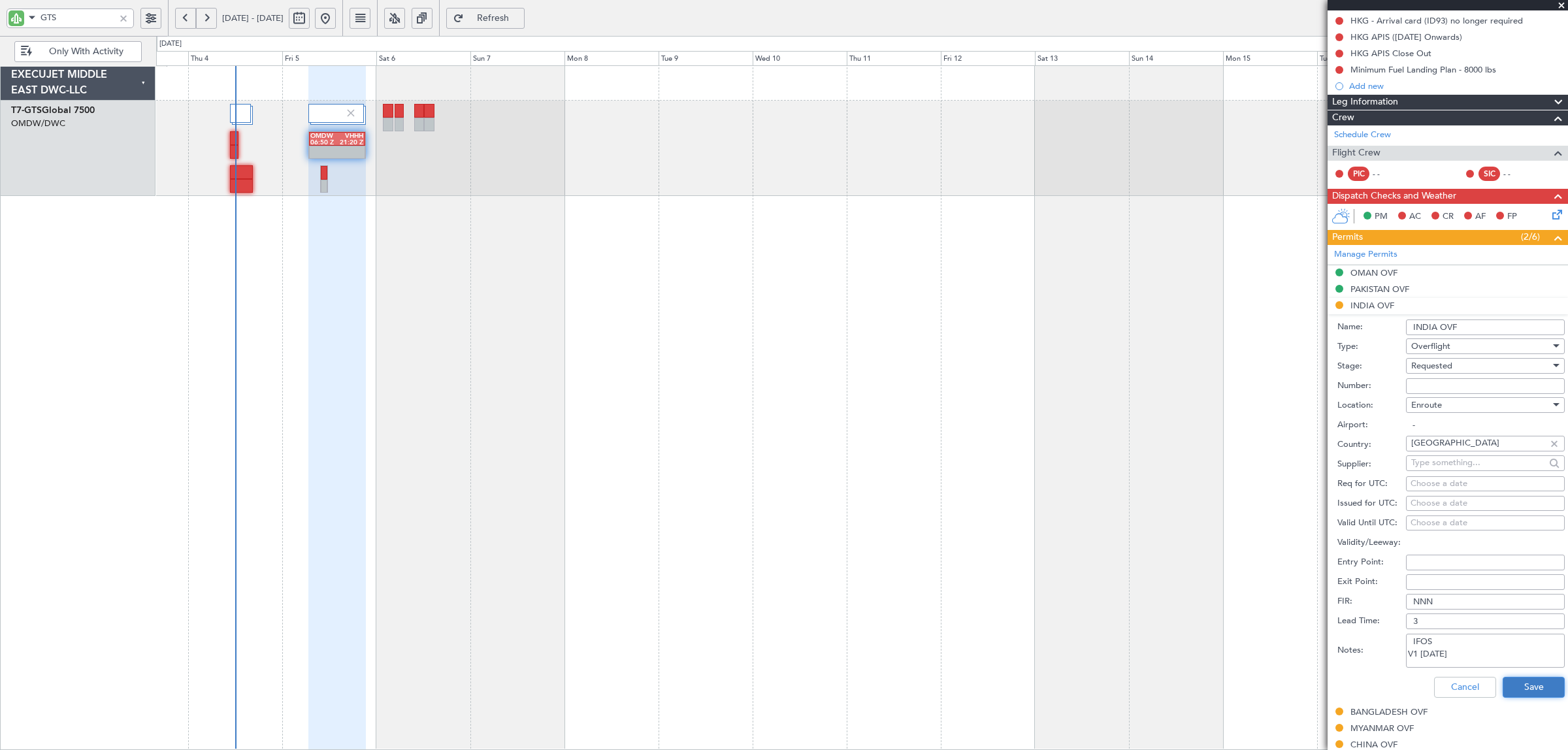
click at [1512, 688] on button "Save" at bounding box center [1534, 688] width 62 height 21
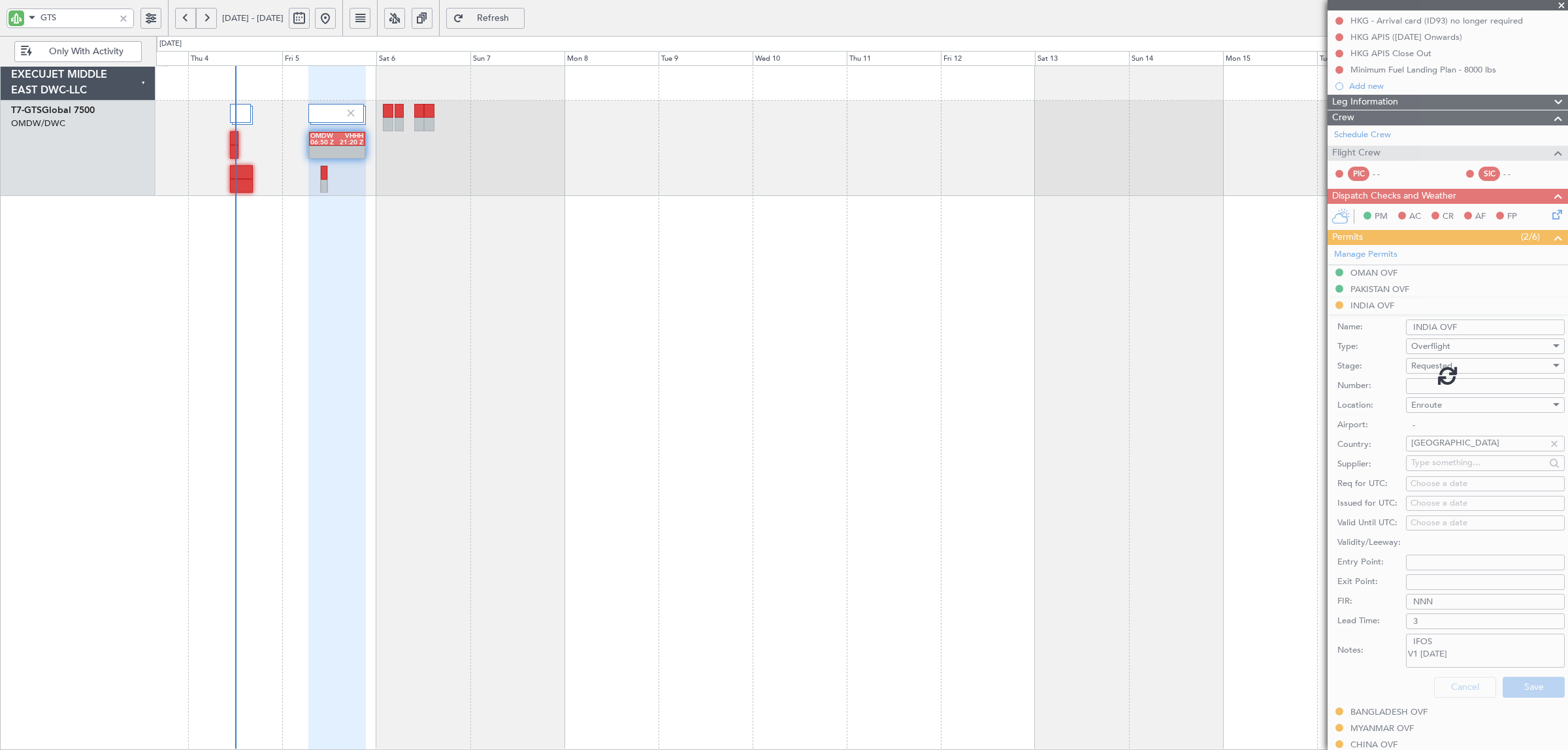
scroll to position [0, 0]
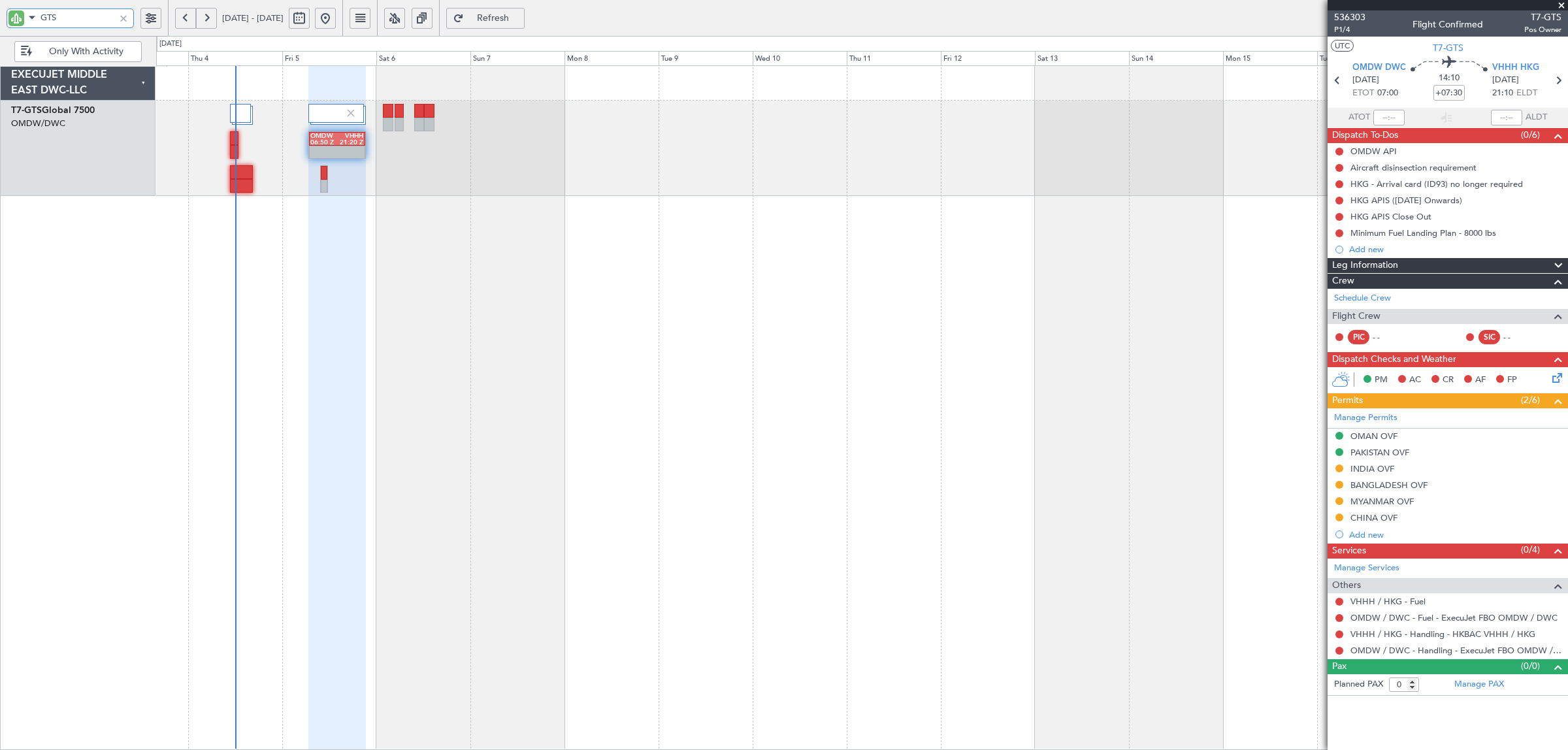
drag, startPoint x: 65, startPoint y: 15, endPoint x: -31, endPoint y: 17, distance: 96.0
click at [0, 17] on html "GTS 03 Sep 2025 - 18 Sep 2025 Refresh Quick Links Only With Activity OMDW 06:50…" at bounding box center [784, 375] width 1568 height 750
type input "AYA"
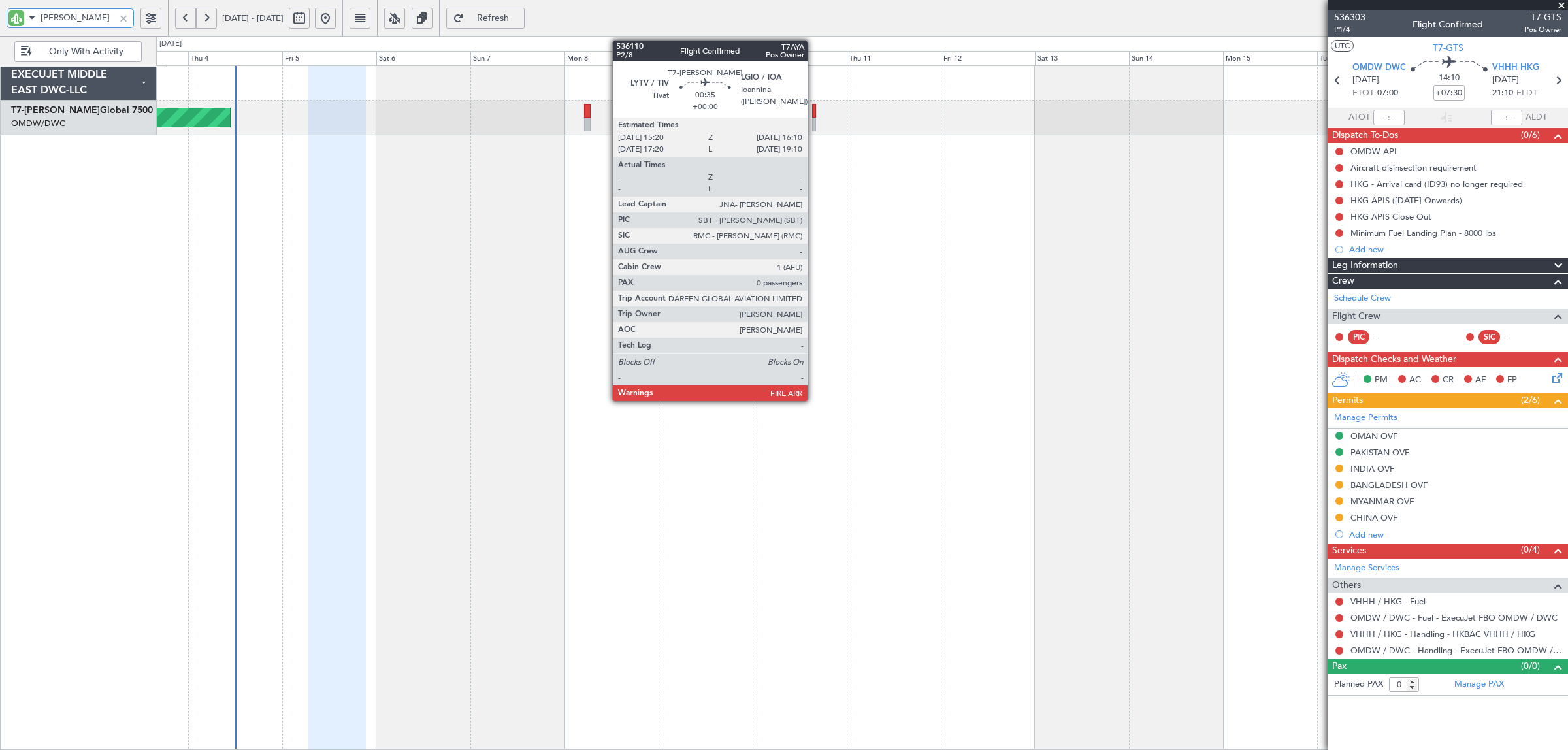
click at [814, 123] on div at bounding box center [814, 124] width 4 height 14
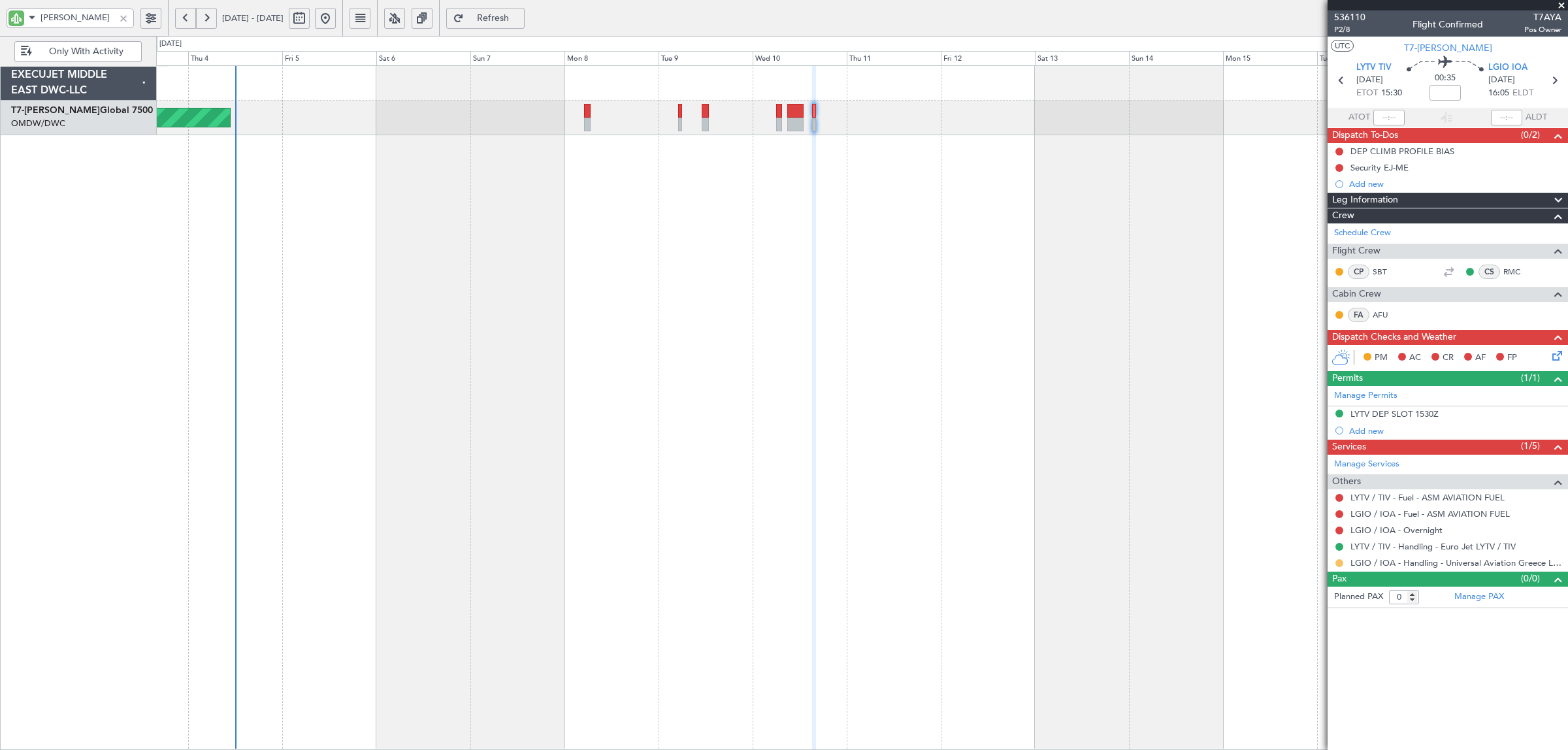
click at [1337, 565] on button at bounding box center [1339, 563] width 8 height 8
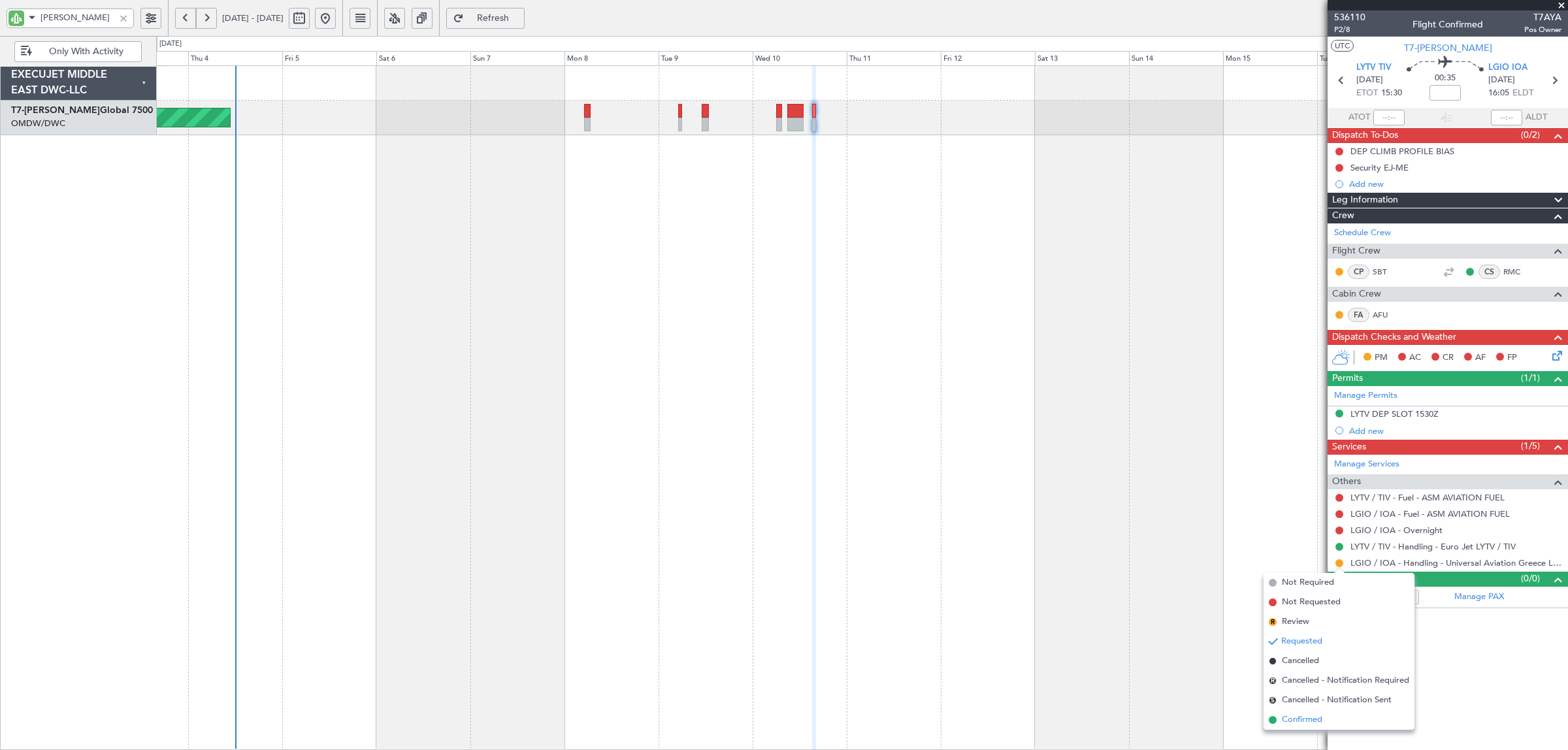
click at [1298, 722] on span "Confirmed" at bounding box center [1302, 720] width 40 height 13
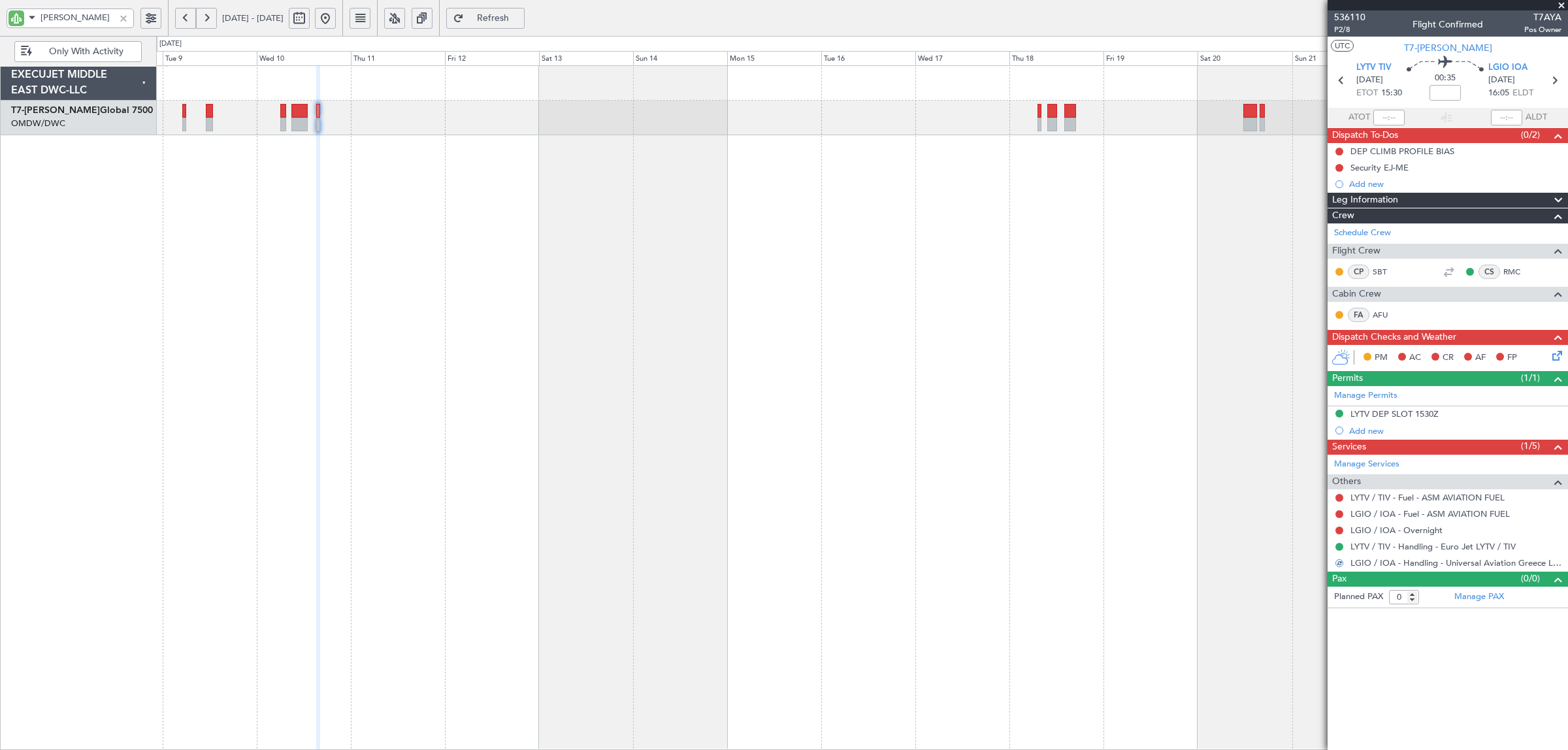
click at [412, 226] on div at bounding box center [862, 408] width 1412 height 685
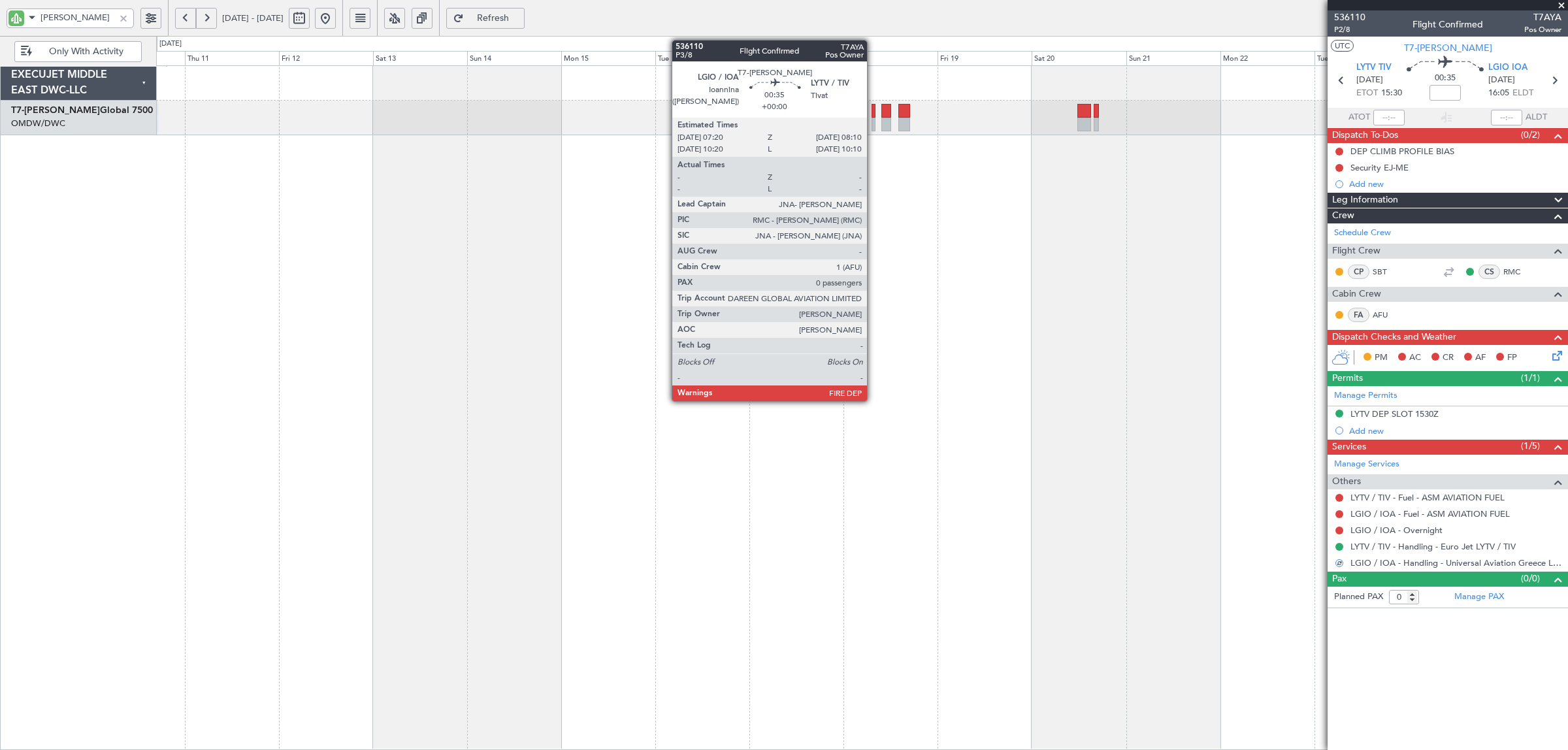
click at [873, 124] on div at bounding box center [873, 124] width 4 height 14
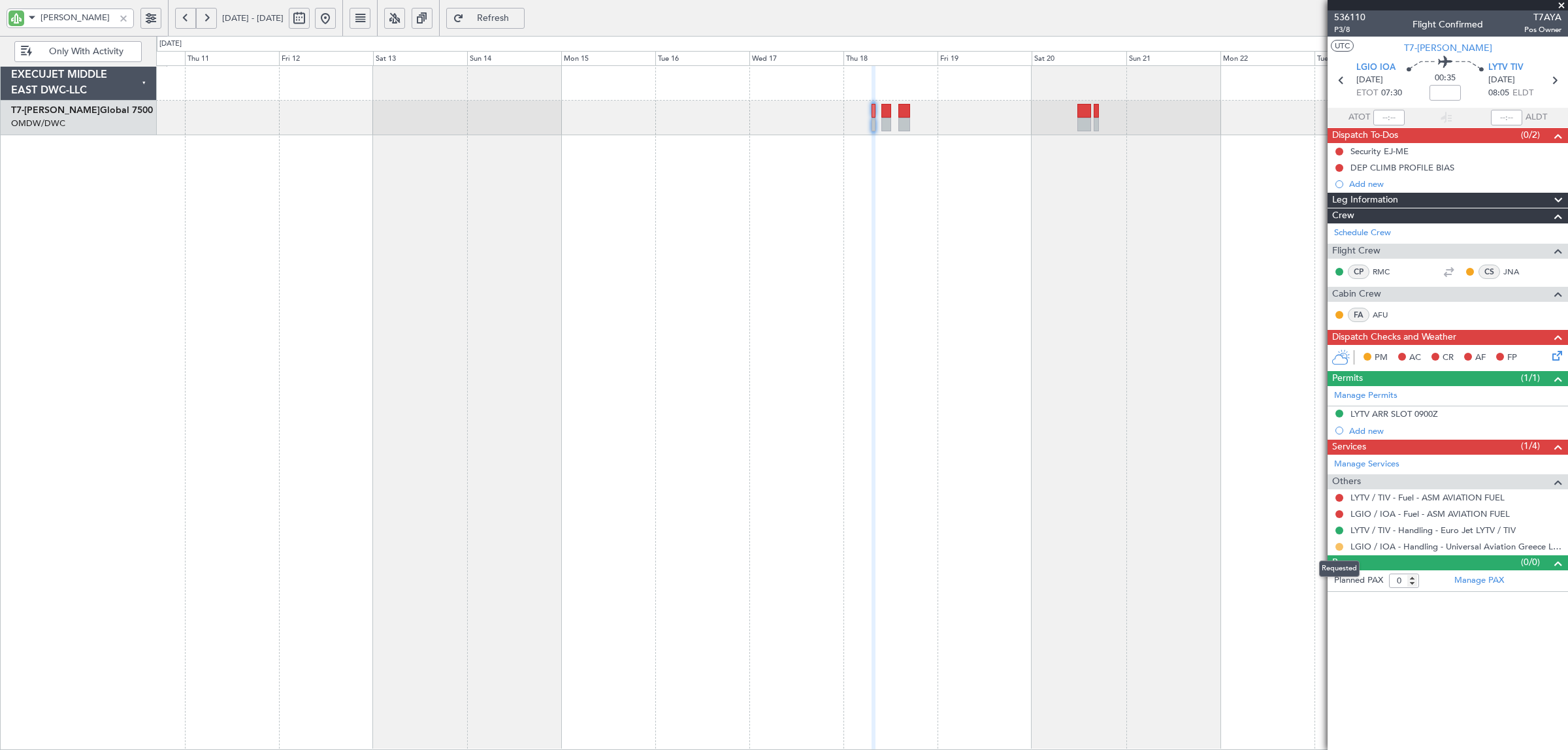
click at [1341, 548] on button at bounding box center [1339, 547] width 8 height 8
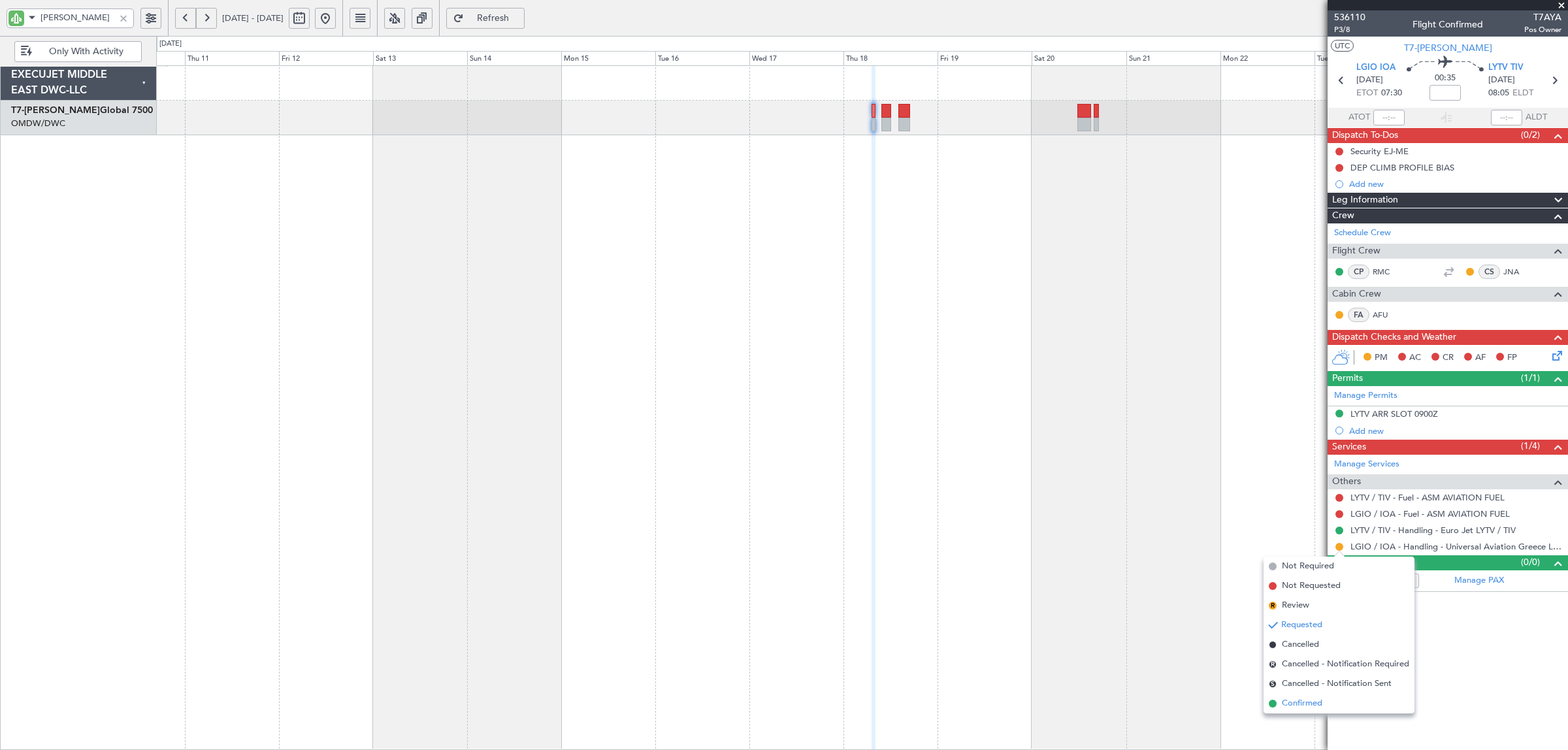
click at [1310, 701] on span "Confirmed" at bounding box center [1302, 704] width 40 height 13
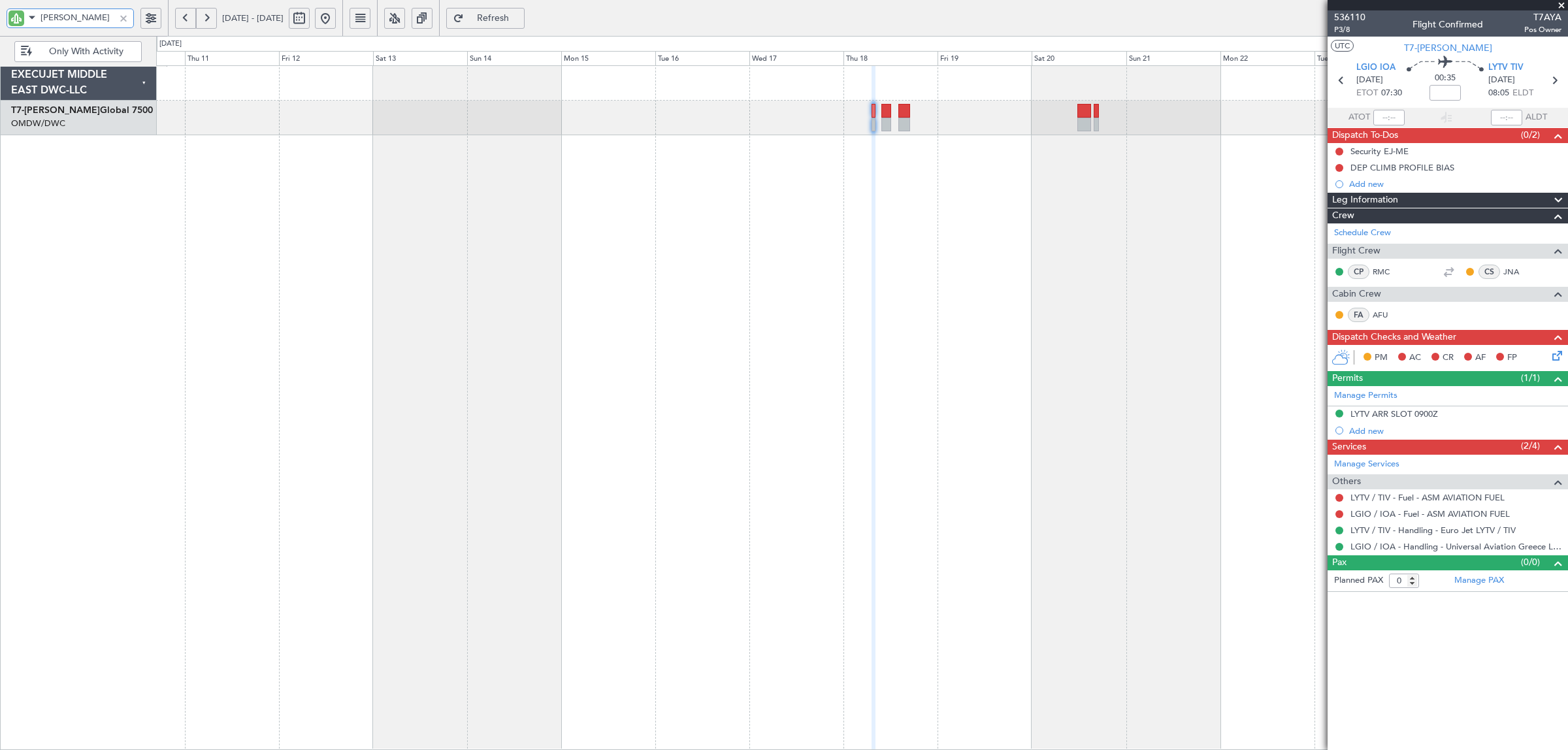
drag, startPoint x: 71, startPoint y: 25, endPoint x: 23, endPoint y: 22, distance: 48.1
click at [24, 21] on div "AYA" at bounding box center [70, 19] width 128 height 20
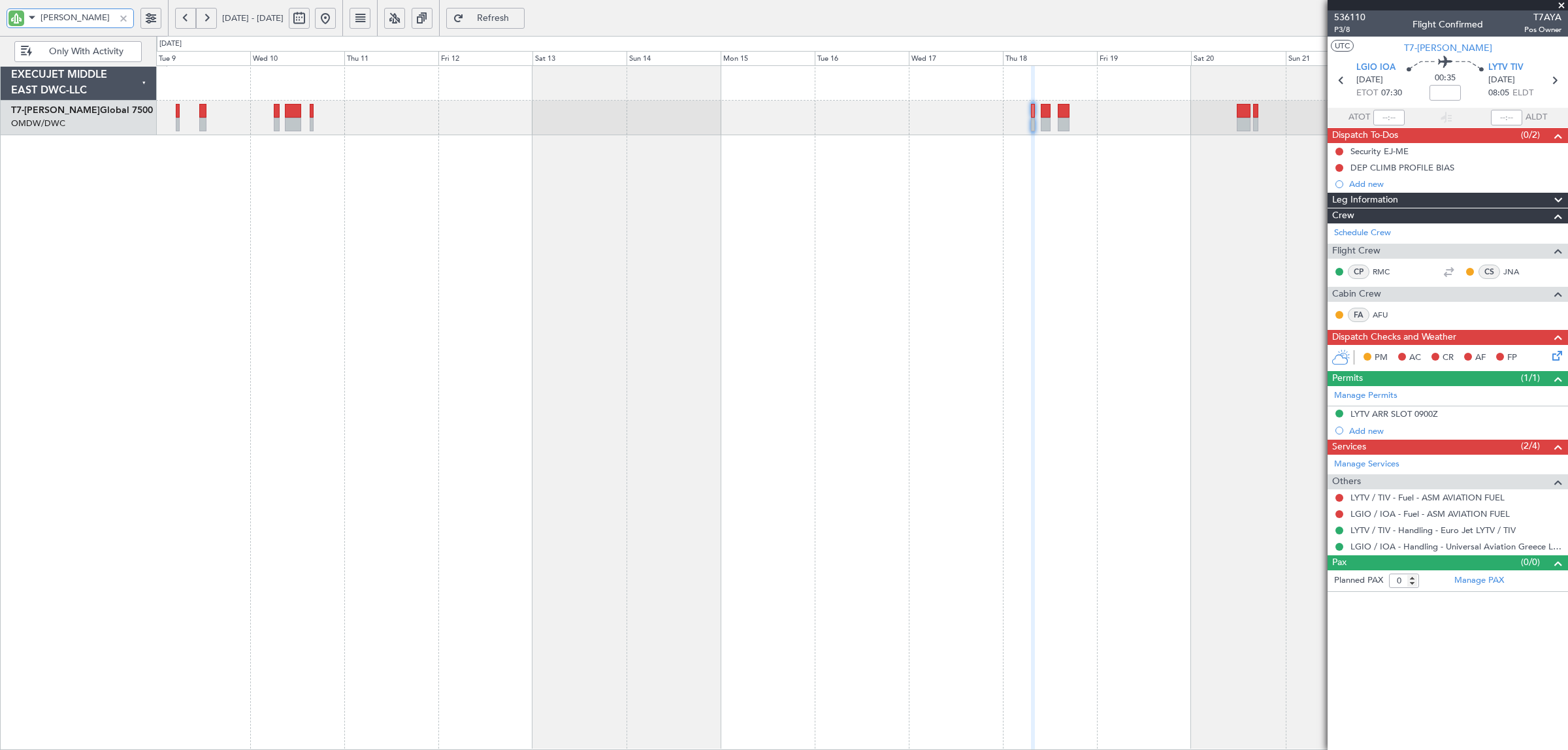
click at [812, 177] on div at bounding box center [862, 408] width 1412 height 685
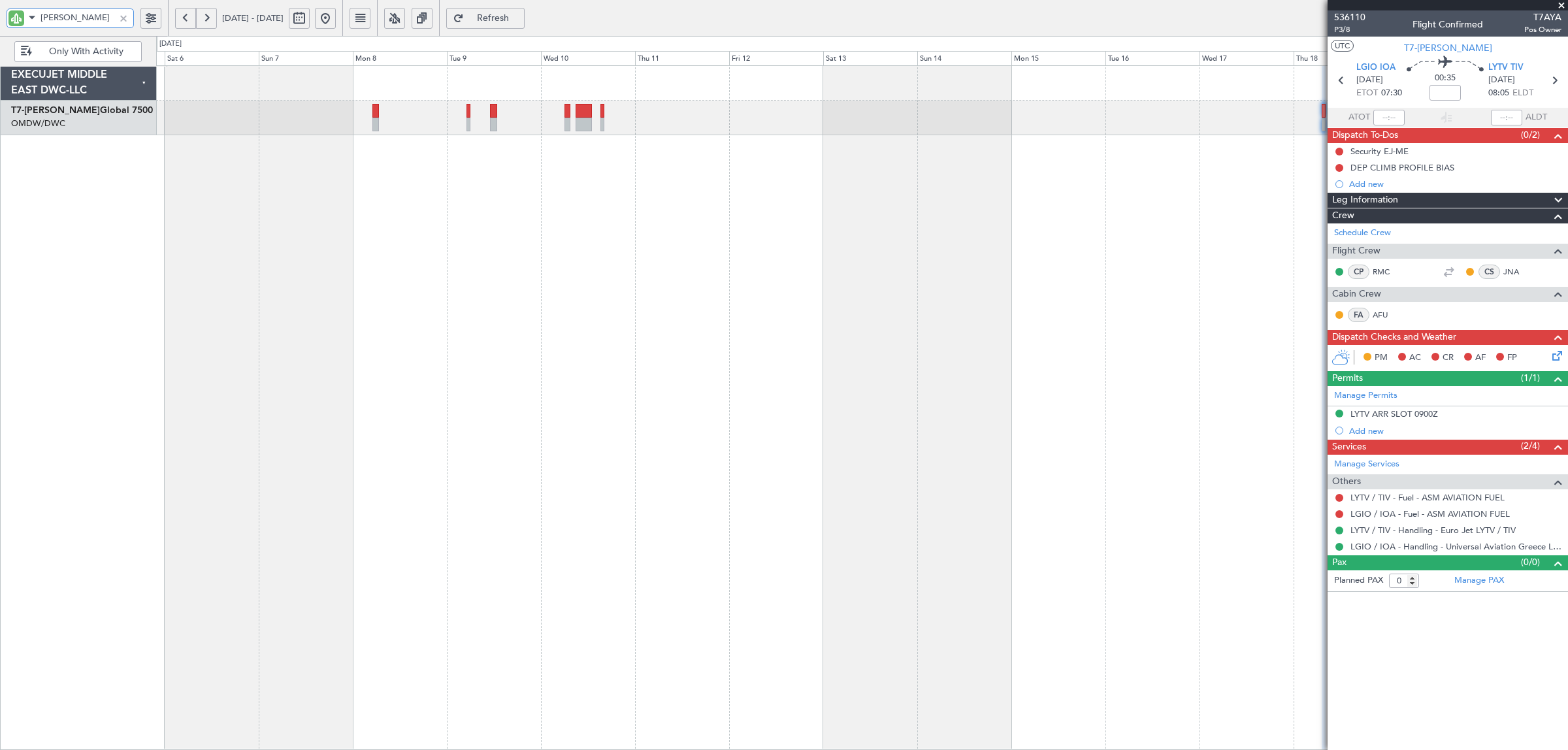
click at [990, 175] on div "Planned Maint Dubai (Al Maktoum Intl)" at bounding box center [862, 408] width 1412 height 685
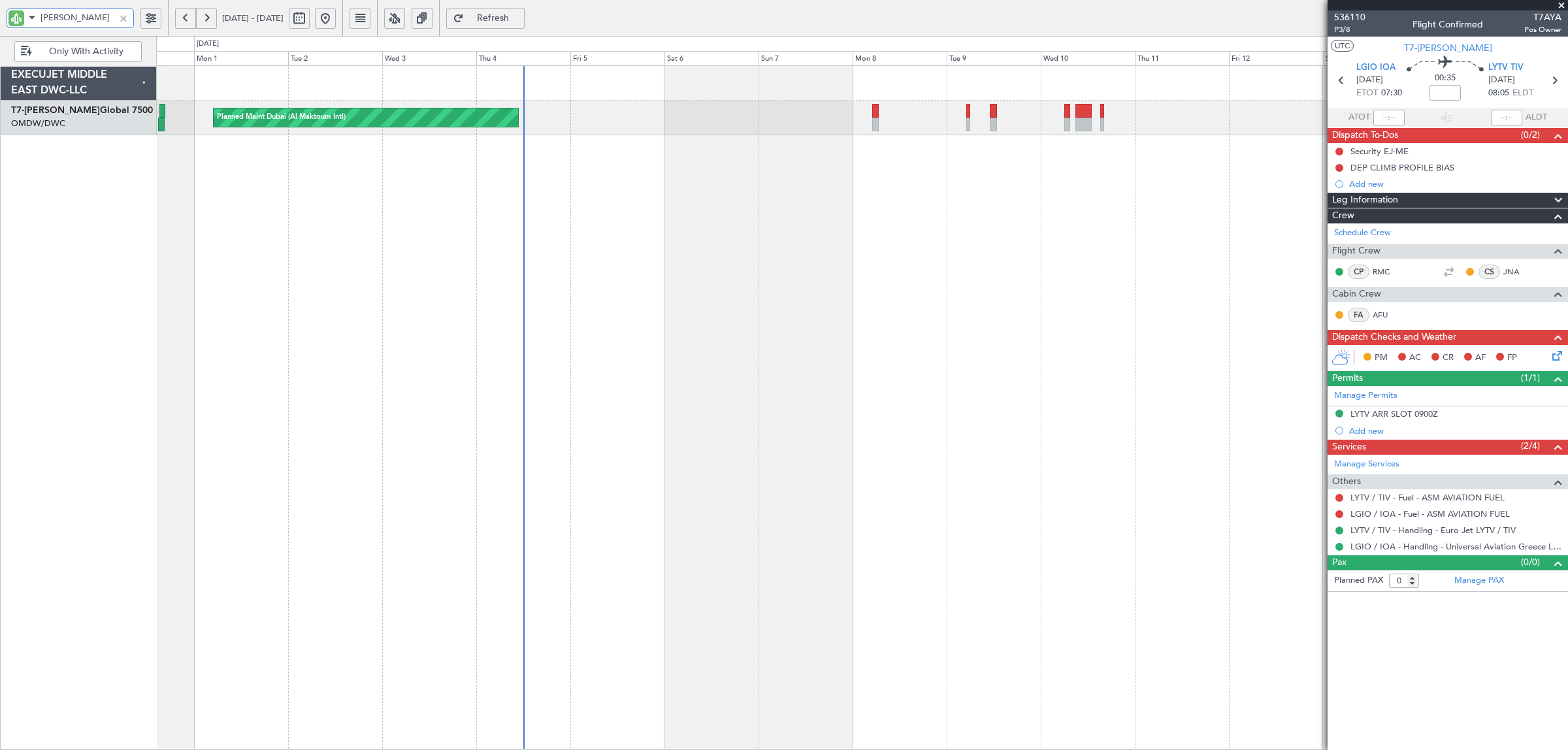
click at [601, 185] on div "Planned Maint Dubai (Al Maktoum Intl) AOG Maint Dubai (Al Maktoum Intl)" at bounding box center [862, 408] width 1412 height 685
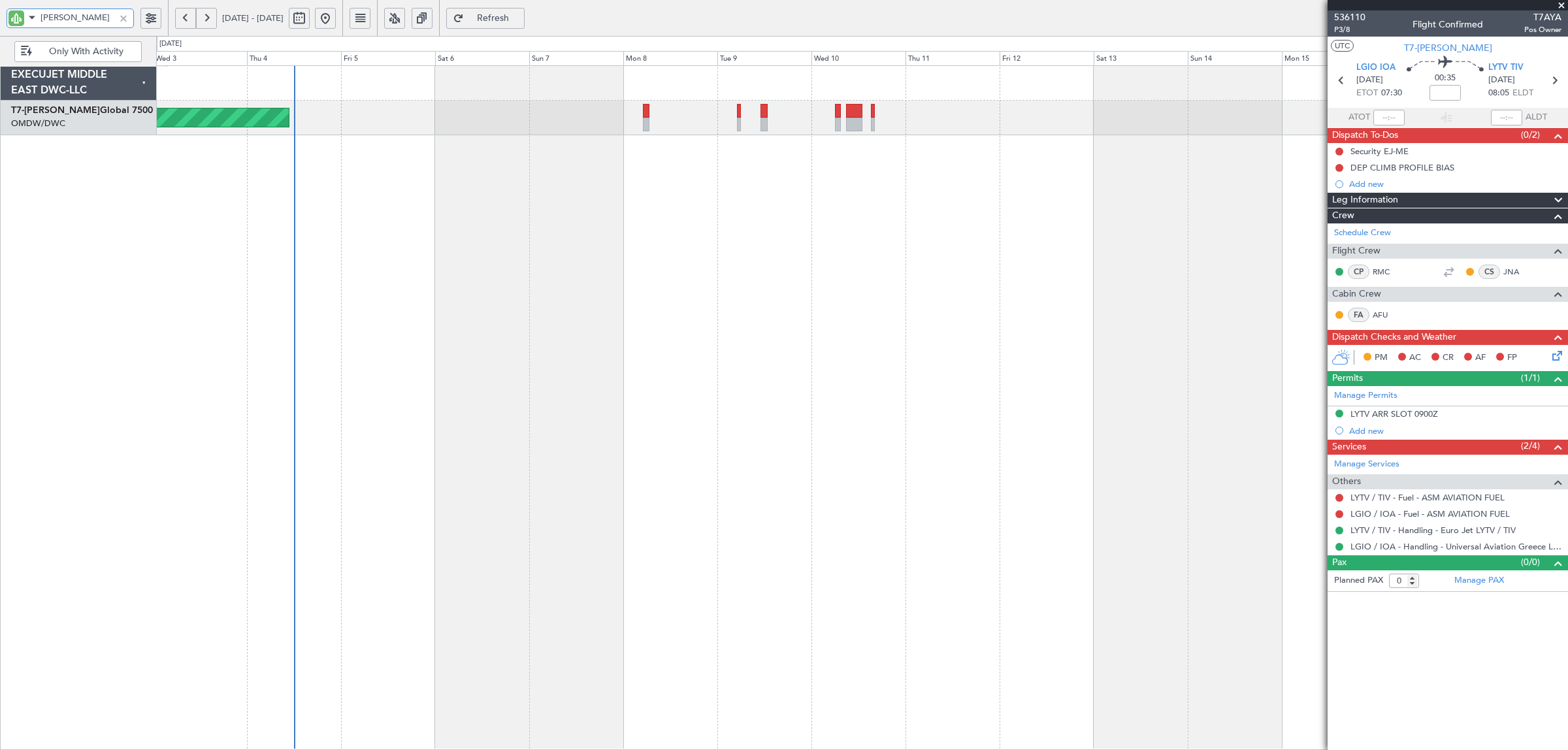
click at [348, 188] on div "Planned Maint Dubai (Al Maktoum Intl) AOG Maint Dubai (Al Maktoum Intl)" at bounding box center [862, 408] width 1412 height 685
click at [384, 153] on div "Planned Maint Dubai (Al Maktoum Intl) AOG Maint Dubai (Al Maktoum Intl)" at bounding box center [862, 408] width 1412 height 685
click at [71, 24] on input "AYA" at bounding box center [77, 18] width 74 height 20
drag, startPoint x: 67, startPoint y: 24, endPoint x: 28, endPoint y: 24, distance: 39.0
click at [28, 24] on div "AYA" at bounding box center [70, 19] width 128 height 20
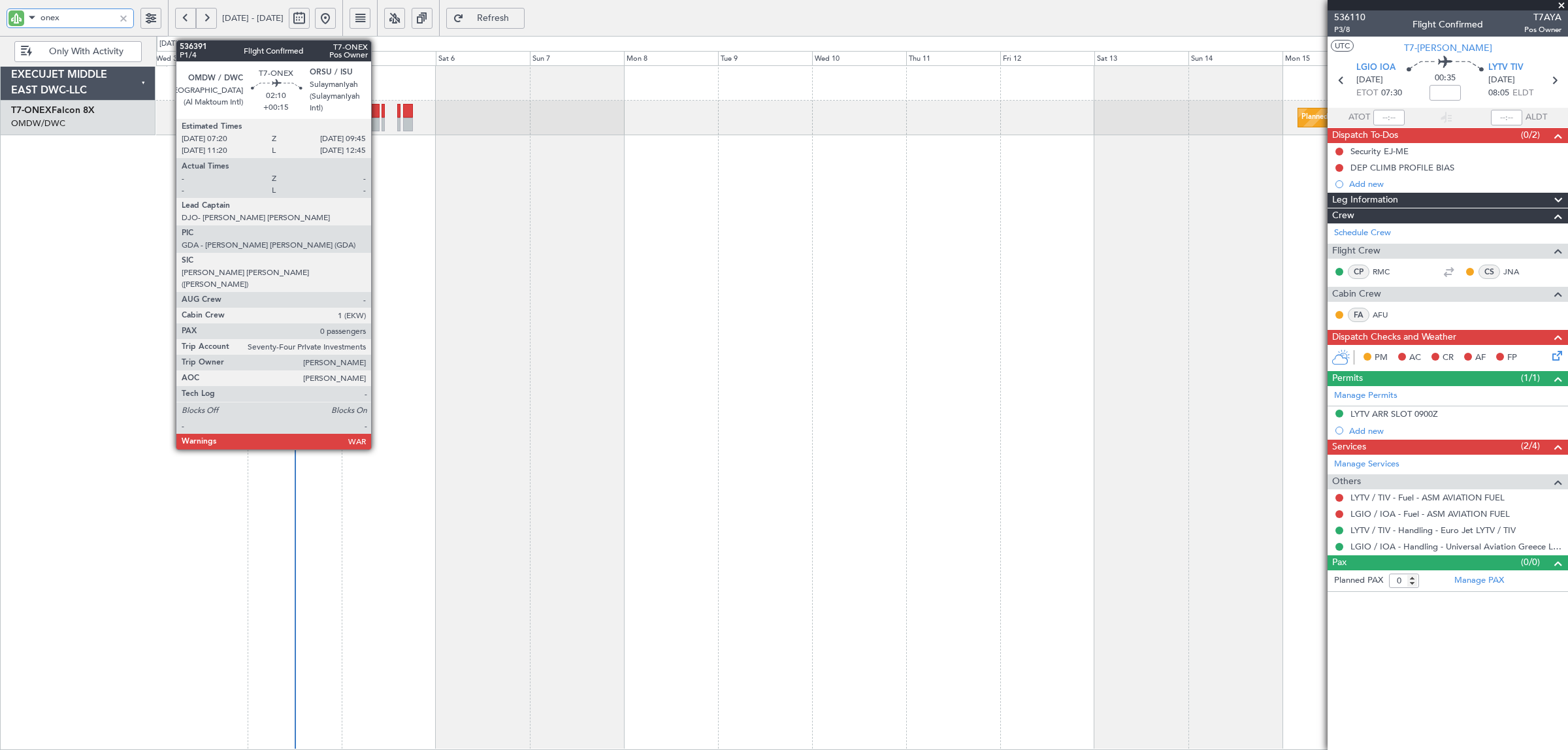
click at [379, 122] on div at bounding box center [374, 124] width 10 height 14
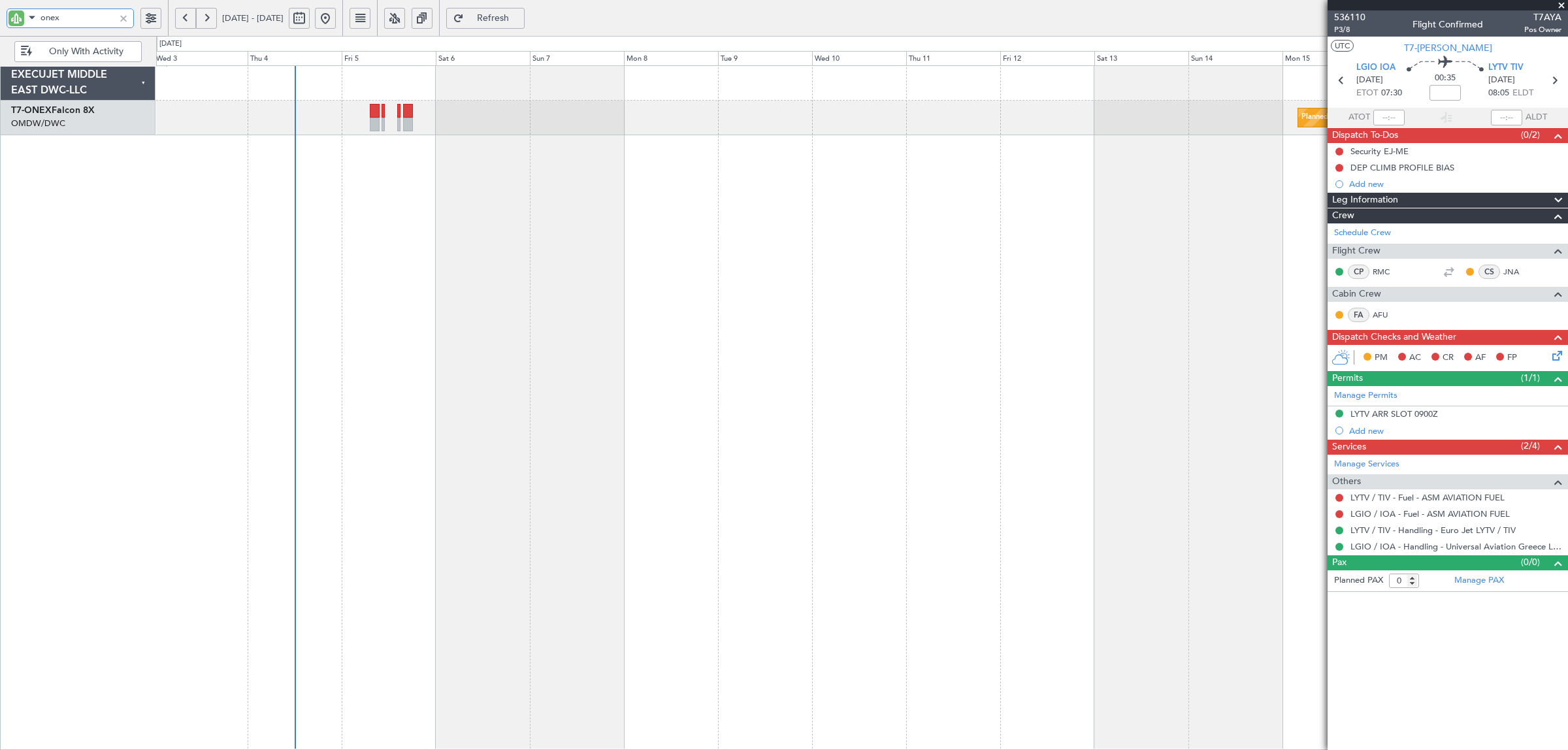
drag, startPoint x: 79, startPoint y: 19, endPoint x: -9, endPoint y: 28, distance: 88.5
click at [0, 28] on html "onex 03 Sep 2025 - 18 Sep 2025 Refresh Quick Links Only With Activity Planned M…" at bounding box center [784, 375] width 1568 height 750
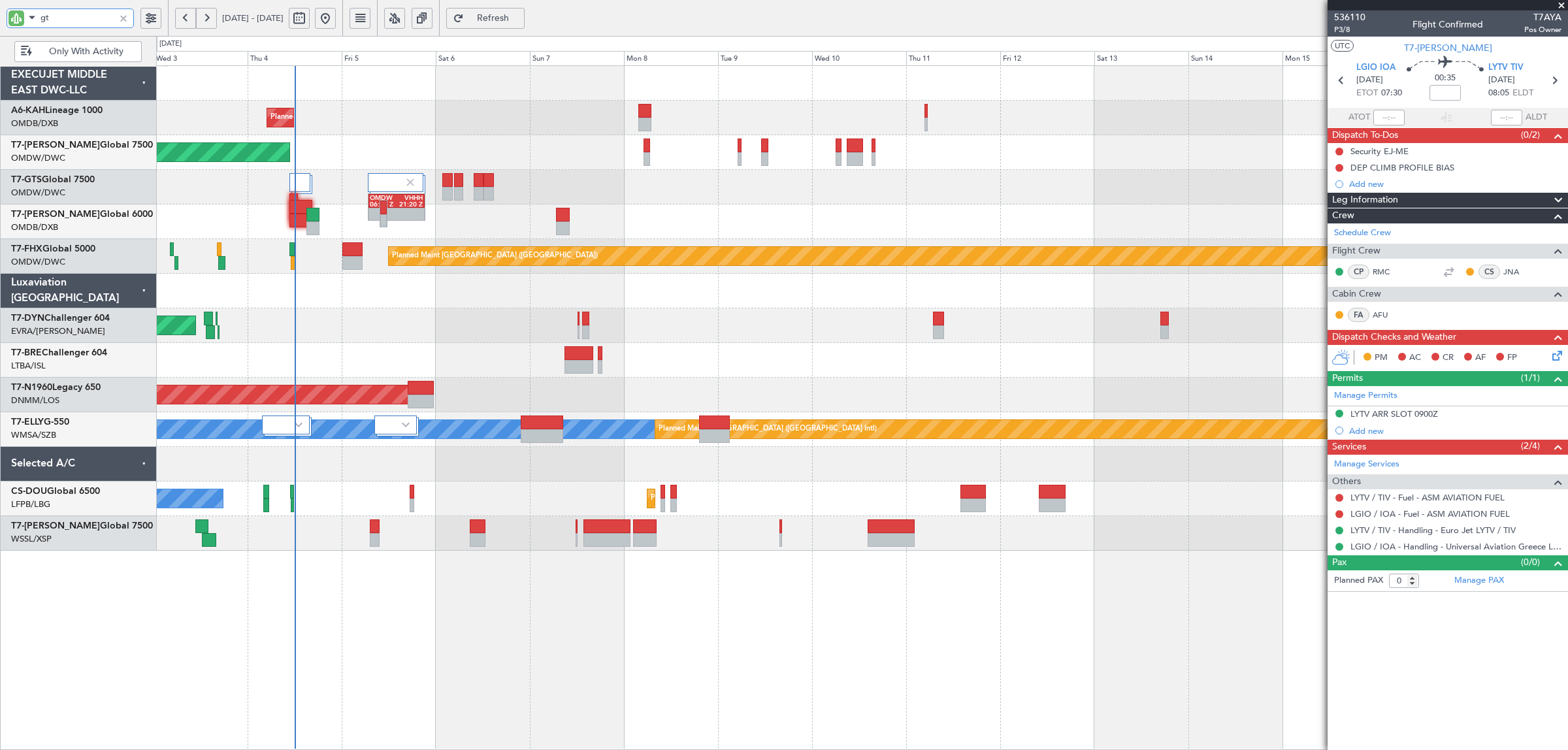
type input "gts"
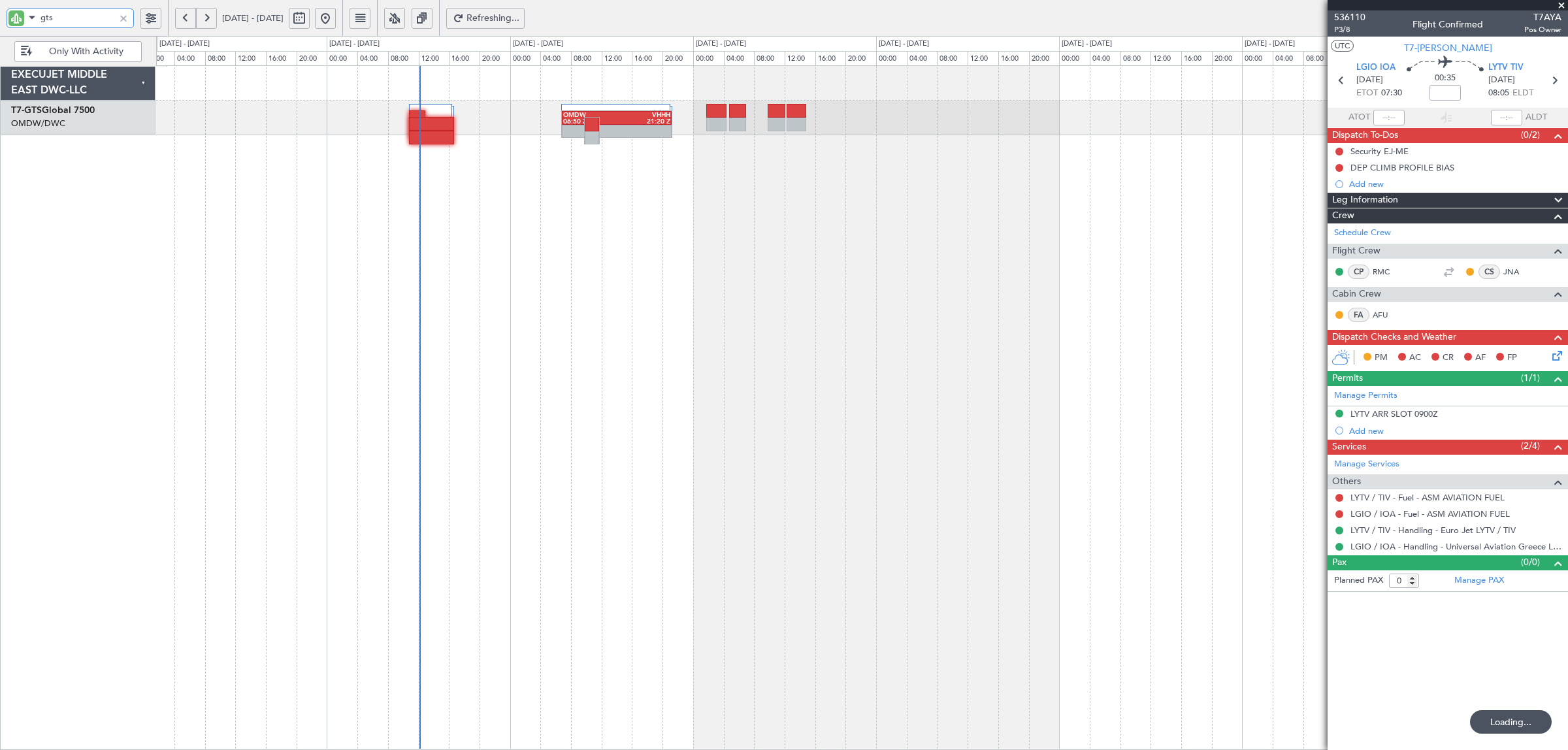
click at [471, 203] on div "OMDW 06:50 Z VHHH 21:20 Z" at bounding box center [862, 408] width 1412 height 685
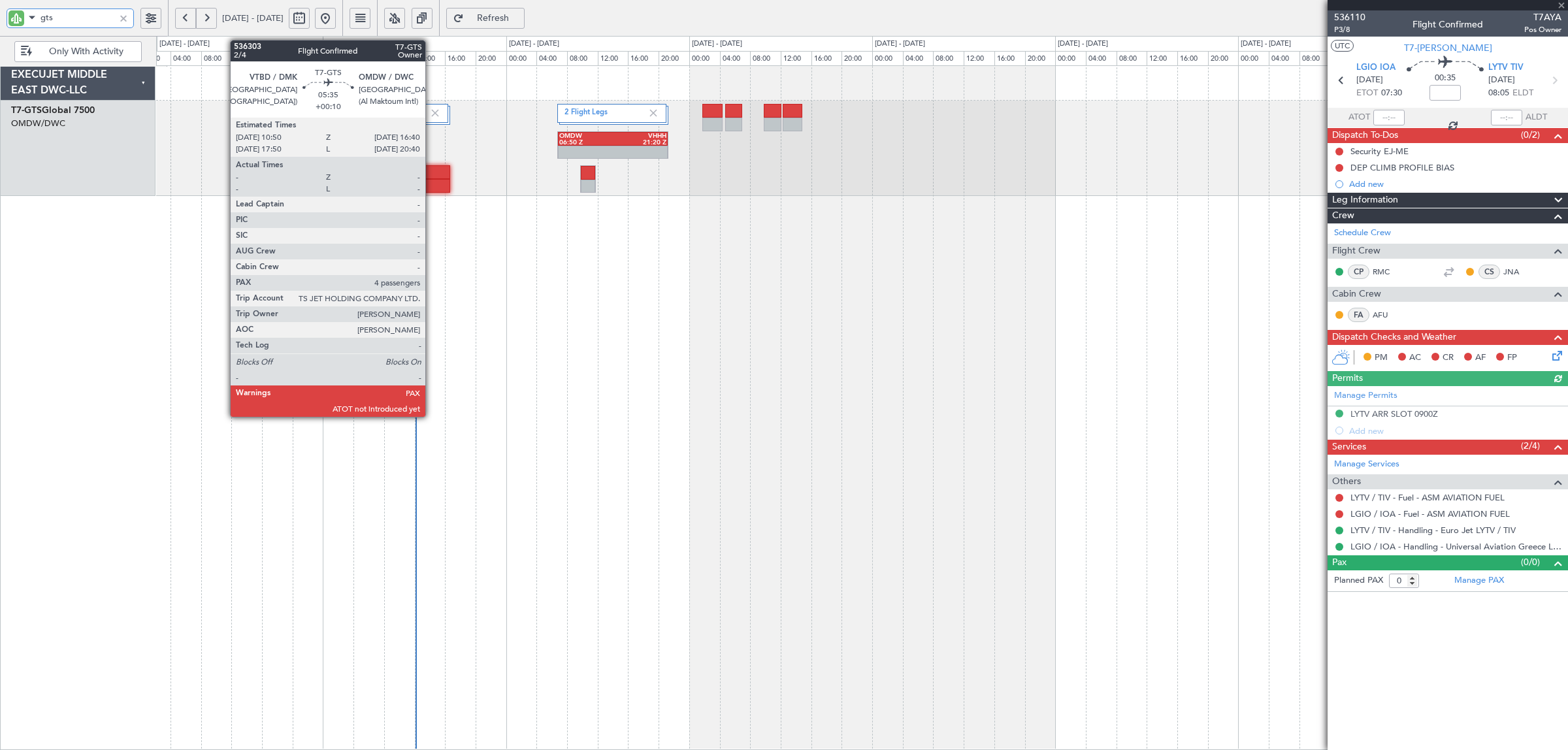
click at [432, 178] on div at bounding box center [428, 172] width 45 height 14
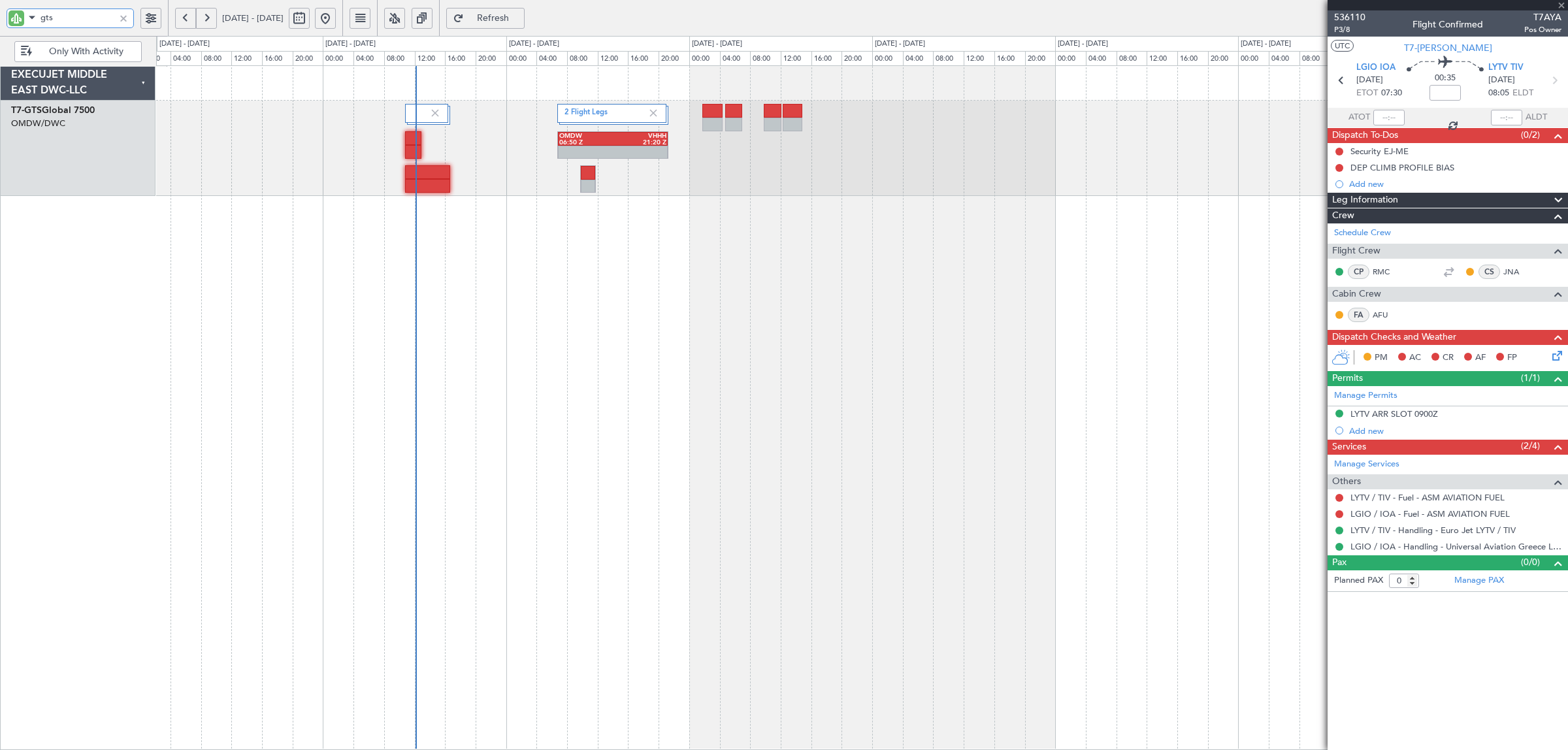
type input "+00:10"
type input "4"
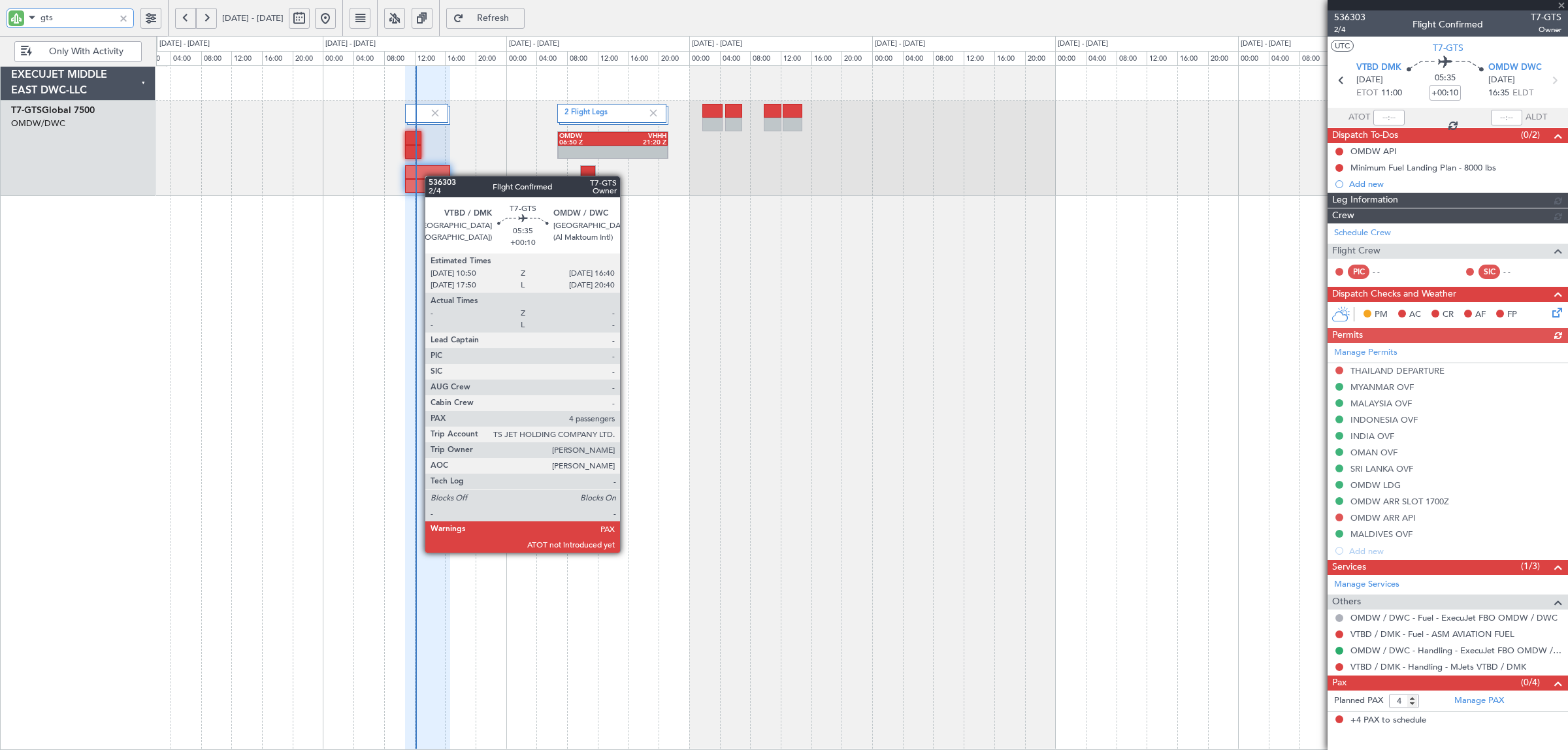
type input "Anita Mani (ANI)"
type input "7201"
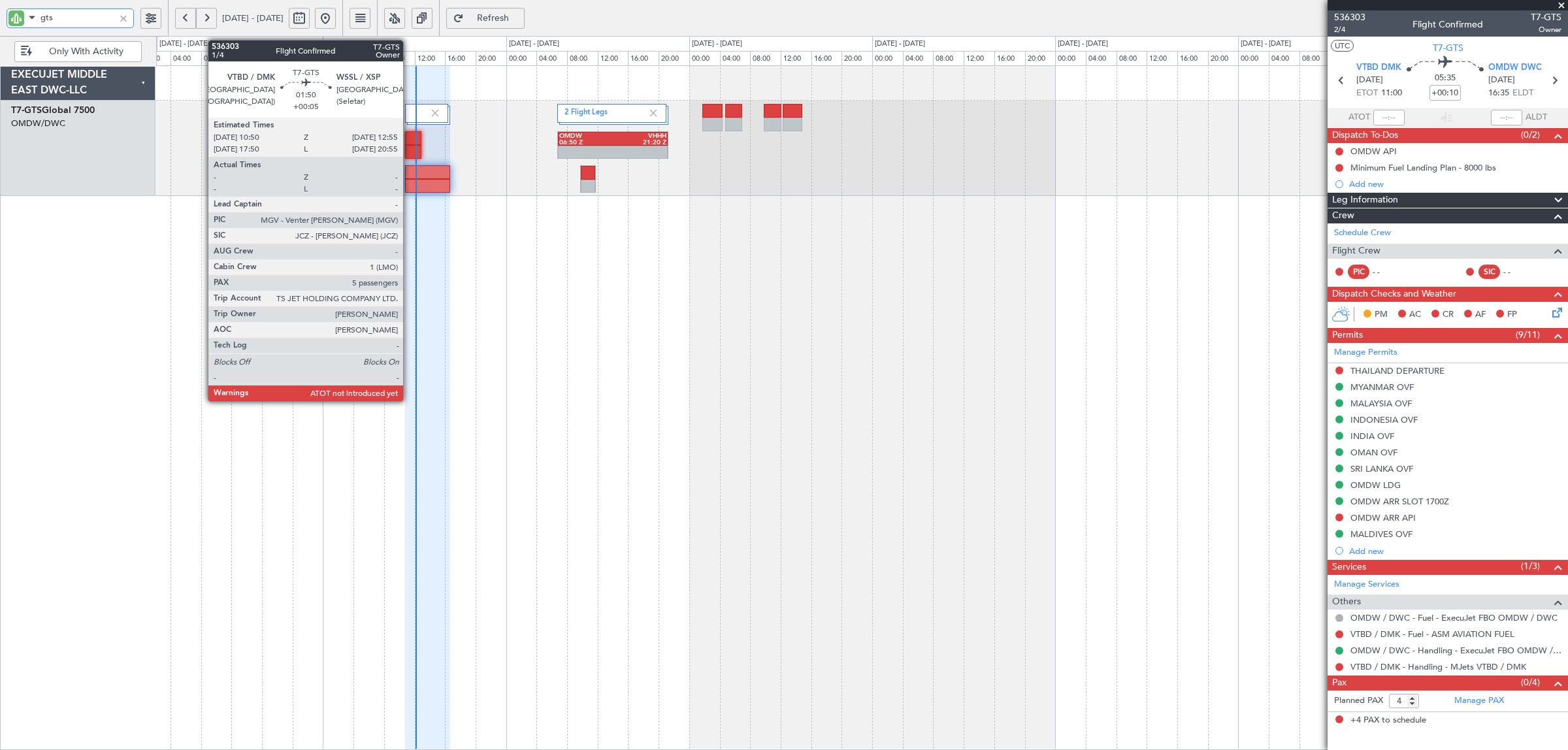
click at [410, 149] on div at bounding box center [413, 151] width 17 height 14
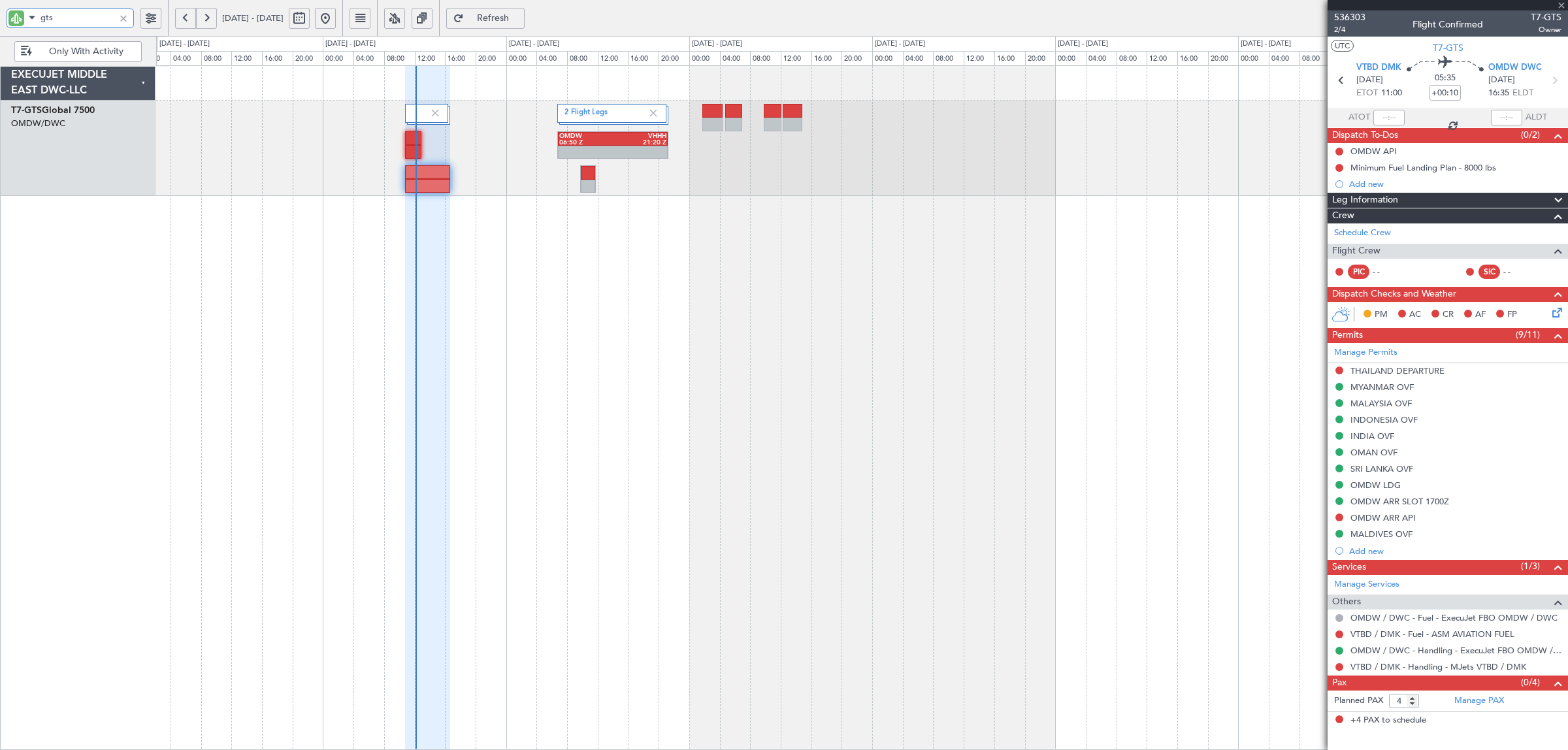
type input "+00:05"
type input "5"
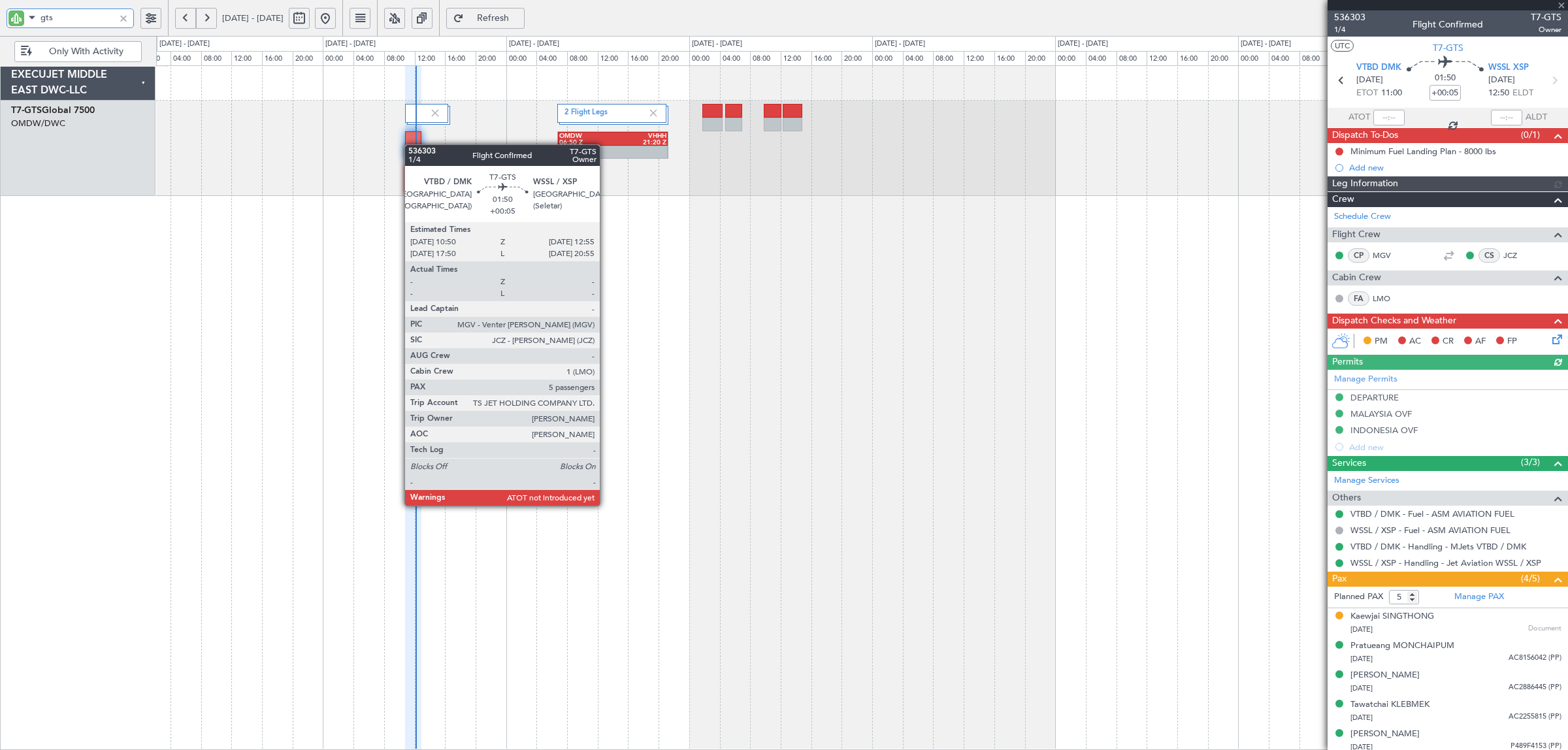
type input "Anita Mani (ANI)"
type input "7195"
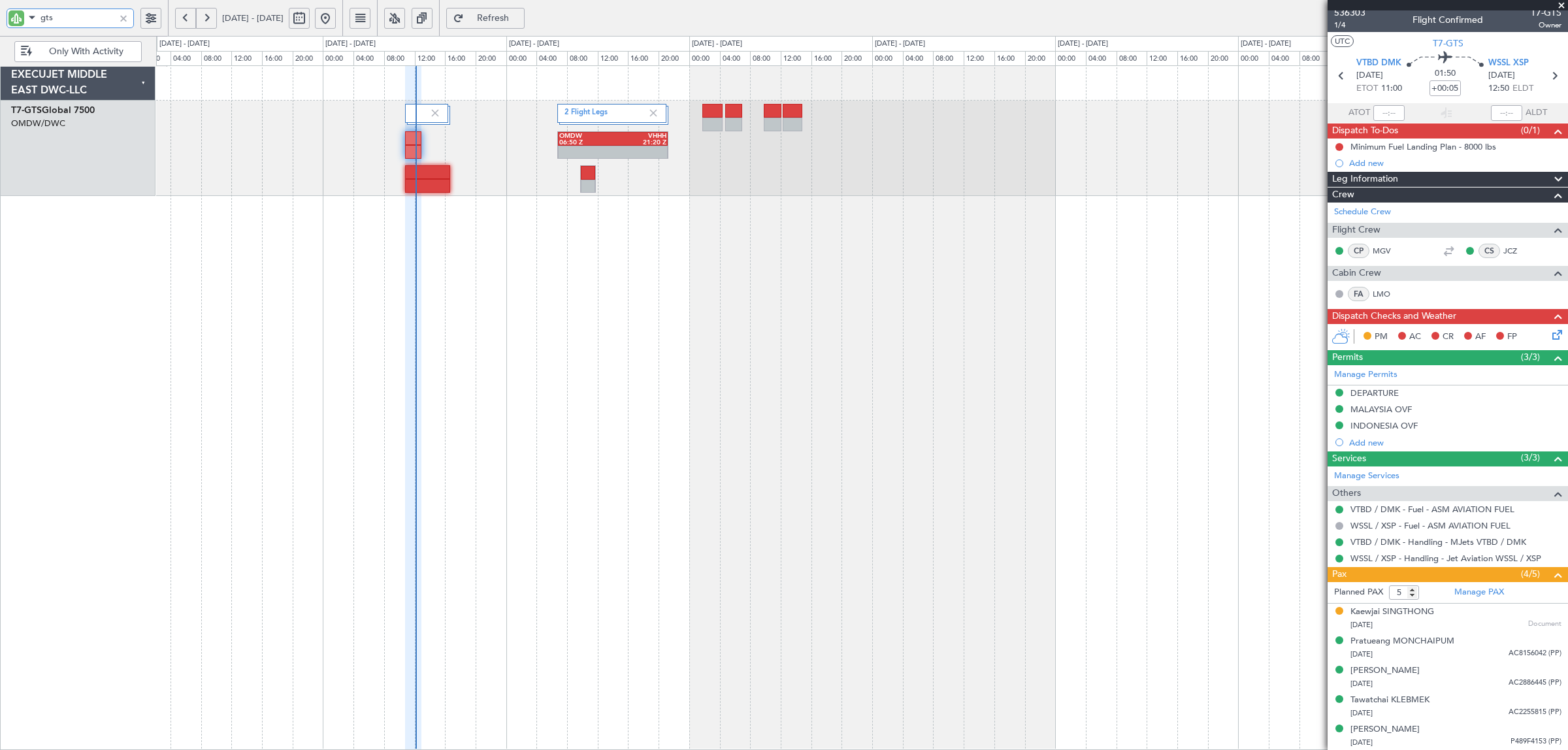
scroll to position [5, 0]
type input "gts"
type input "Anita Mani (ANI)"
type input "7195"
click at [658, 293] on div "2 Flight Legs OMDW 06:50 Z VHHH 21:20 Z" at bounding box center [862, 408] width 1412 height 685
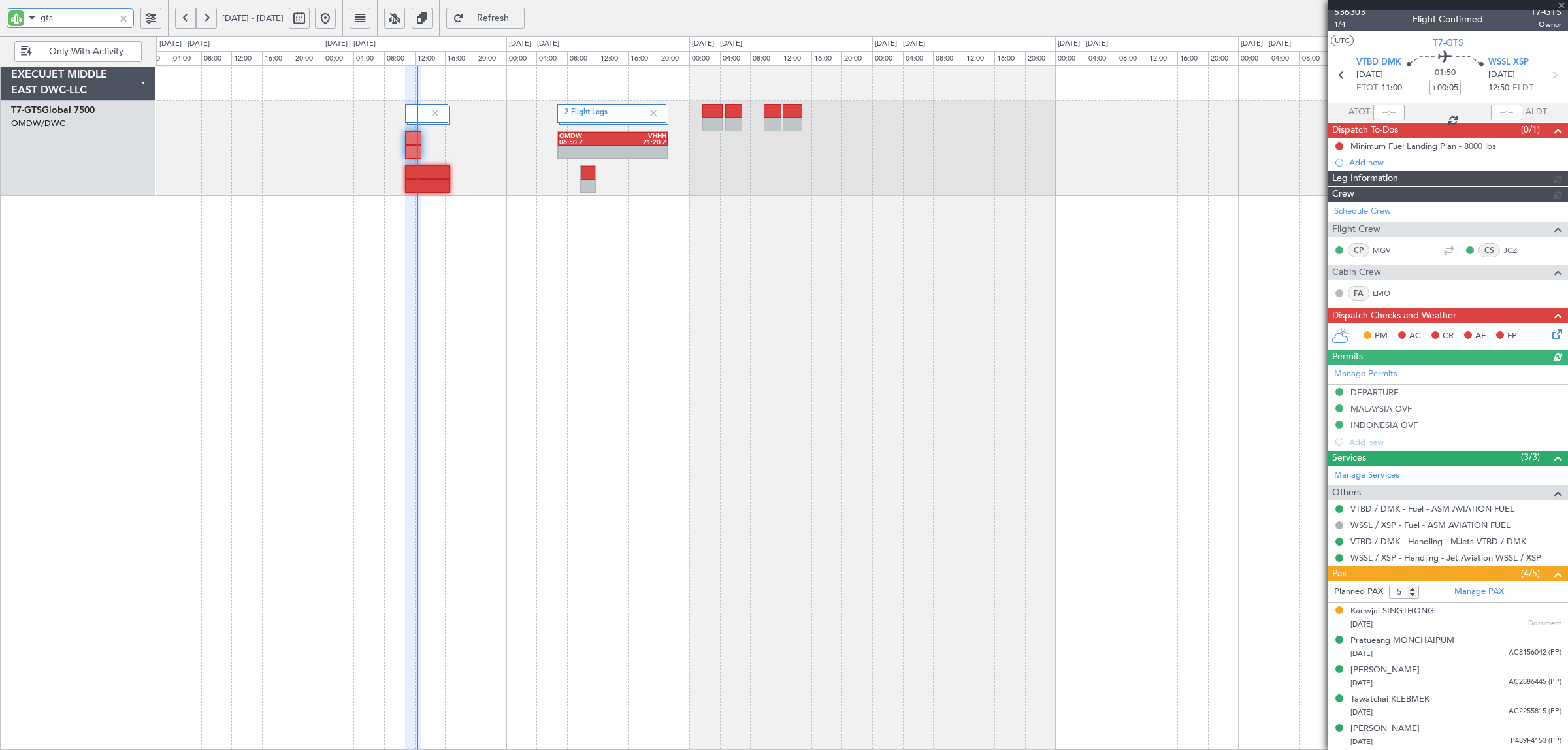
type input "Anita Mani (ANI)"
type input "7195"
type input "12:17"
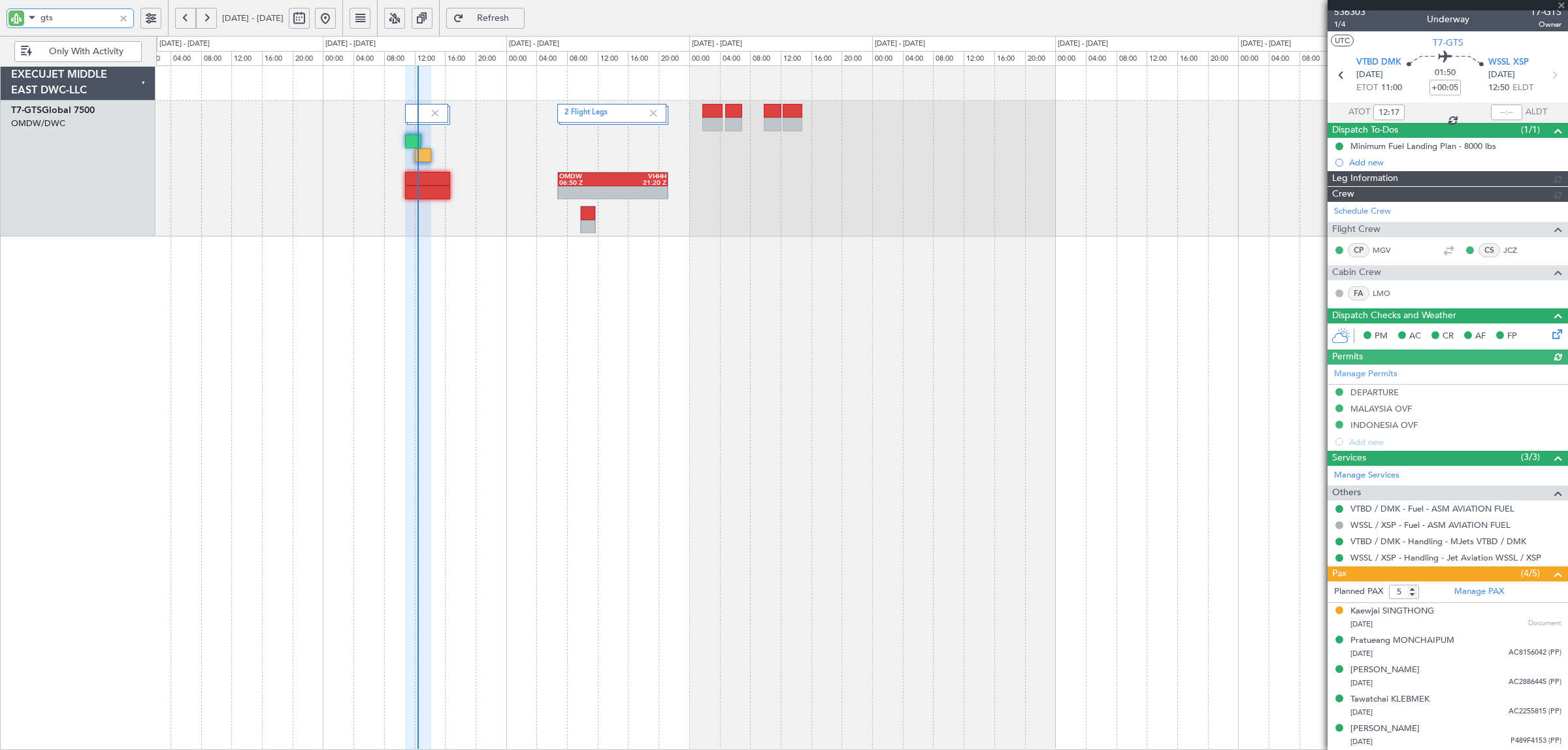
type input "Anita Mani (ANI)"
type input "7195"
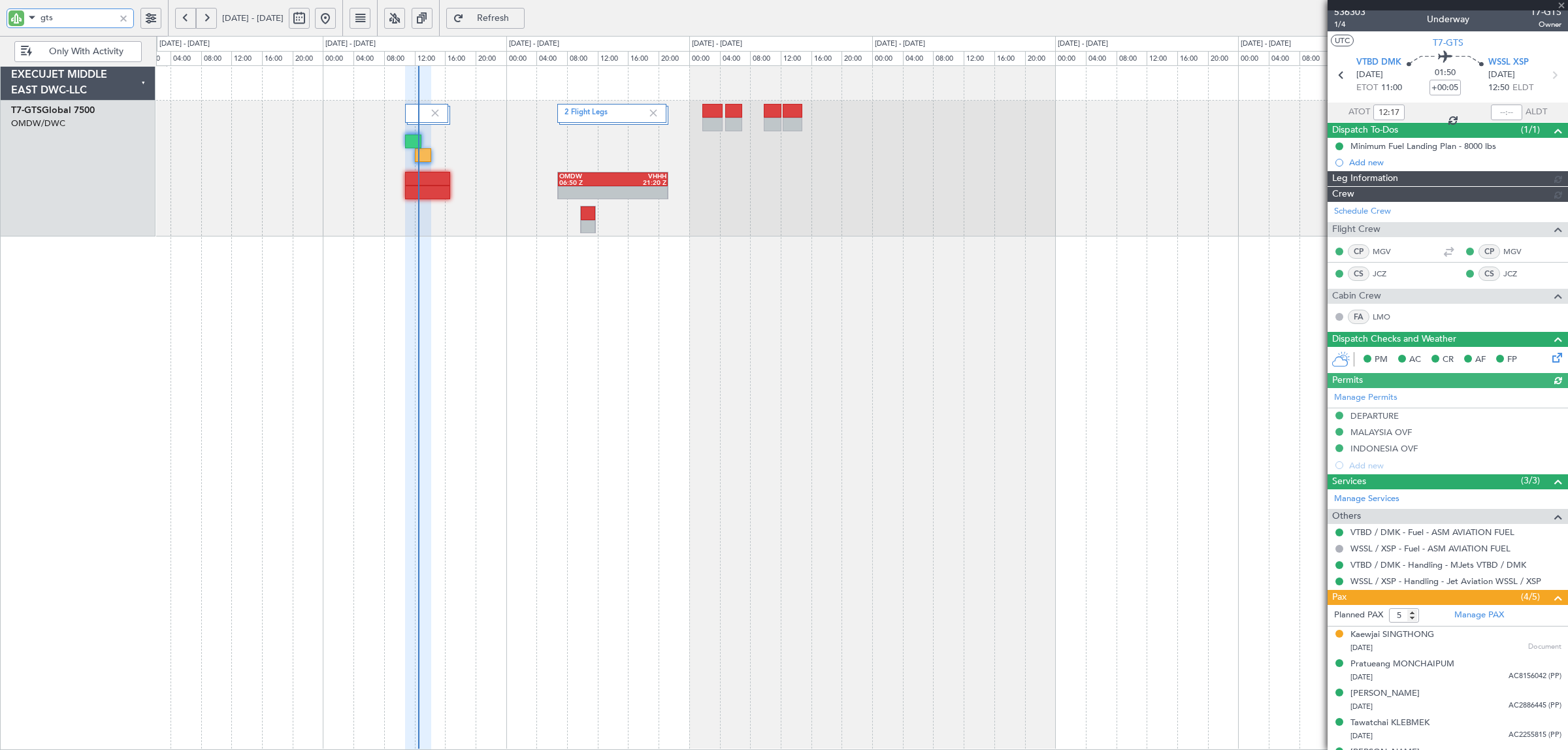
type input "Anita Mani (ANI)"
type input "7195"
